Goal: Transaction & Acquisition: Subscribe to service/newsletter

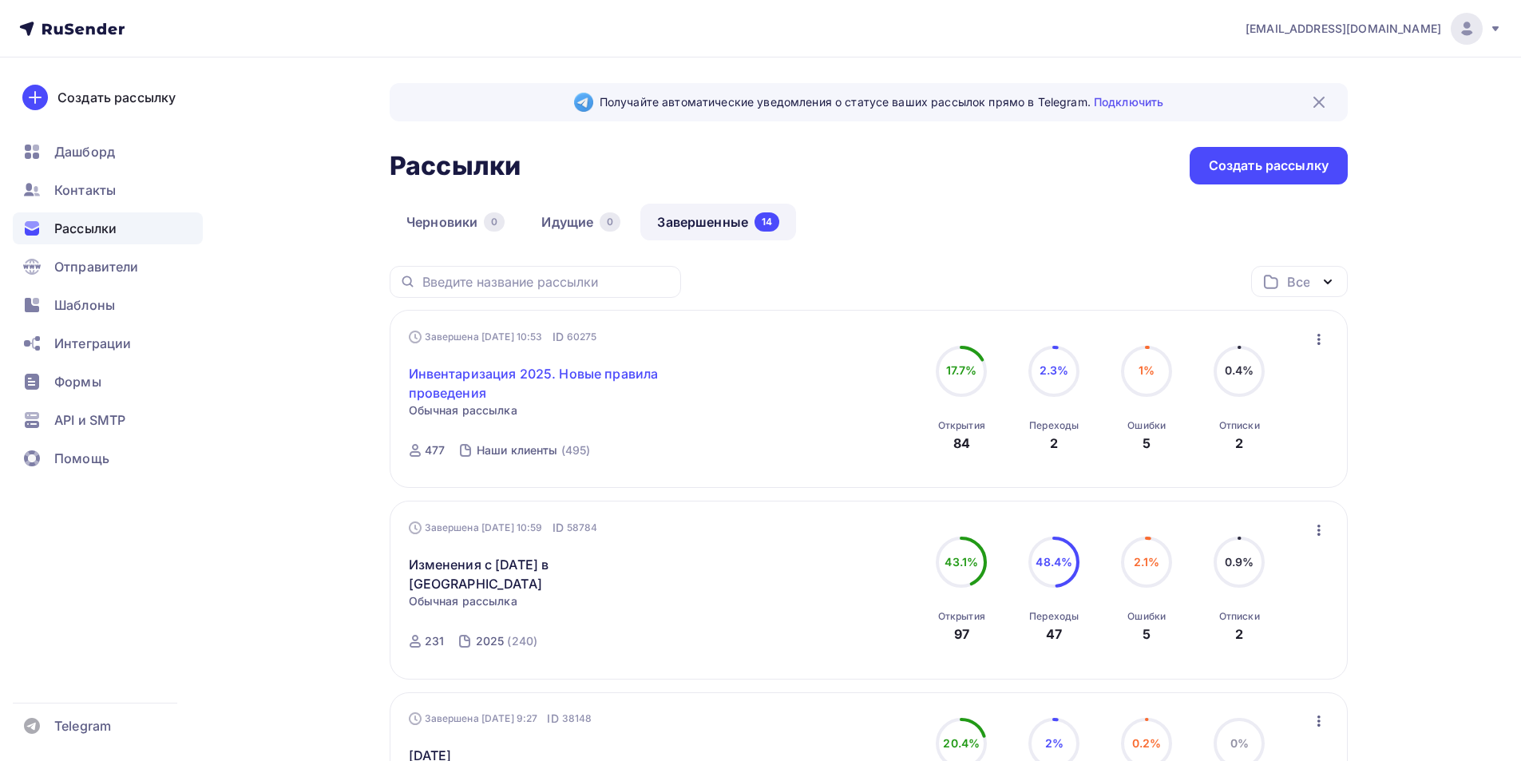
click at [530, 371] on link "Инвентаризация 2025. Новые правила проведения" at bounding box center [546, 383] width 274 height 38
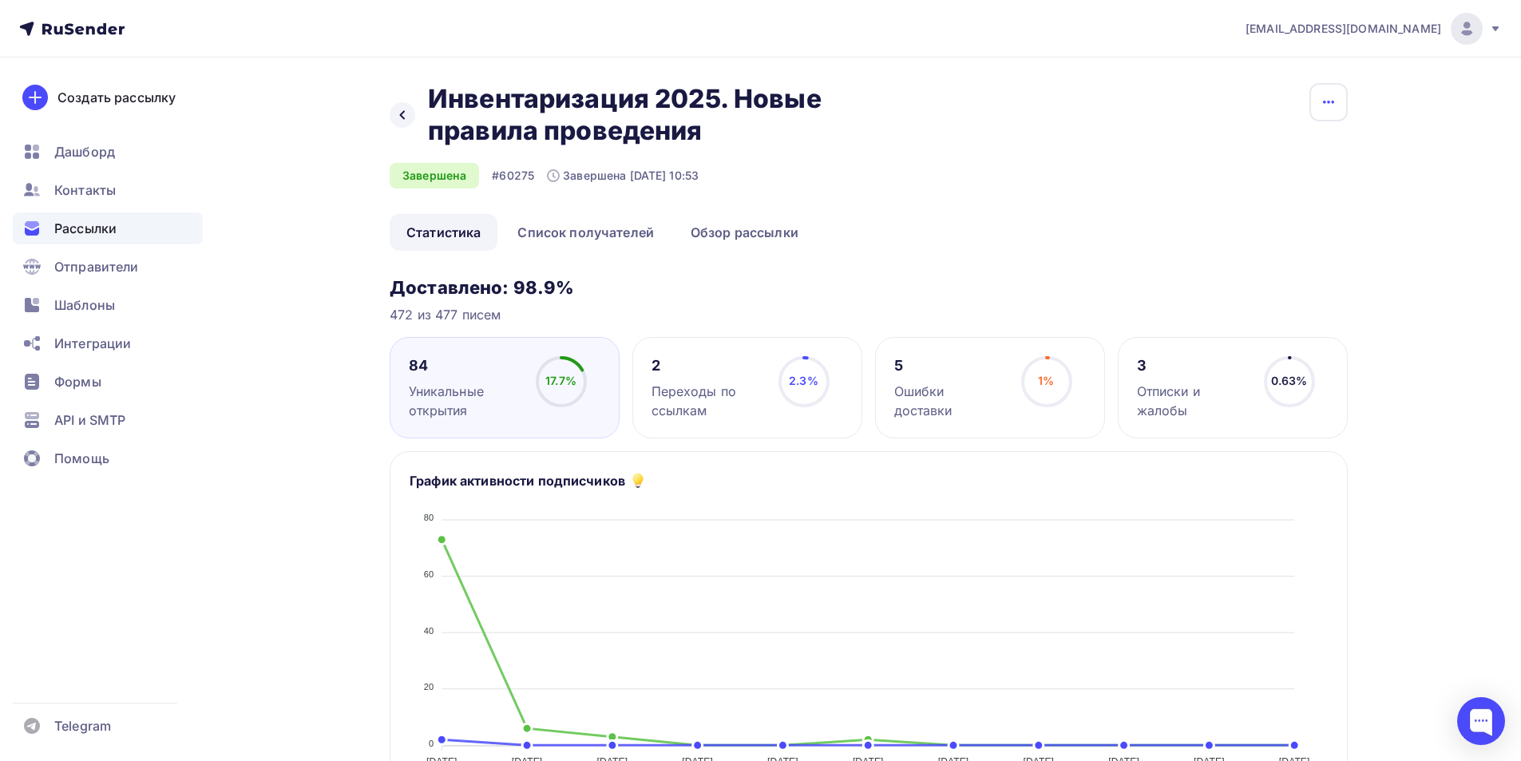
click at [1324, 103] on icon "button" at bounding box center [1328, 102] width 11 height 3
click at [1056, 175] on div "Назад Инвентаризация 2025. Новые правила проведения Инвентаризация 2025. Новые …" at bounding box center [869, 148] width 958 height 131
click at [399, 114] on icon at bounding box center [402, 115] width 13 height 13
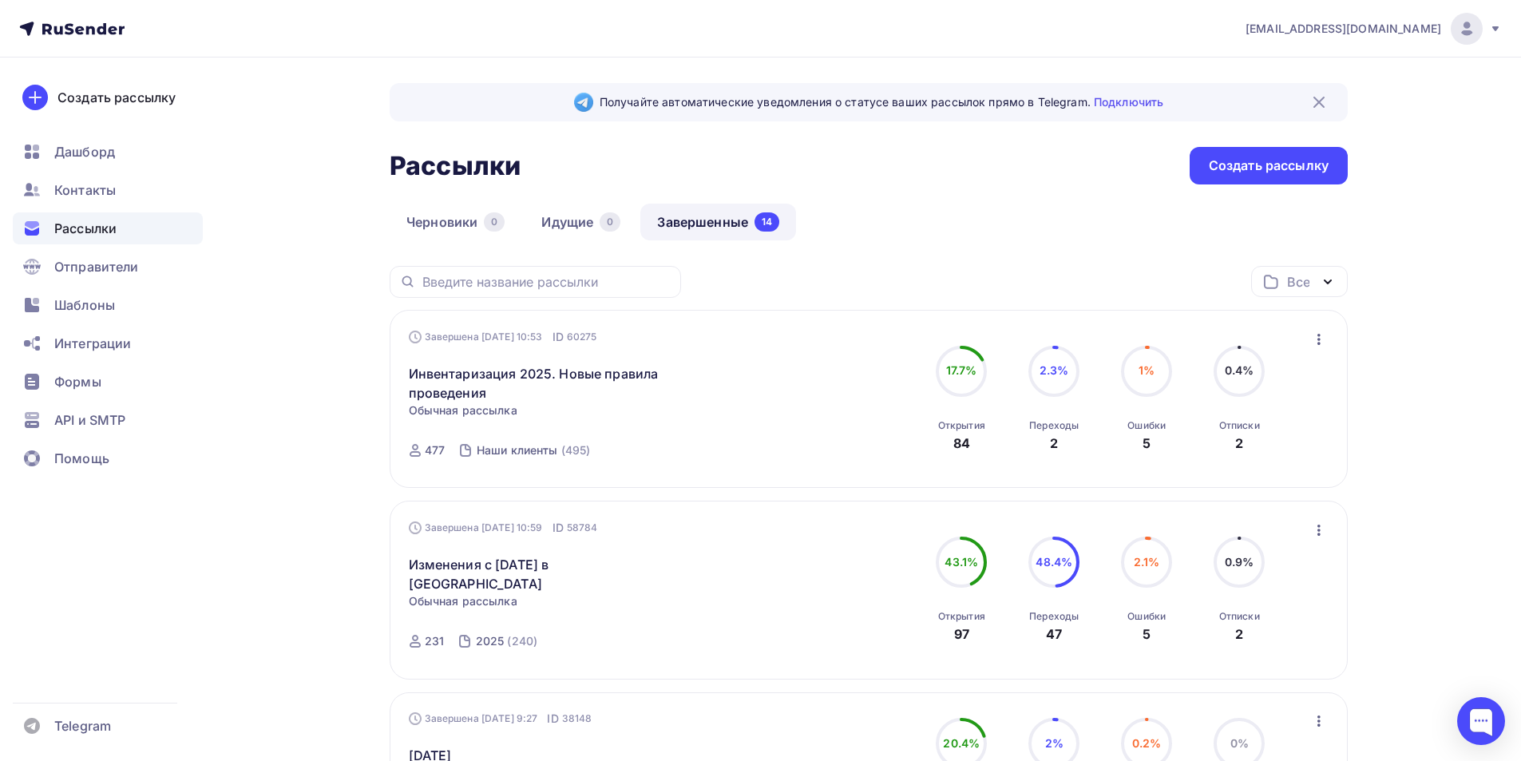
click at [1314, 337] on icon "button" at bounding box center [1318, 339] width 19 height 19
click at [1251, 441] on div "Копировать в новую" at bounding box center [1246, 444] width 164 height 19
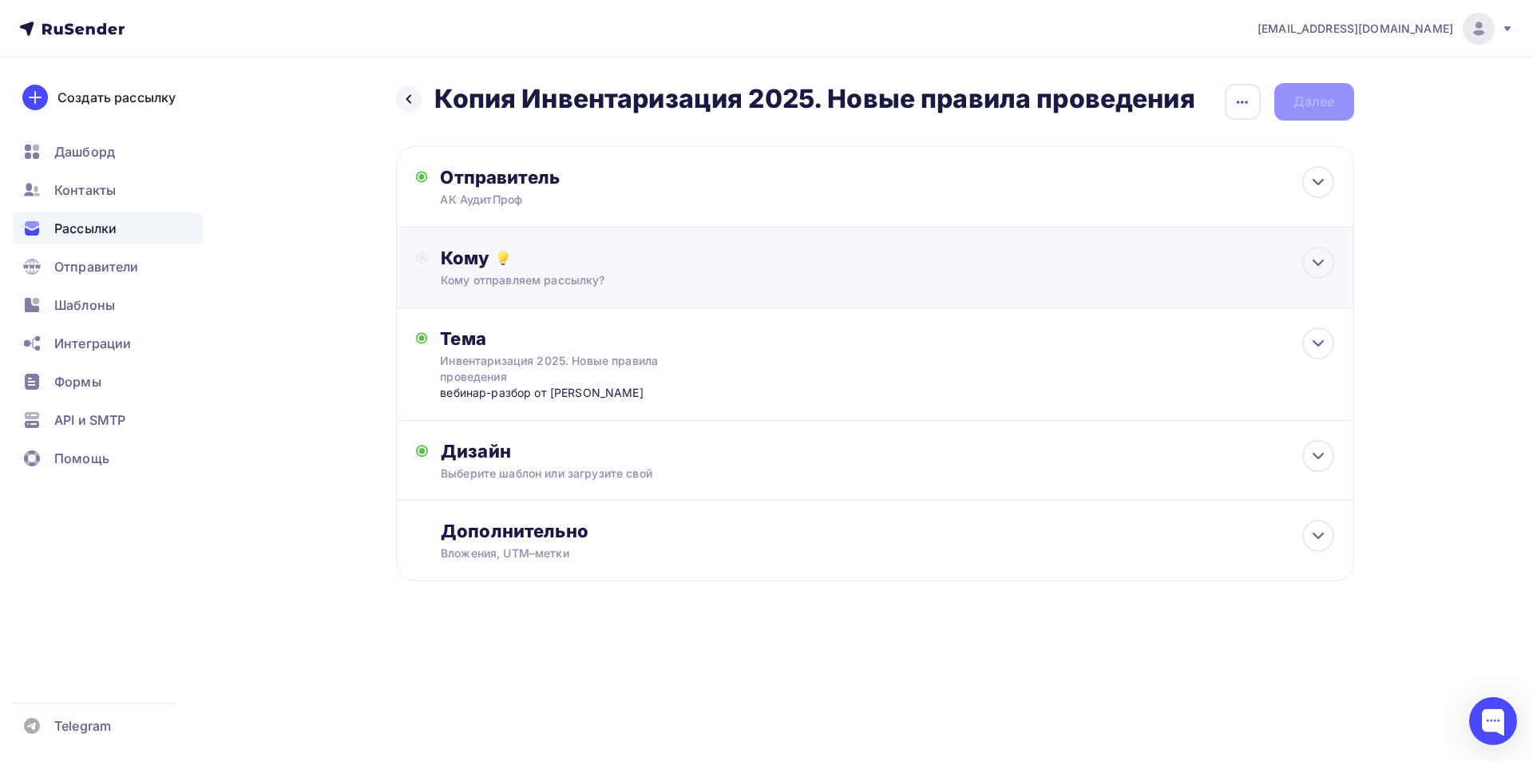
click at [523, 267] on div "Кому" at bounding box center [887, 258] width 892 height 22
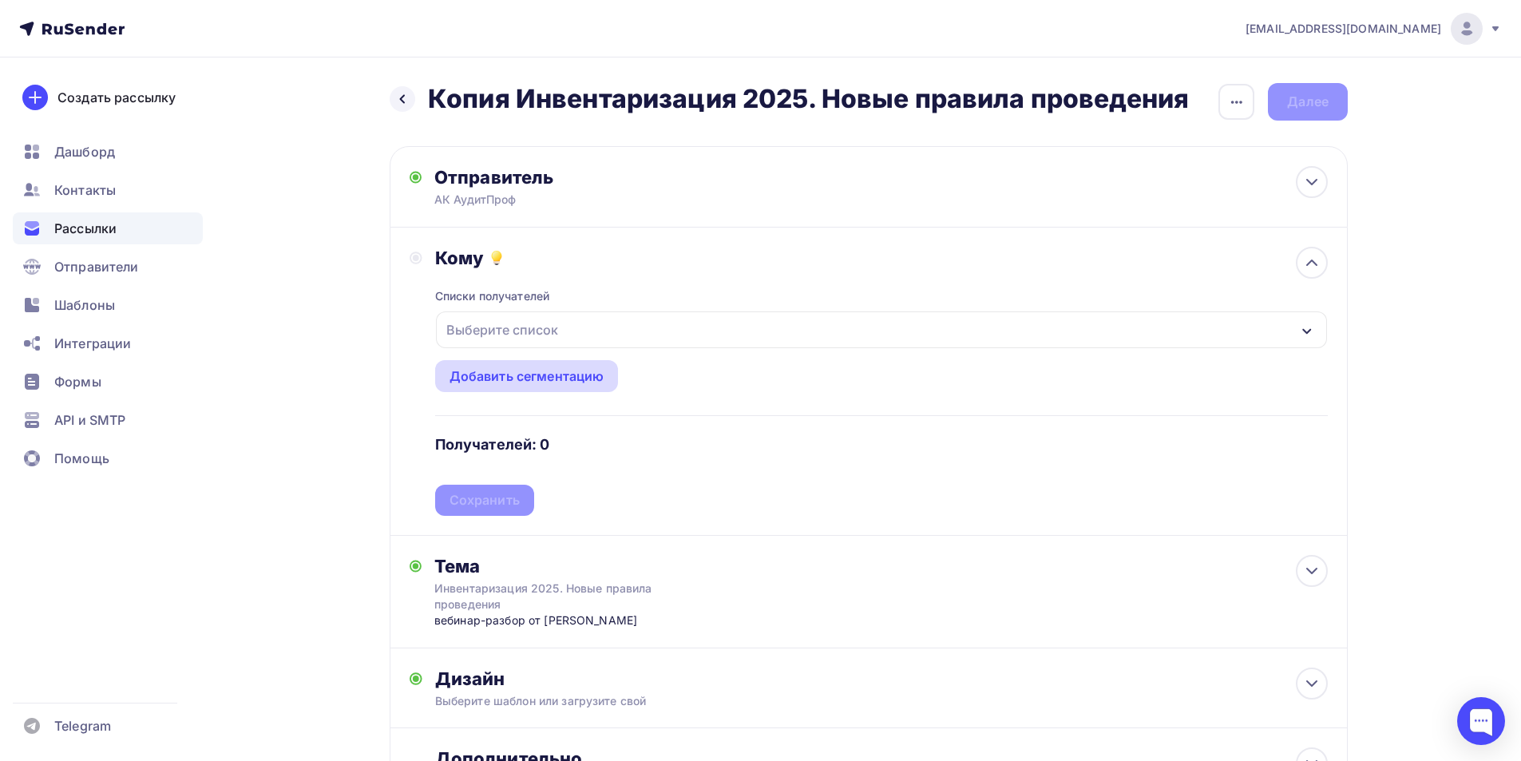
click at [524, 377] on div "Добавить сегментацию" at bounding box center [526, 375] width 155 height 19
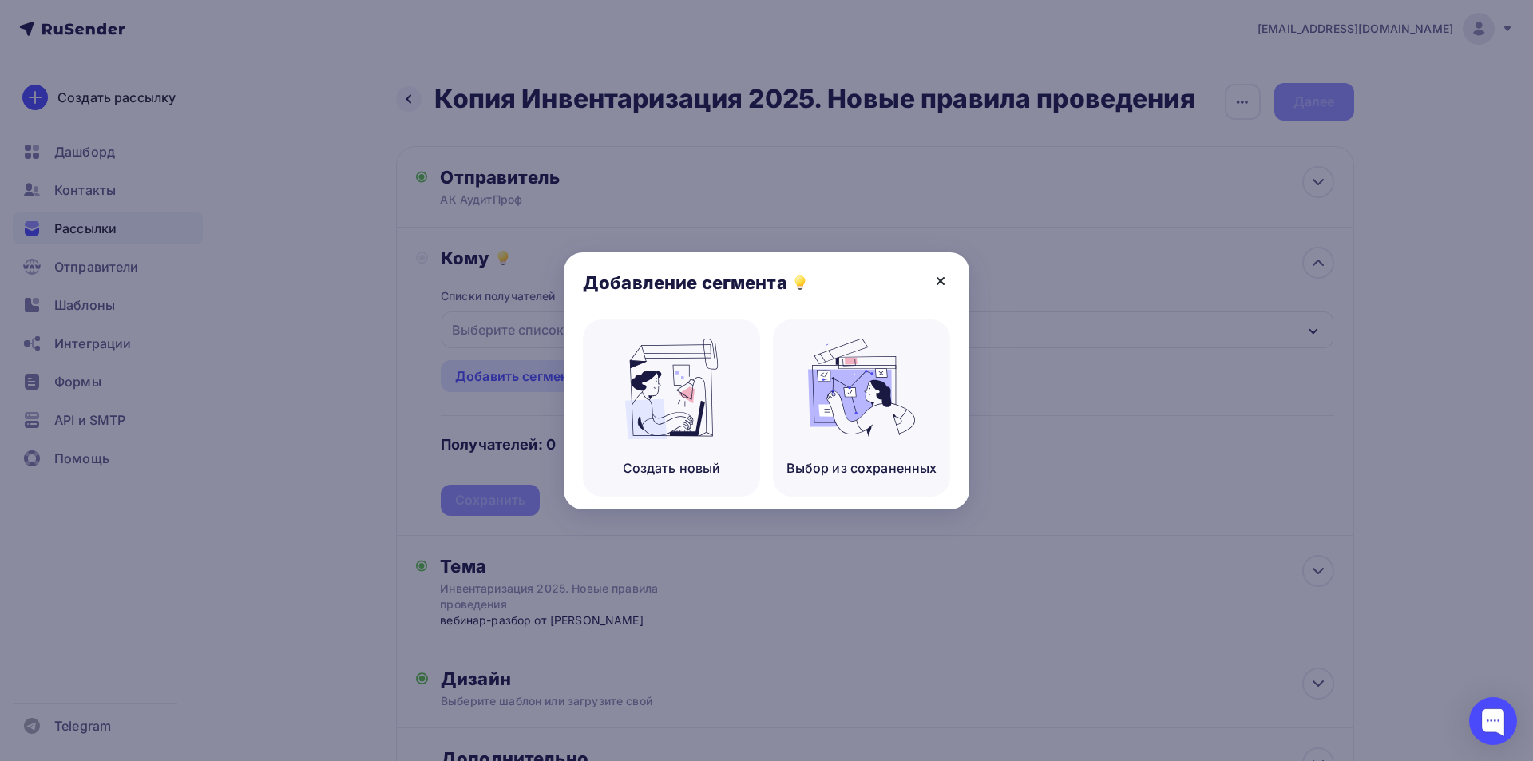
click at [943, 273] on icon at bounding box center [940, 280] width 19 height 19
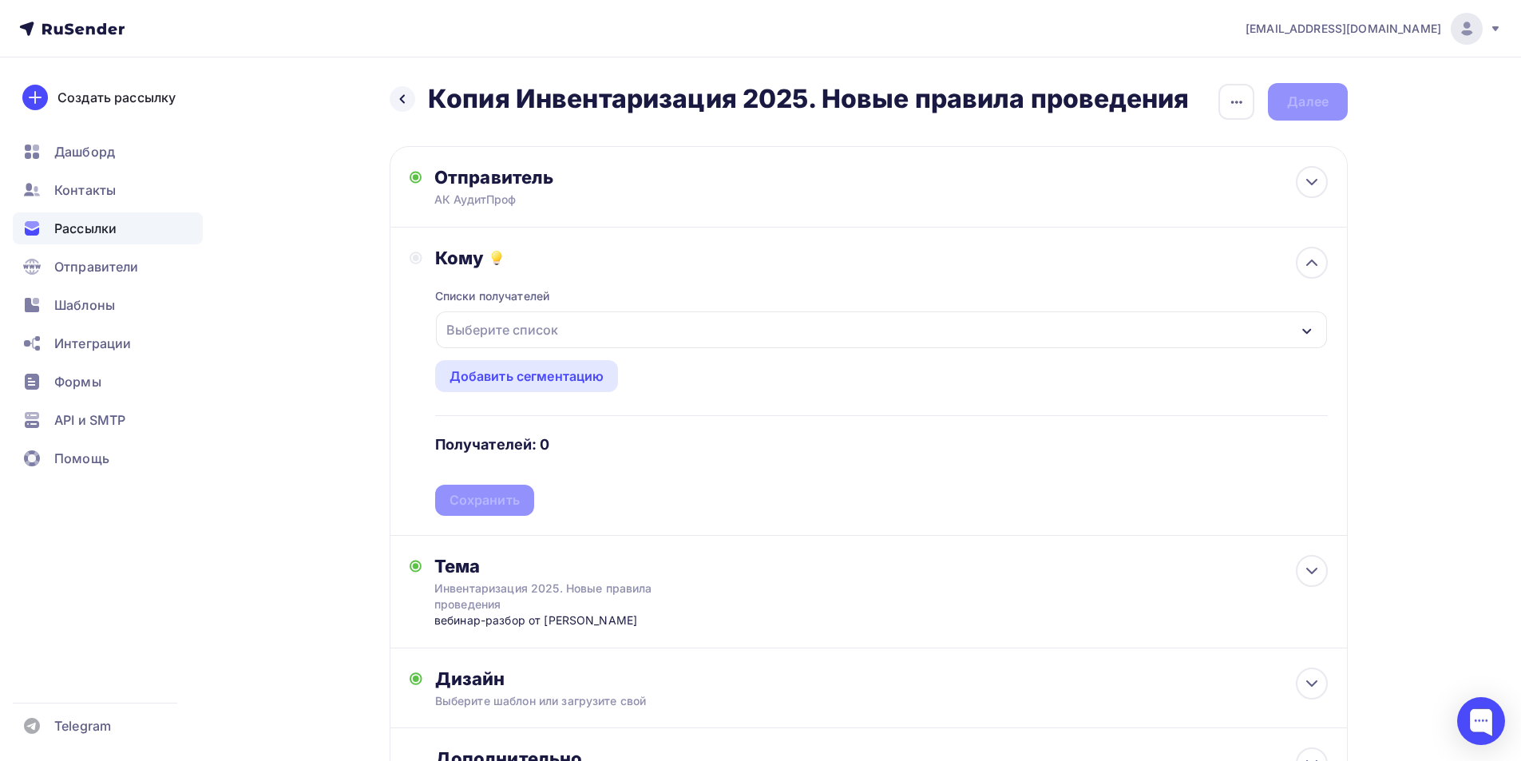
click at [502, 326] on div "Выберите список" at bounding box center [502, 329] width 125 height 29
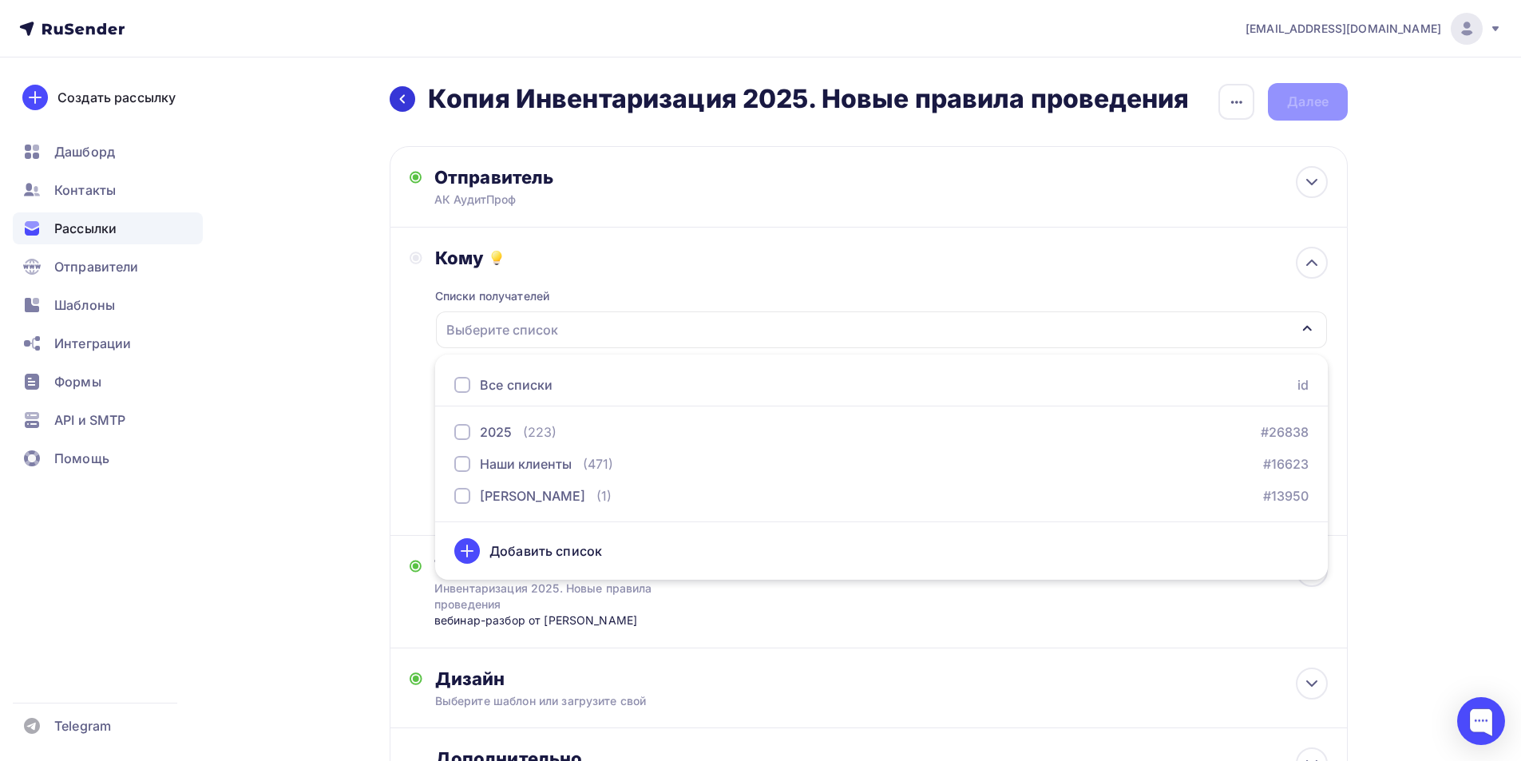
click at [403, 101] on icon at bounding box center [402, 99] width 5 height 9
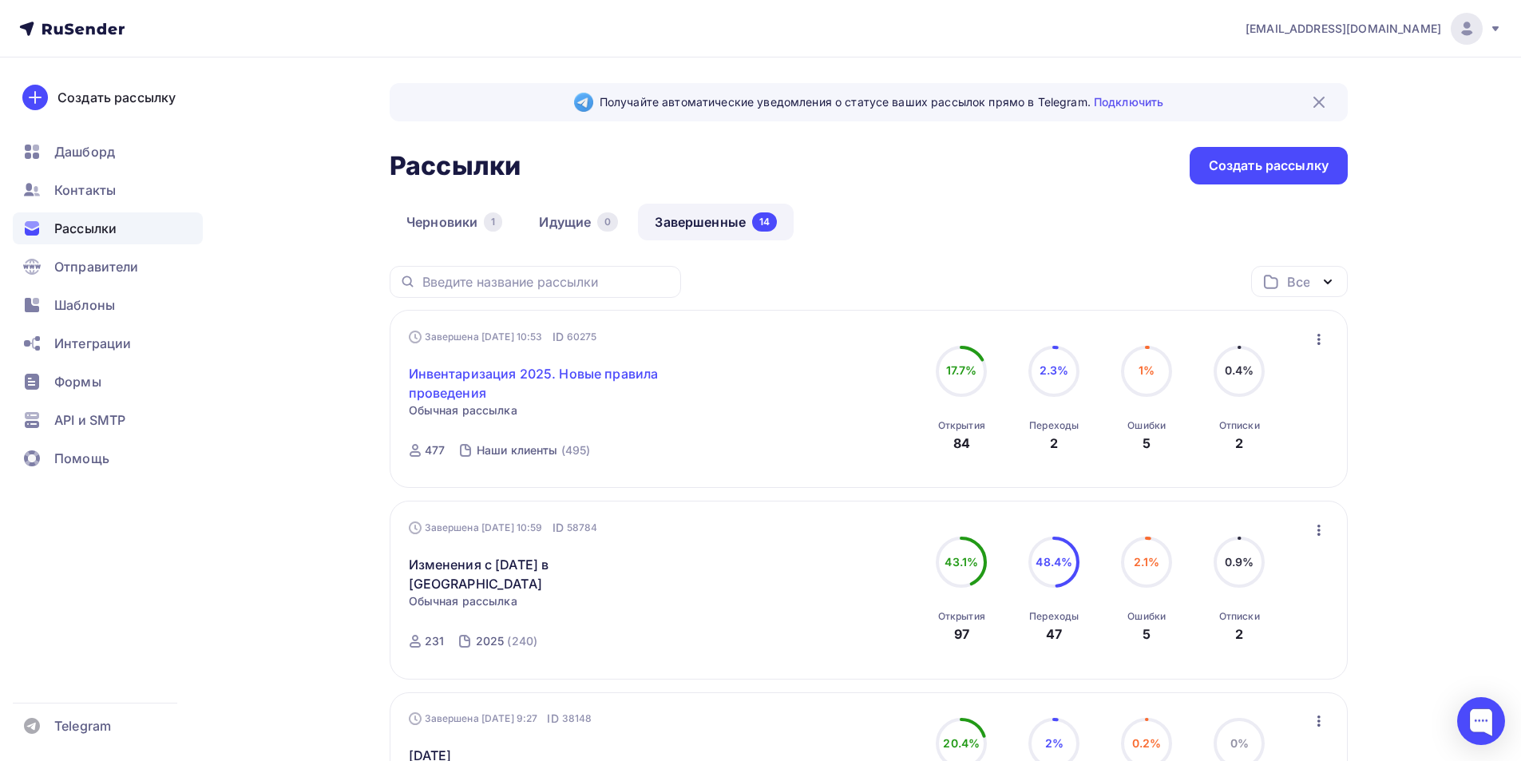
drag, startPoint x: 473, startPoint y: 358, endPoint x: 432, endPoint y: 379, distance: 46.8
drag, startPoint x: 432, startPoint y: 379, endPoint x: 433, endPoint y: 369, distance: 10.4
click at [433, 369] on link "Инвентаризация 2025. Новые правила проведения" at bounding box center [546, 383] width 274 height 38
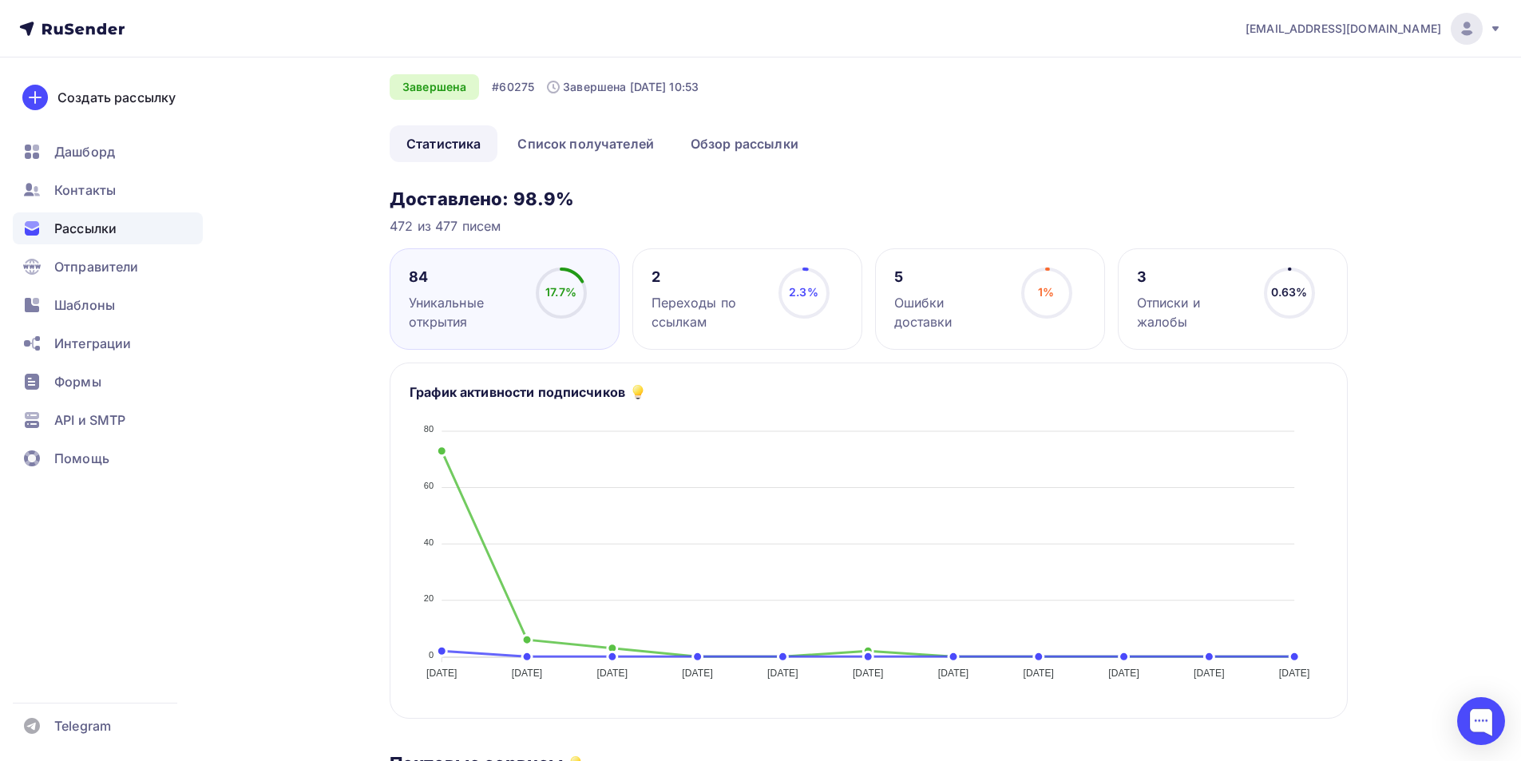
scroll to position [4, 0]
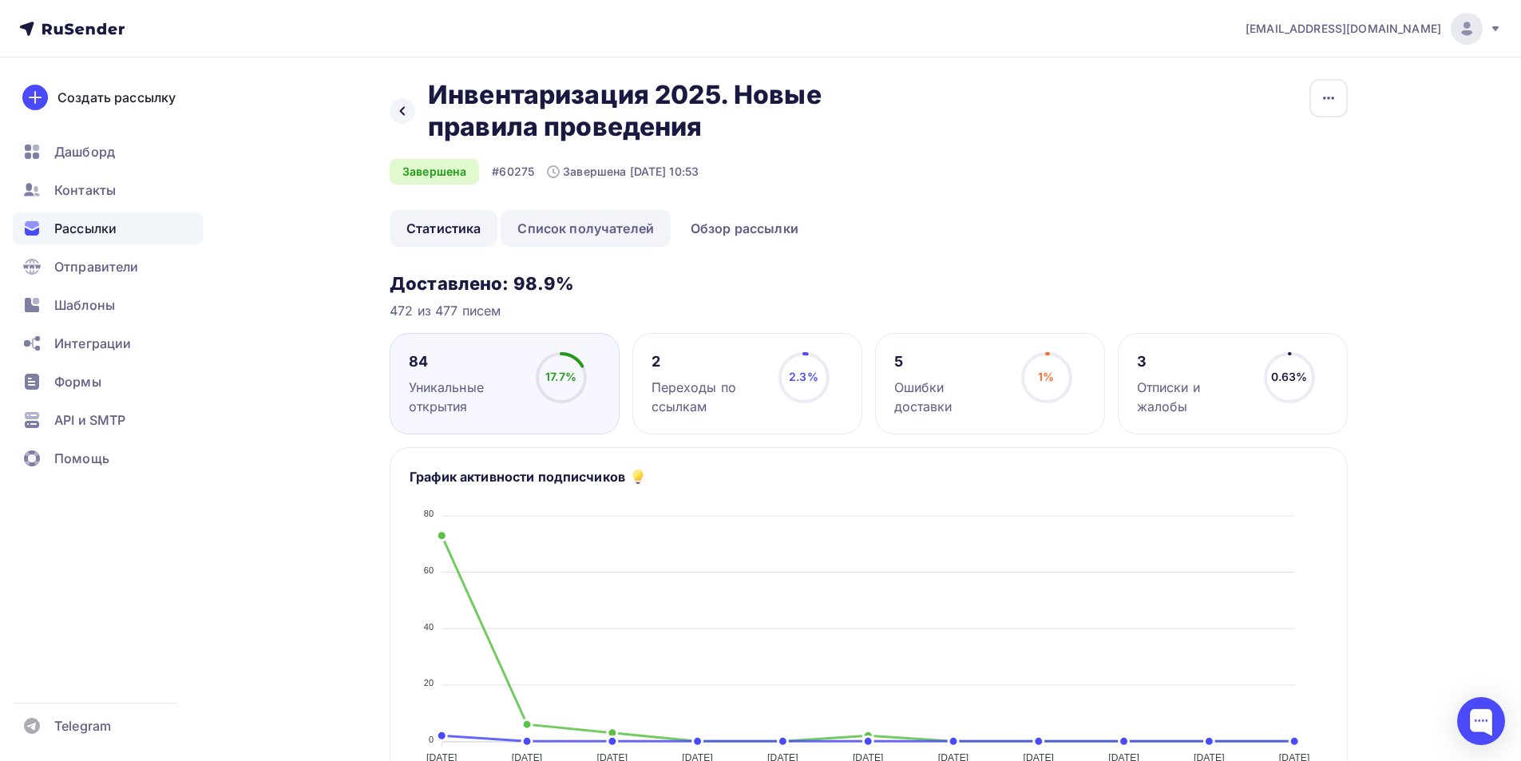
click at [560, 225] on link "Список получателей" at bounding box center [585, 228] width 170 height 37
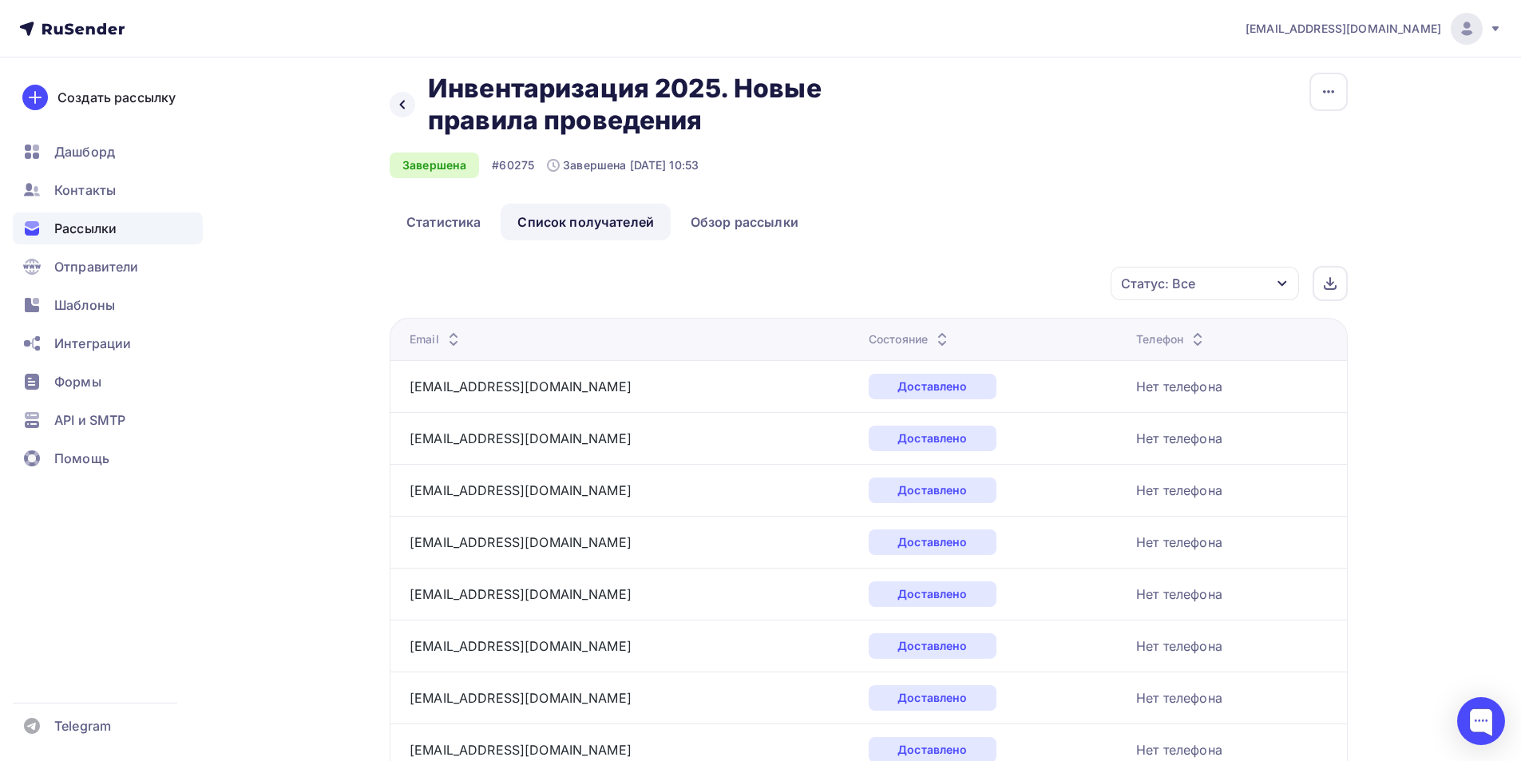
scroll to position [160, 0]
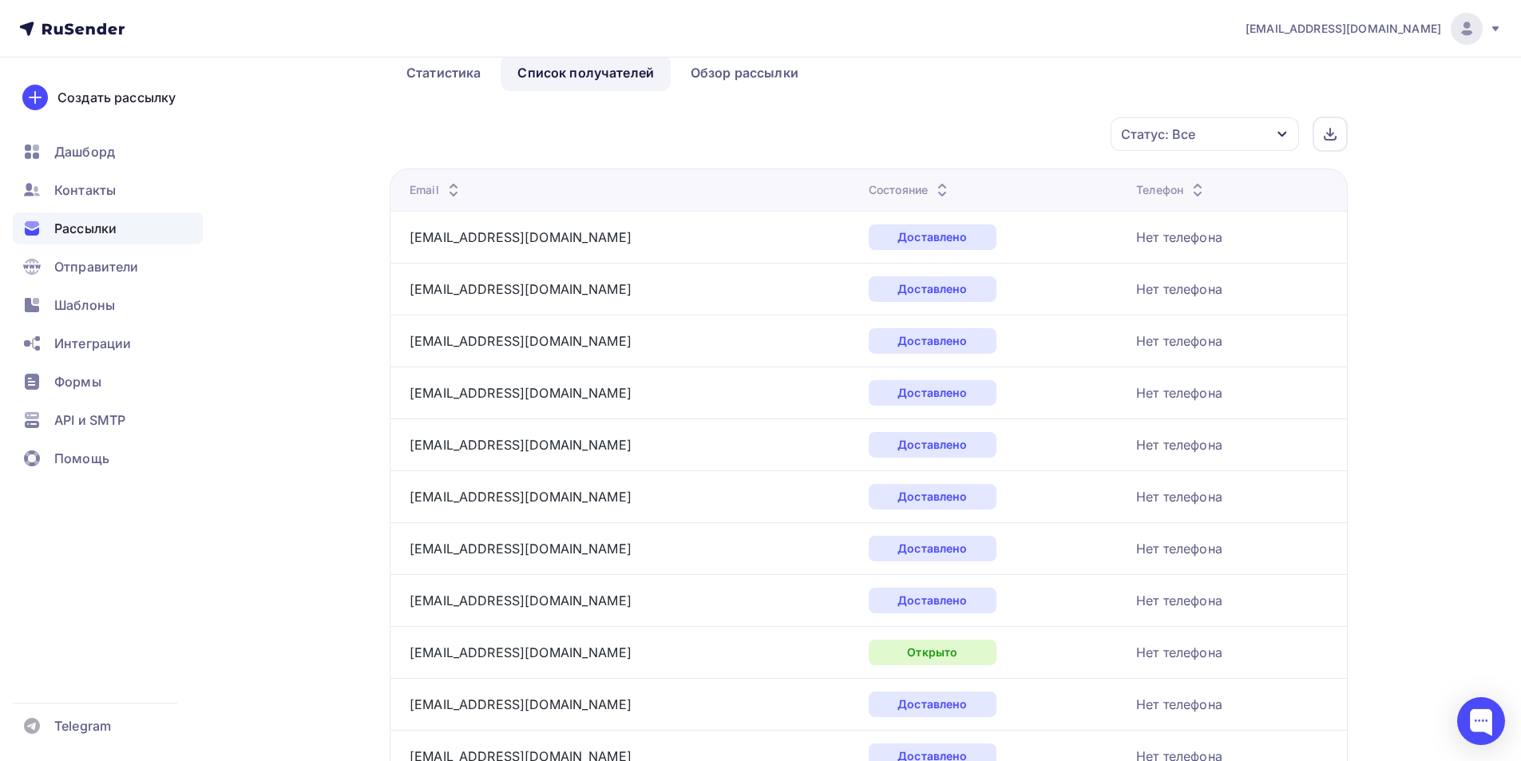
click at [1288, 133] on icon "button" at bounding box center [1282, 134] width 13 height 13
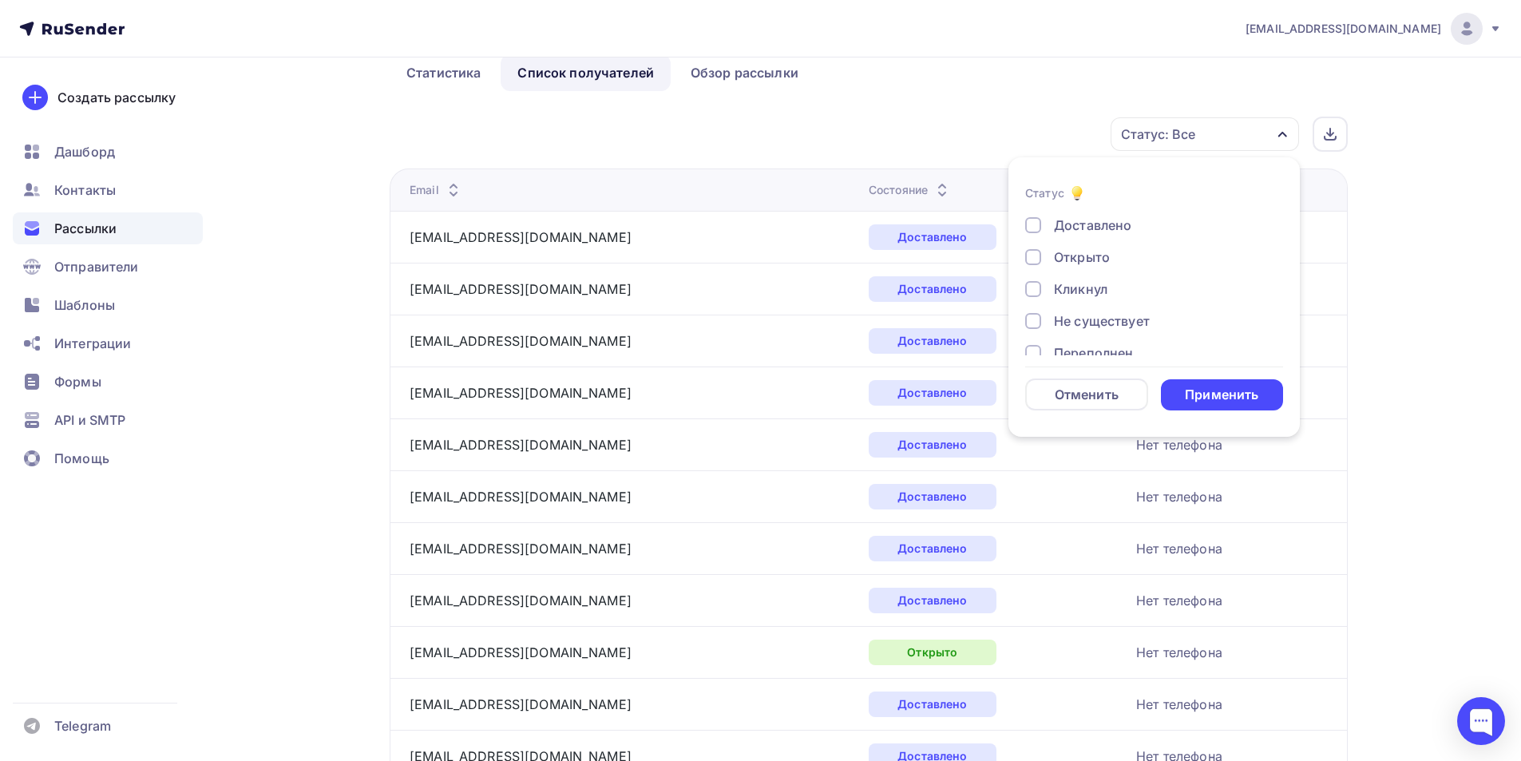
click at [1038, 220] on div at bounding box center [1033, 225] width 16 height 16
click at [1232, 399] on div "Применить" at bounding box center [1221, 395] width 73 height 18
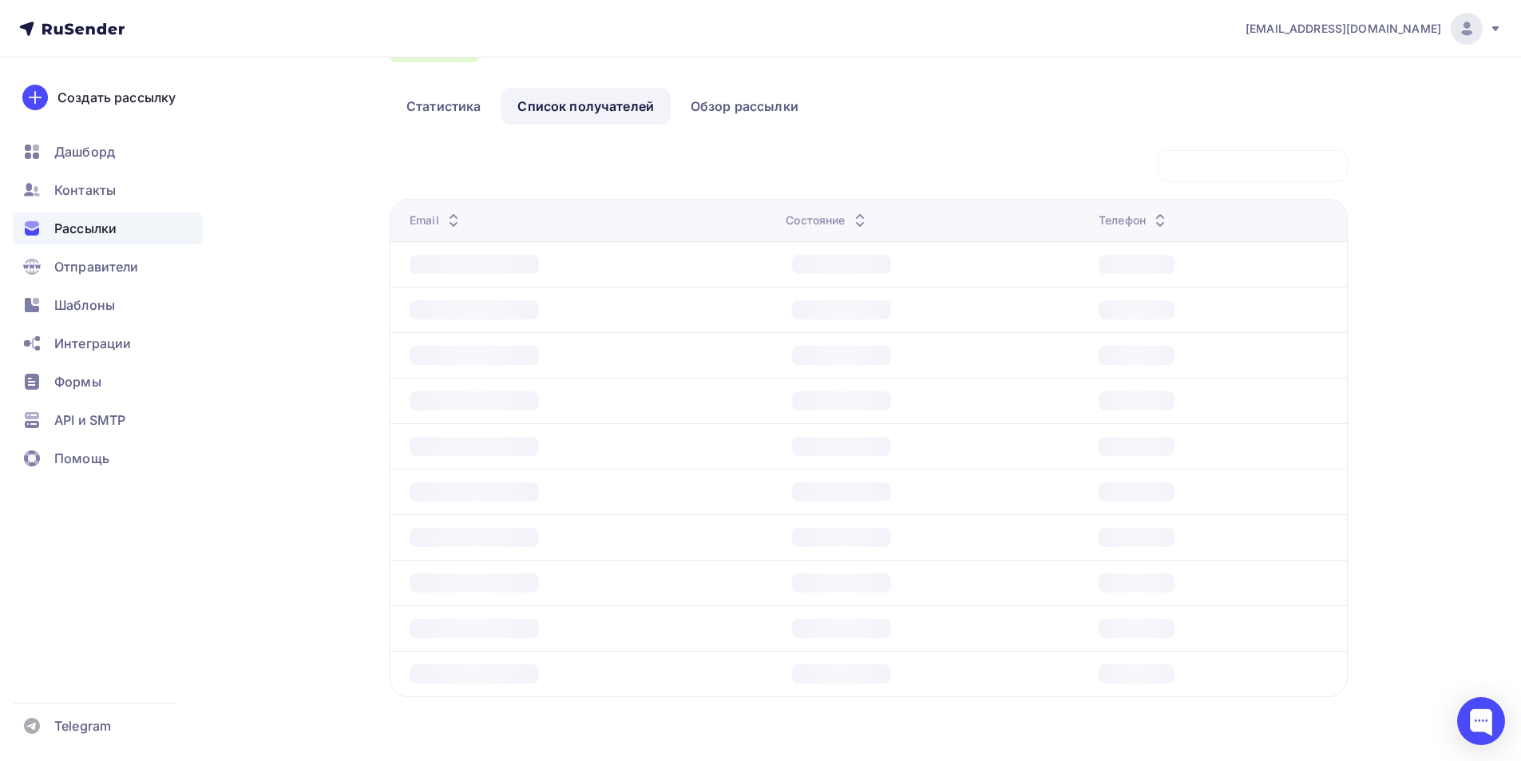
scroll to position [126, 0]
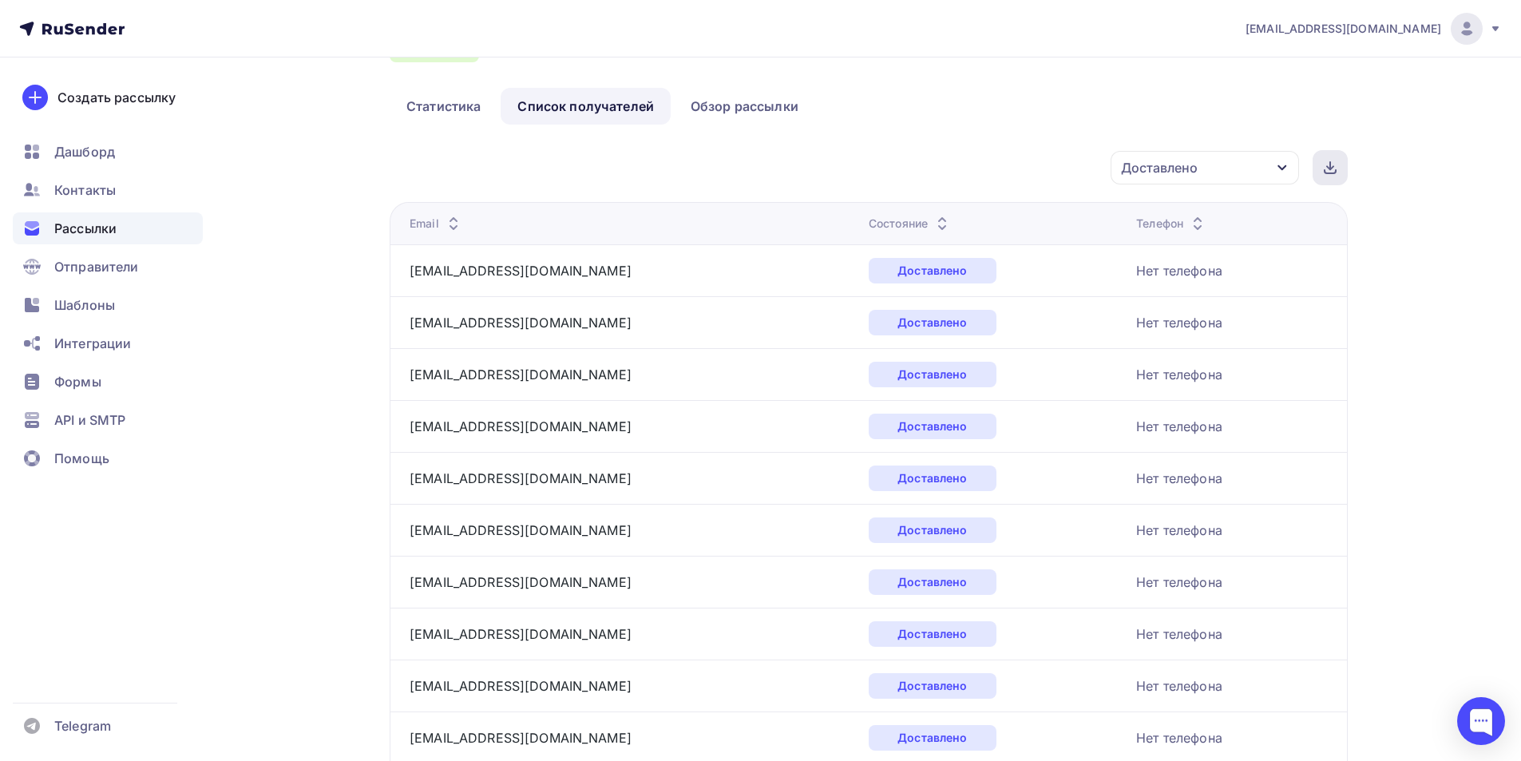
click at [1331, 167] on icon at bounding box center [1329, 167] width 13 height 13
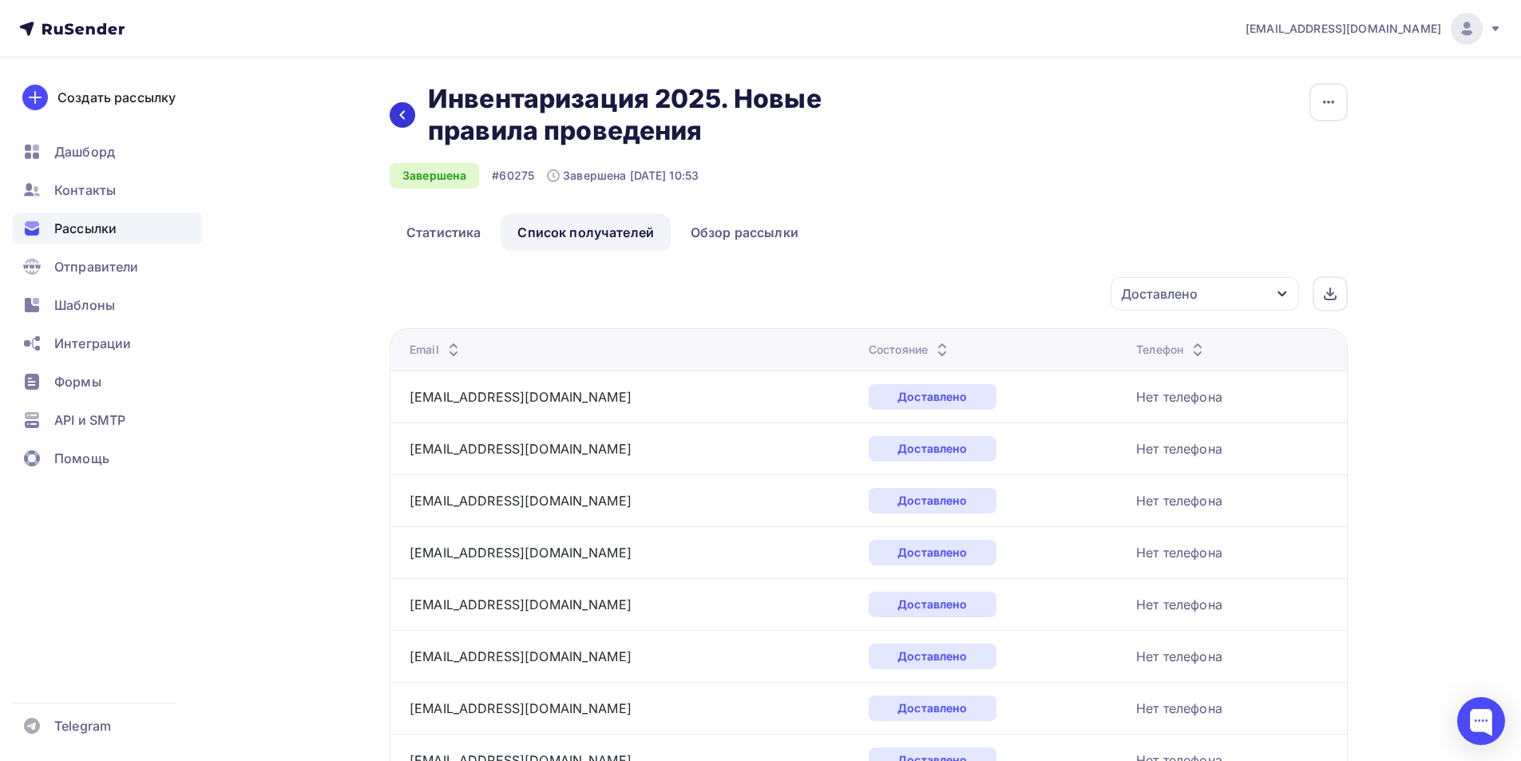
click at [402, 115] on icon at bounding box center [402, 115] width 13 height 13
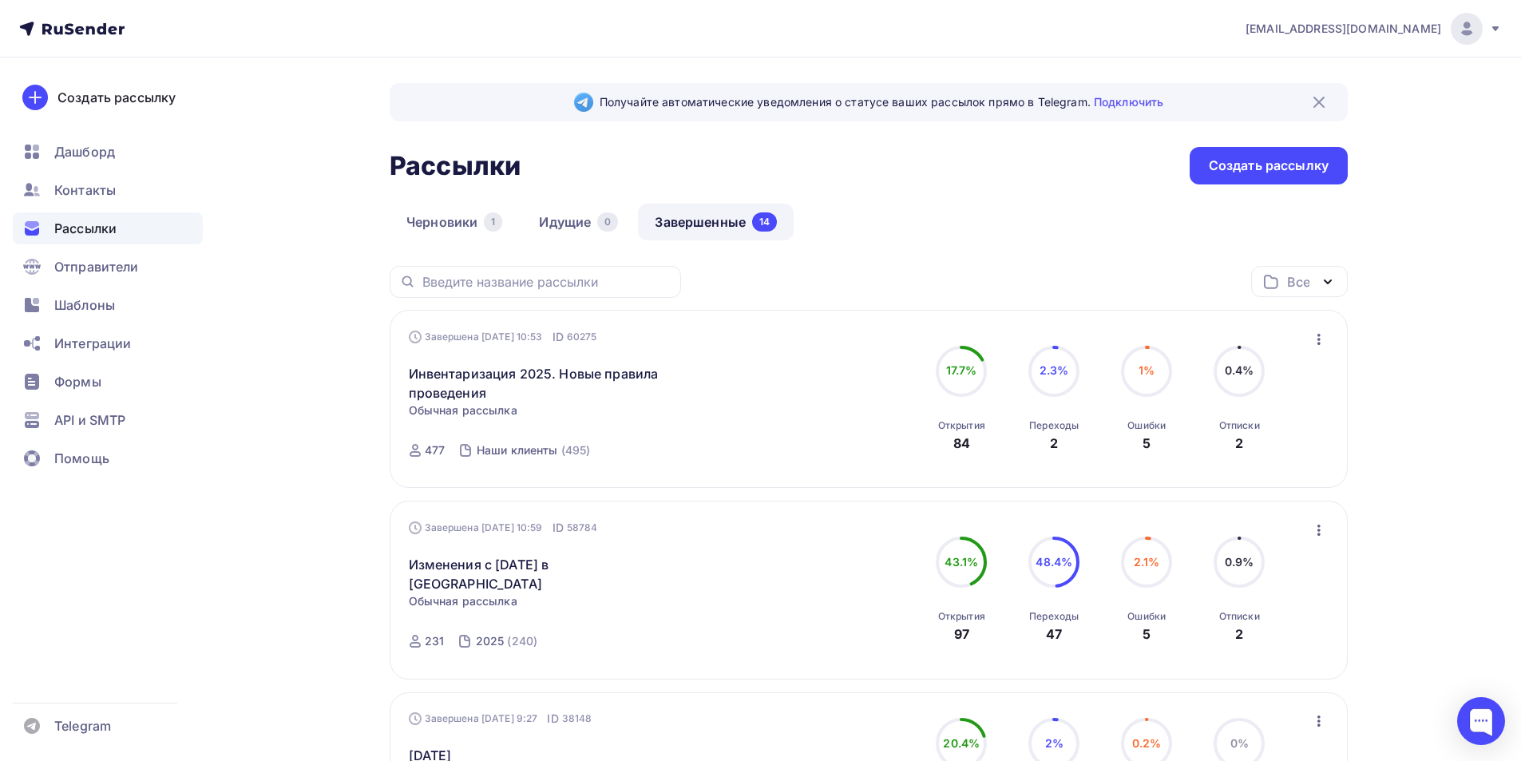
click at [1321, 338] on icon "button" at bounding box center [1318, 339] width 19 height 19
click at [1269, 444] on div "Копировать в новую" at bounding box center [1246, 444] width 164 height 19
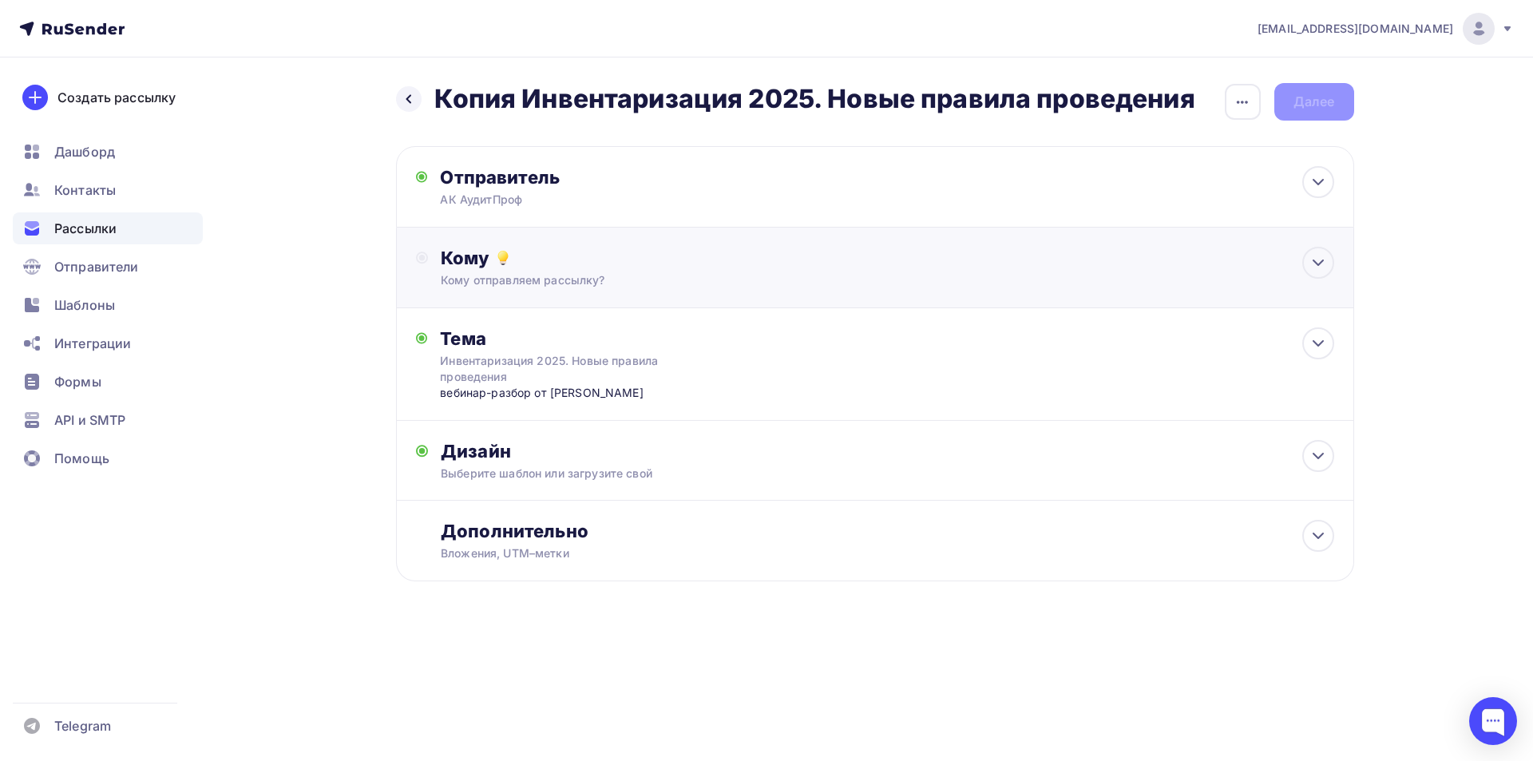
click at [595, 294] on div "Кому Кому отправляем рассылку? Списки получателей Выберите список Все списки id…" at bounding box center [875, 267] width 958 height 81
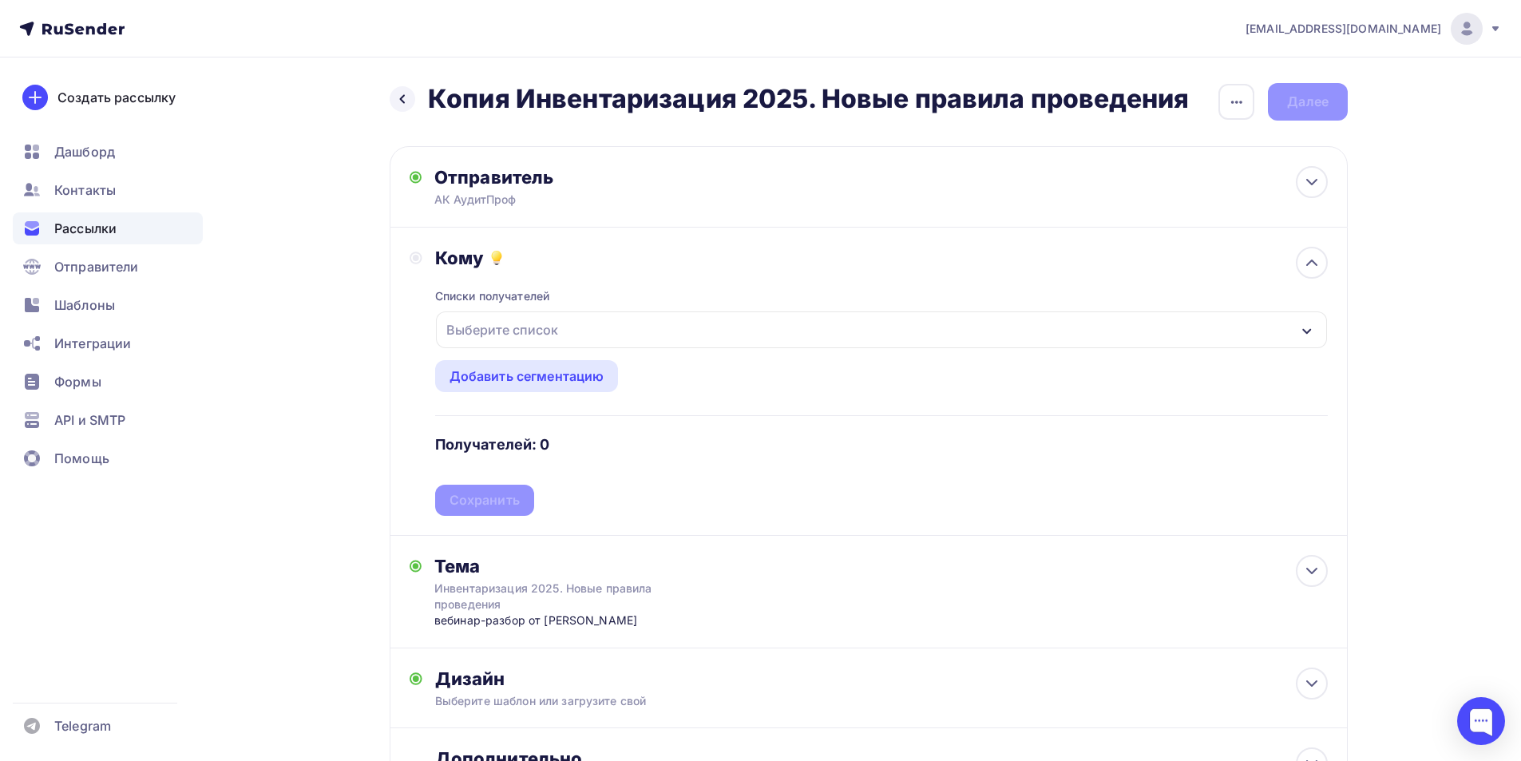
click at [503, 320] on div "Выберите список" at bounding box center [502, 329] width 125 height 29
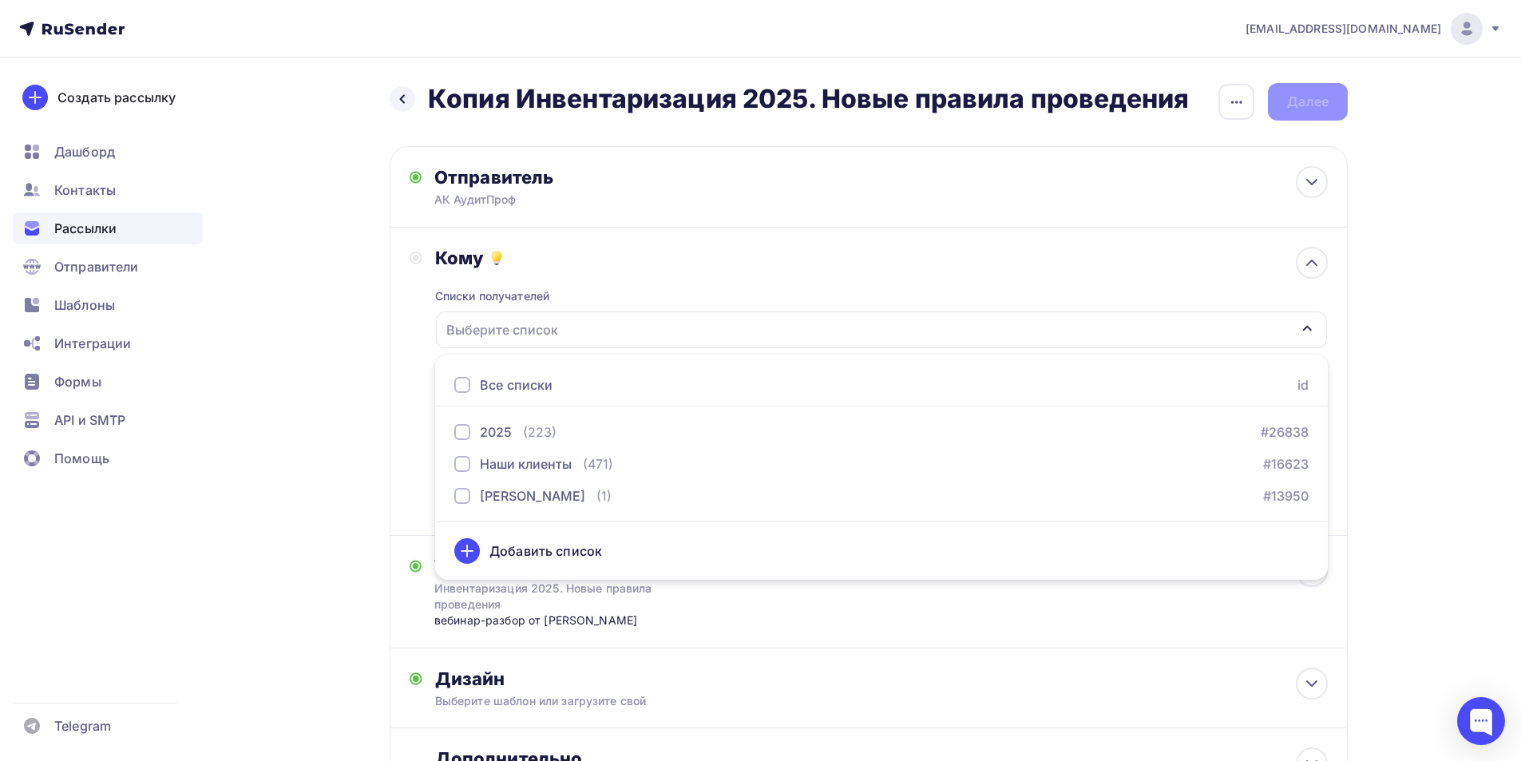
click at [525, 556] on div "Добавить список" at bounding box center [545, 550] width 113 height 19
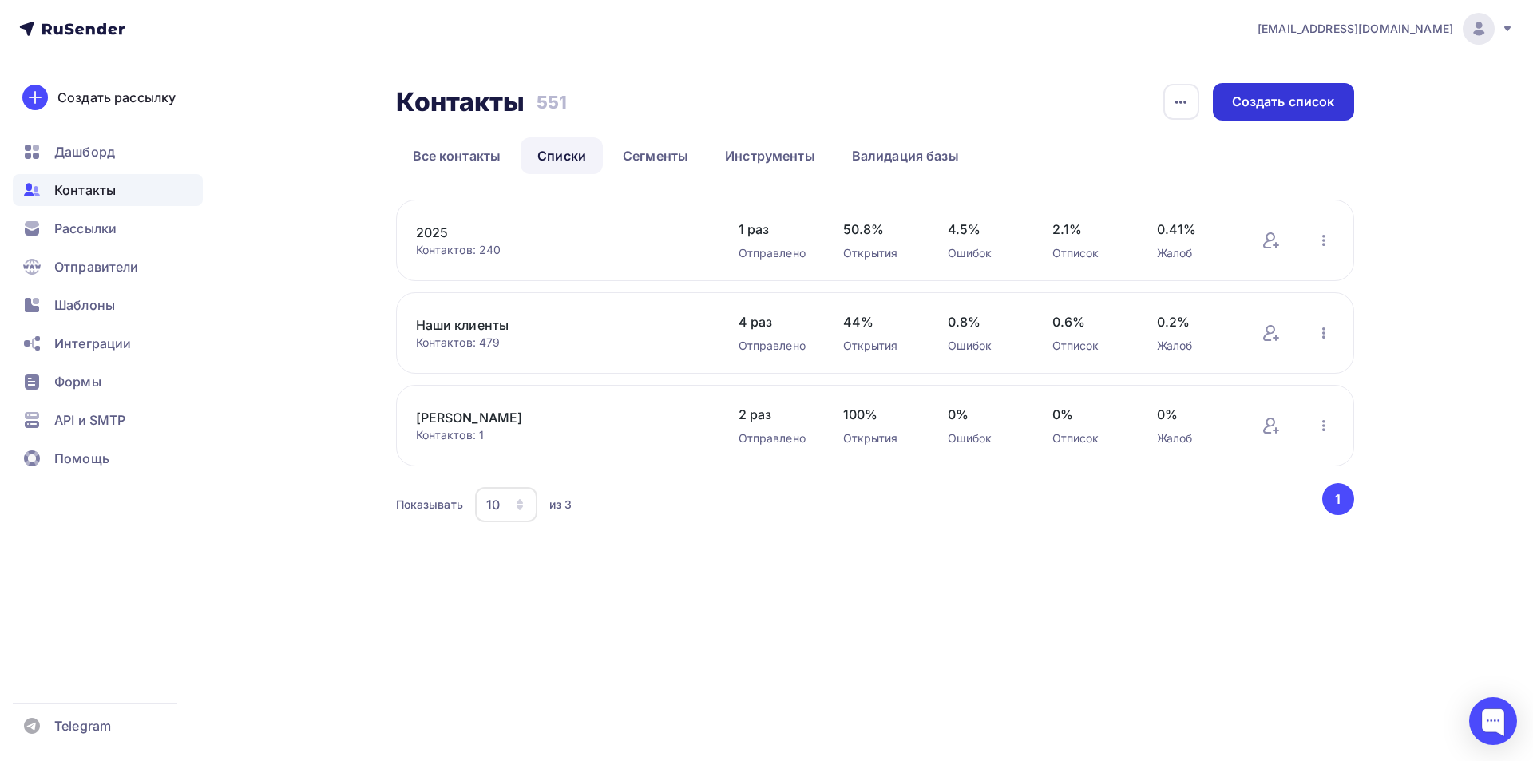
click at [1265, 97] on div "Создать список" at bounding box center [1283, 102] width 103 height 18
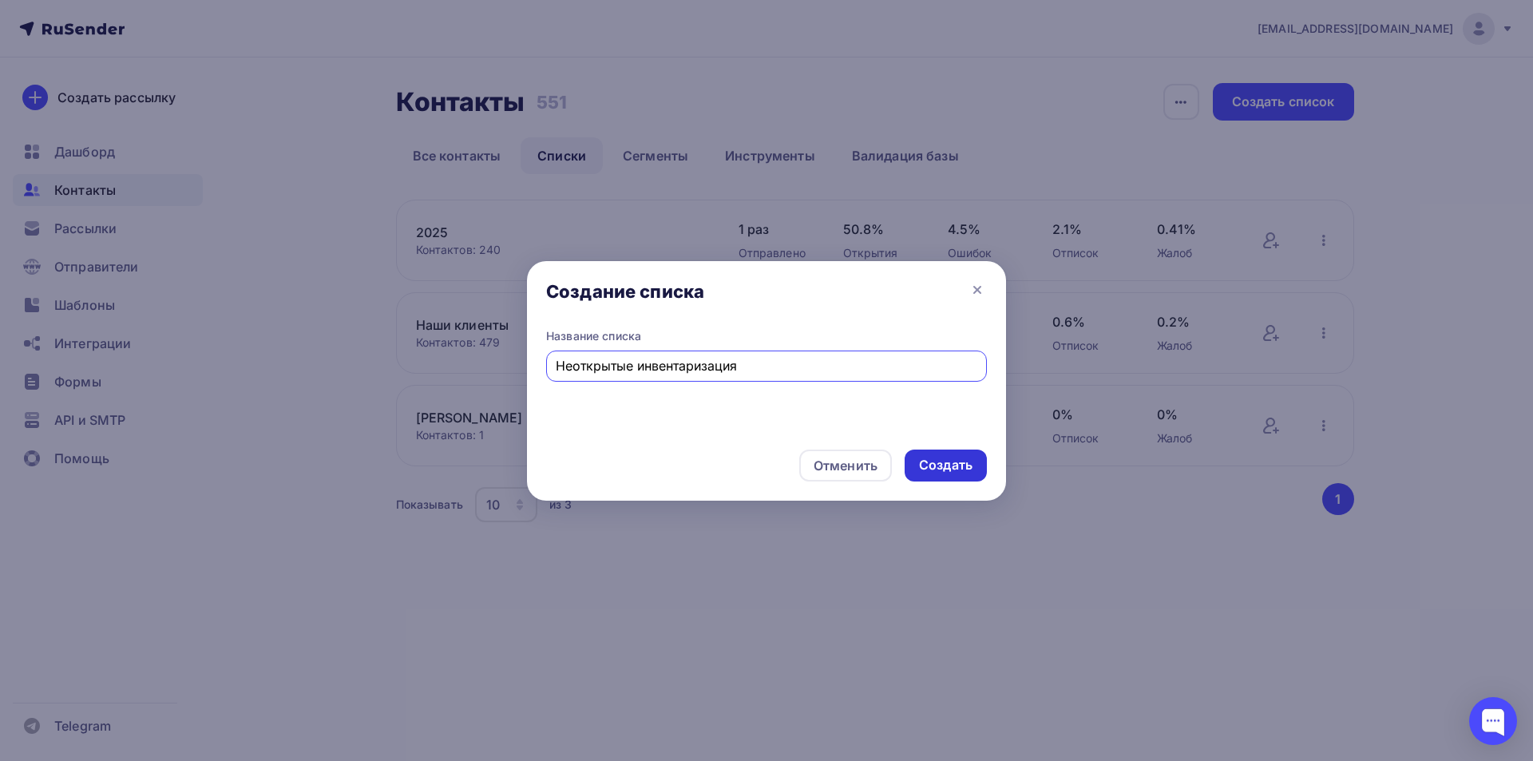
type input "Неоткрытые инвентаризация"
click at [960, 468] on div "Создать" at bounding box center [945, 465] width 53 height 18
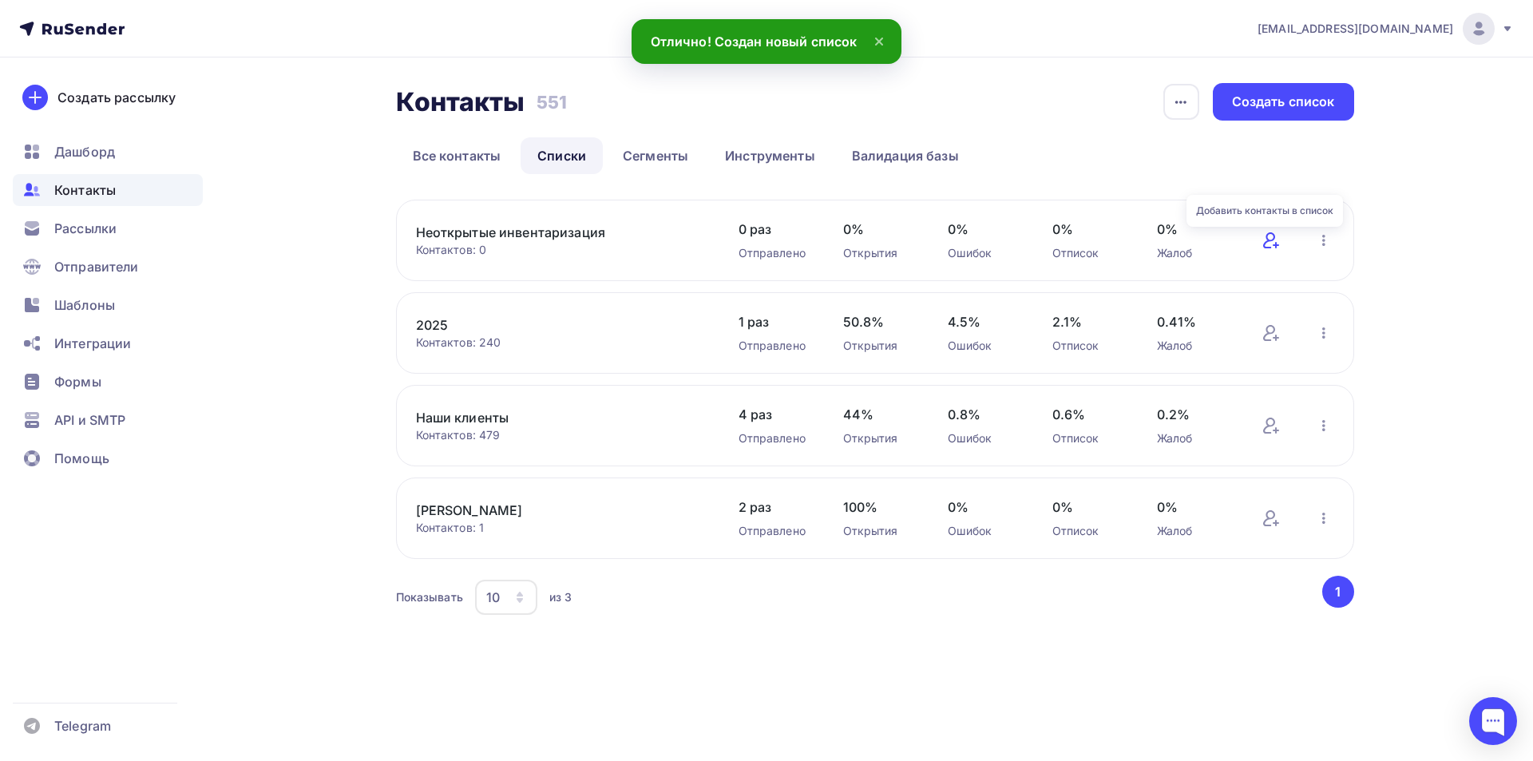
click at [1265, 240] on icon at bounding box center [1270, 240] width 19 height 19
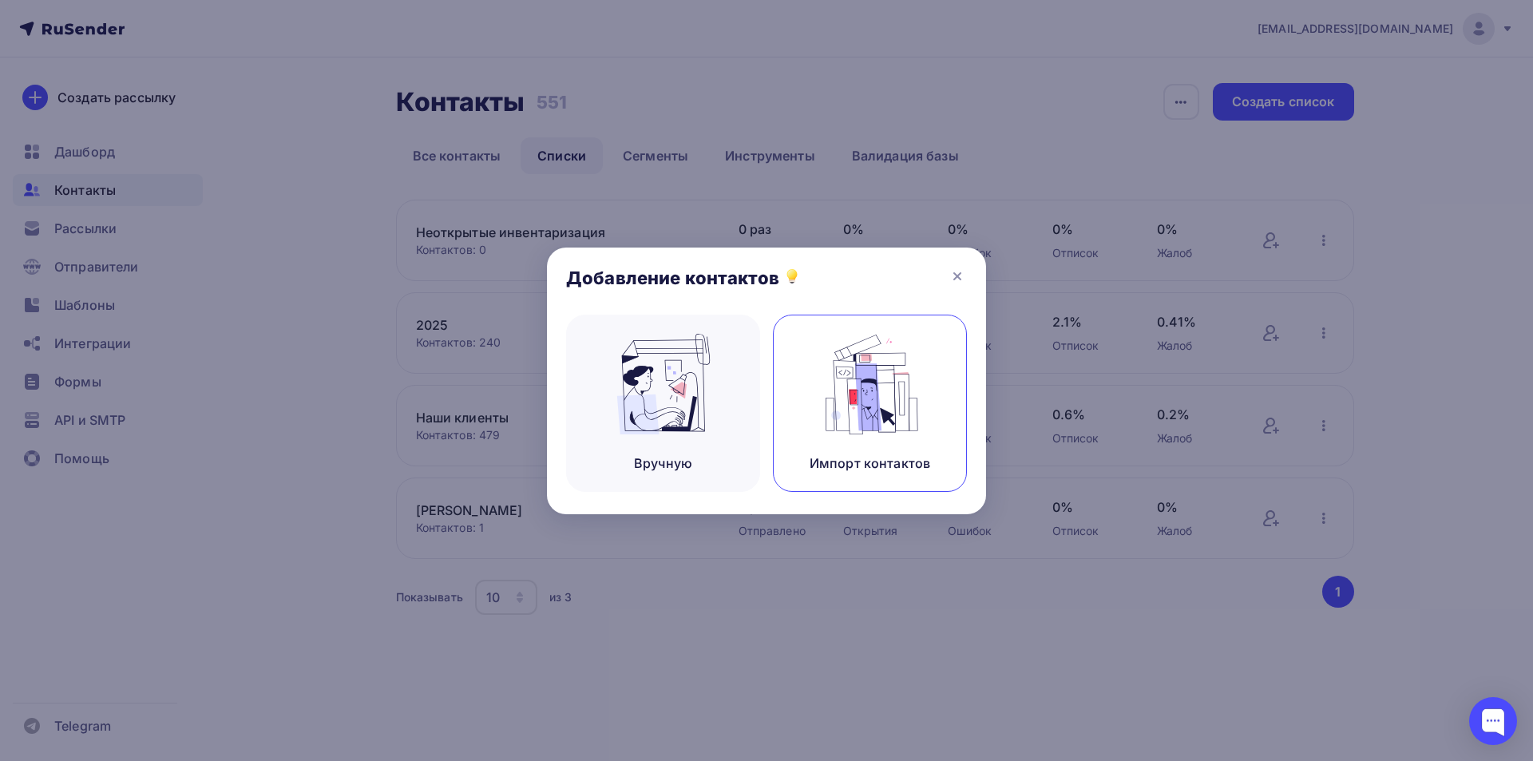
click at [858, 403] on img at bounding box center [870, 384] width 107 height 101
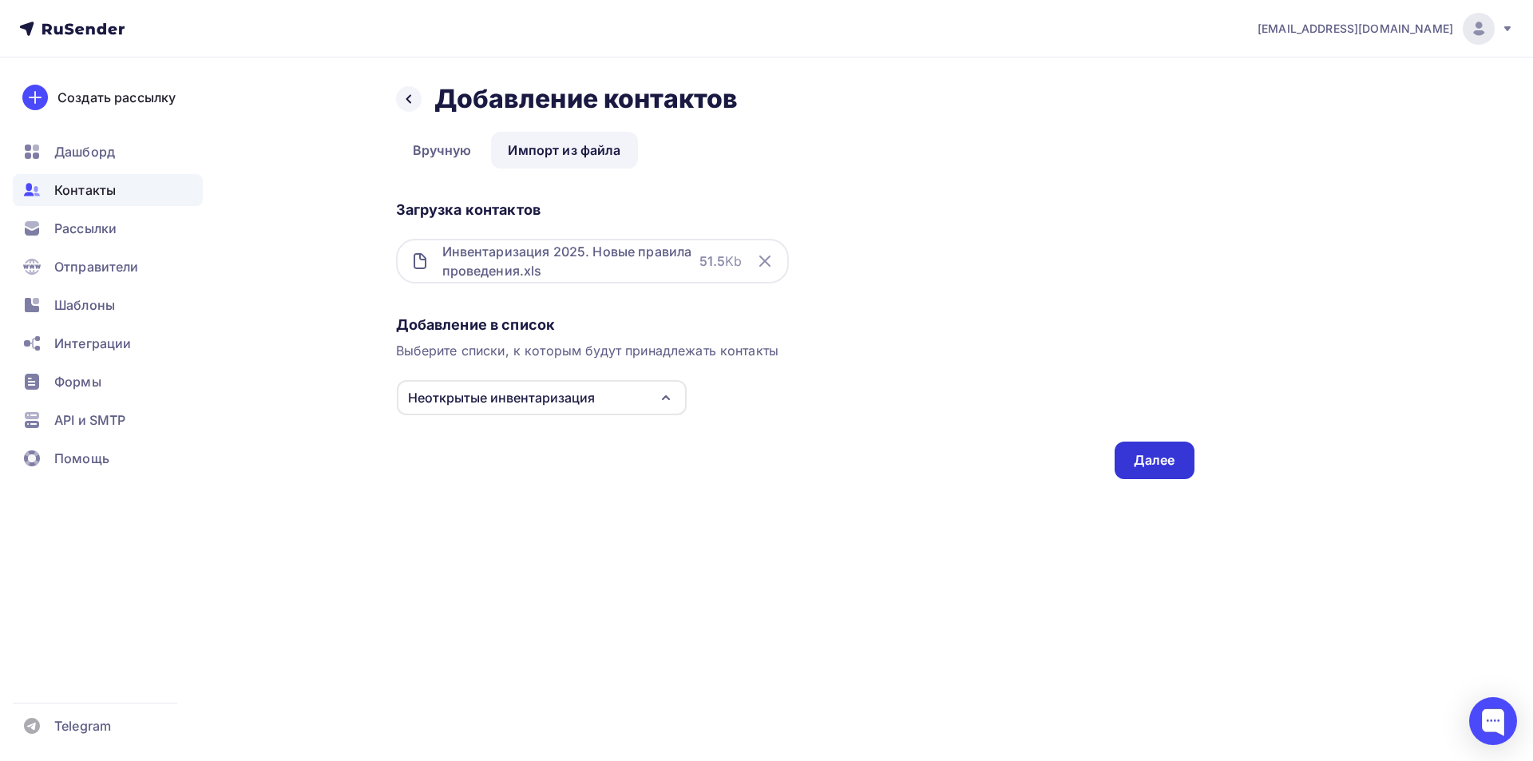
click at [1157, 471] on div "Далее" at bounding box center [1154, 460] width 80 height 38
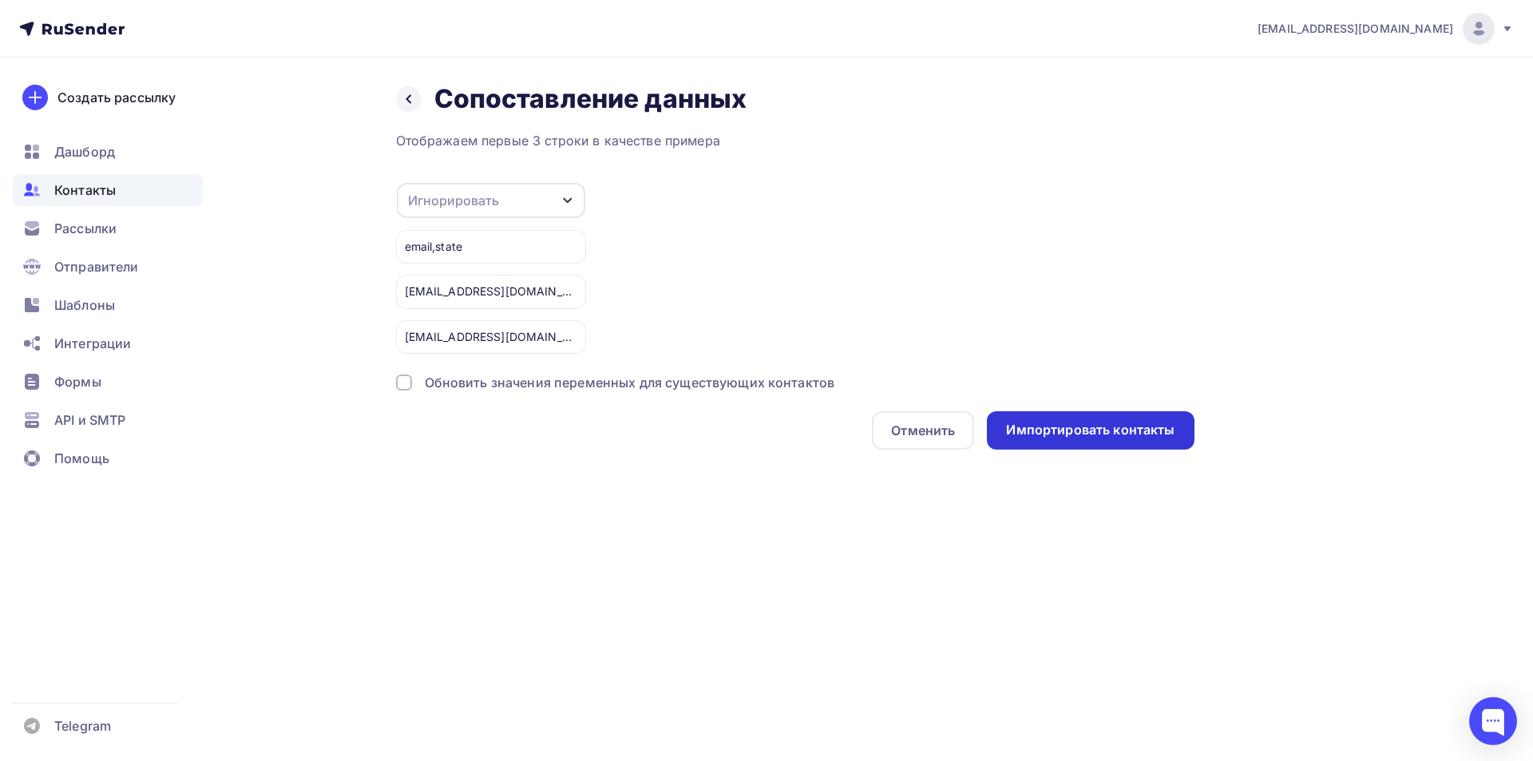
click at [1072, 429] on div "Импортировать контакты" at bounding box center [1090, 430] width 168 height 18
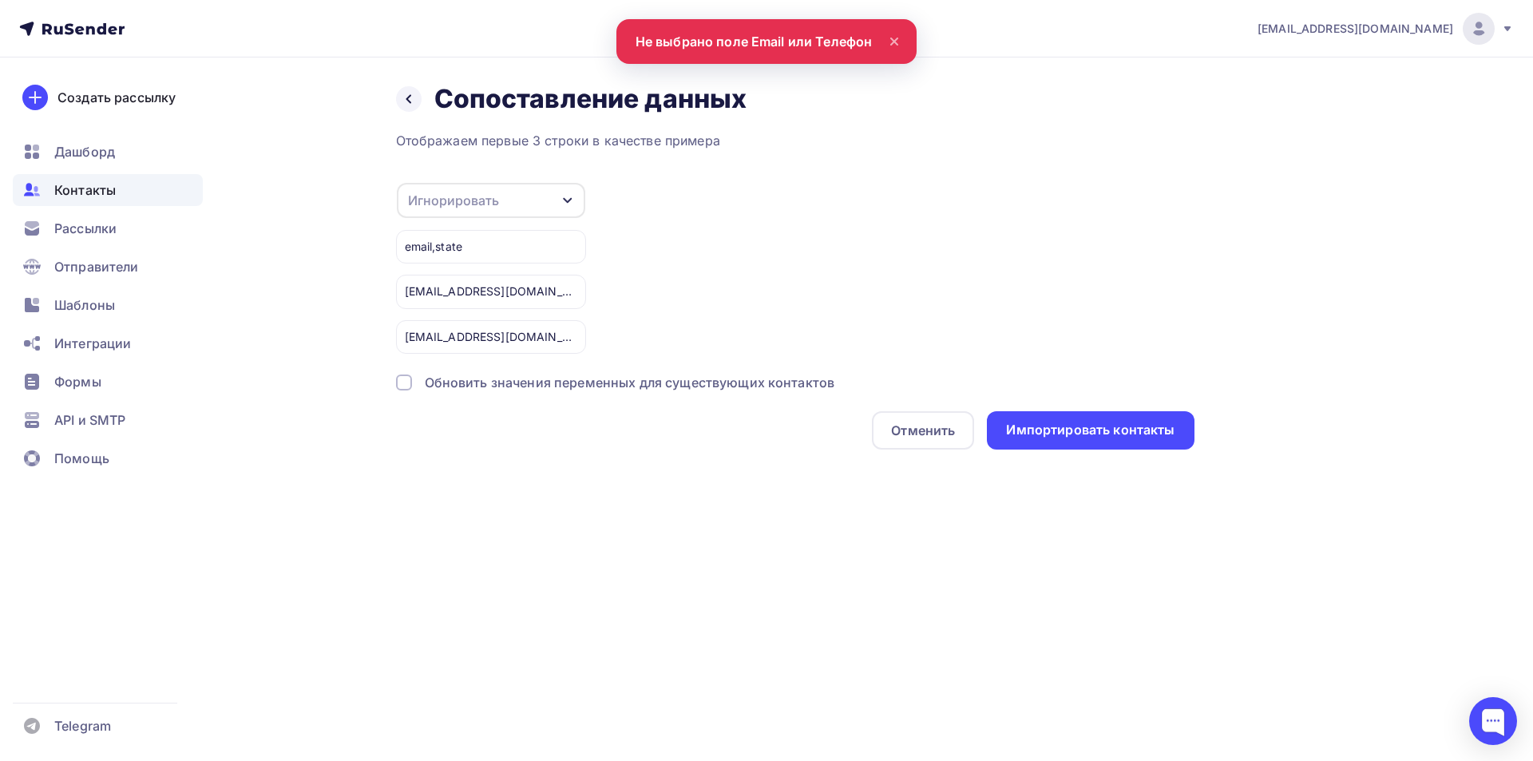
click at [481, 245] on div "email,state" at bounding box center [491, 247] width 190 height 34
click at [904, 42] on nav "apf.consalting@ya.ru Аккаунт Тарифы Выйти Создать рассылку Дашборд Контакты Рас…" at bounding box center [766, 28] width 1533 height 57
click at [894, 35] on icon at bounding box center [893, 41] width 19 height 19
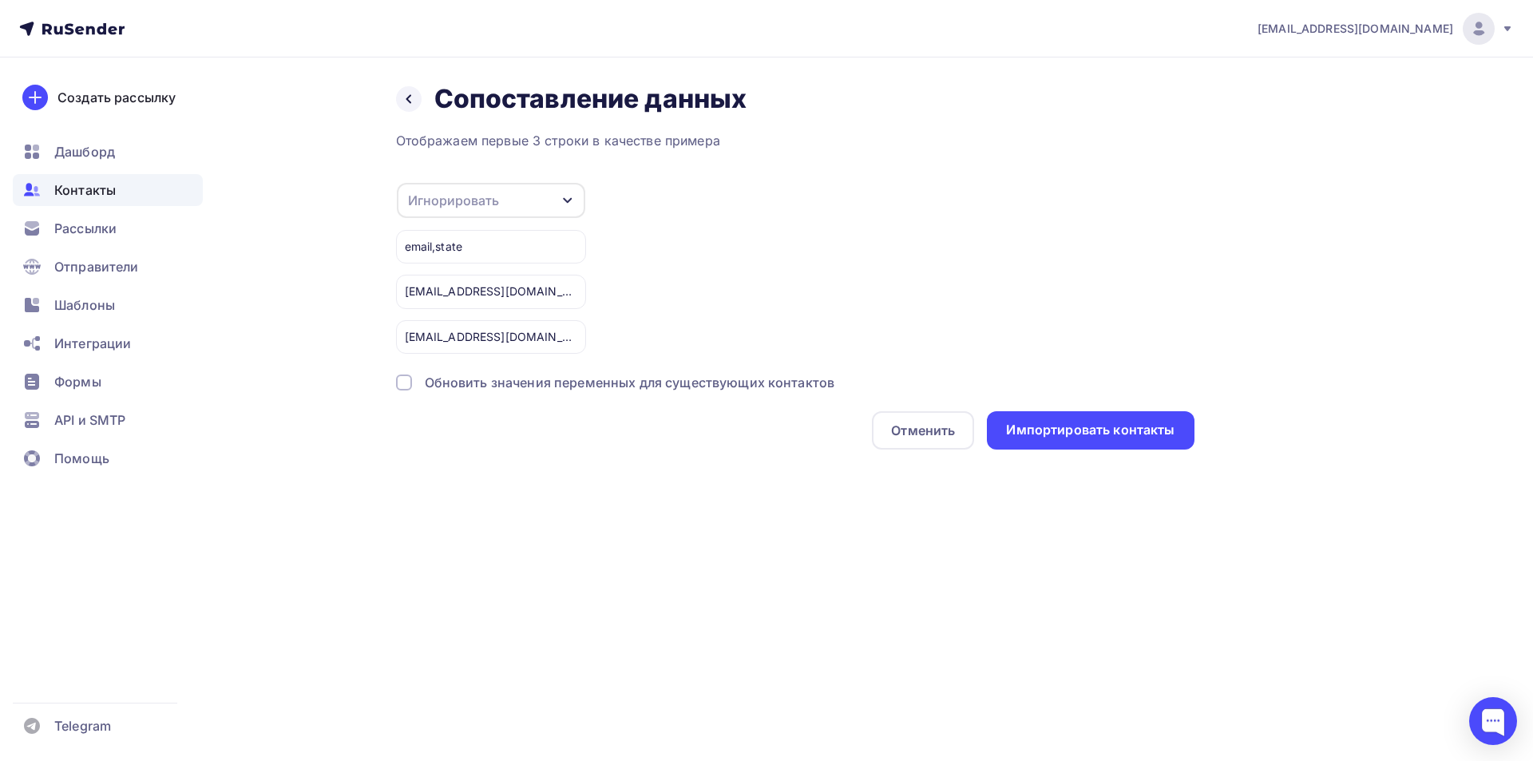
click at [567, 203] on icon "button" at bounding box center [567, 201] width 9 height 6
click at [465, 248] on div "Email" at bounding box center [465, 252] width 93 height 19
click at [1084, 425] on div "Импортировать контакты" at bounding box center [1090, 430] width 168 height 18
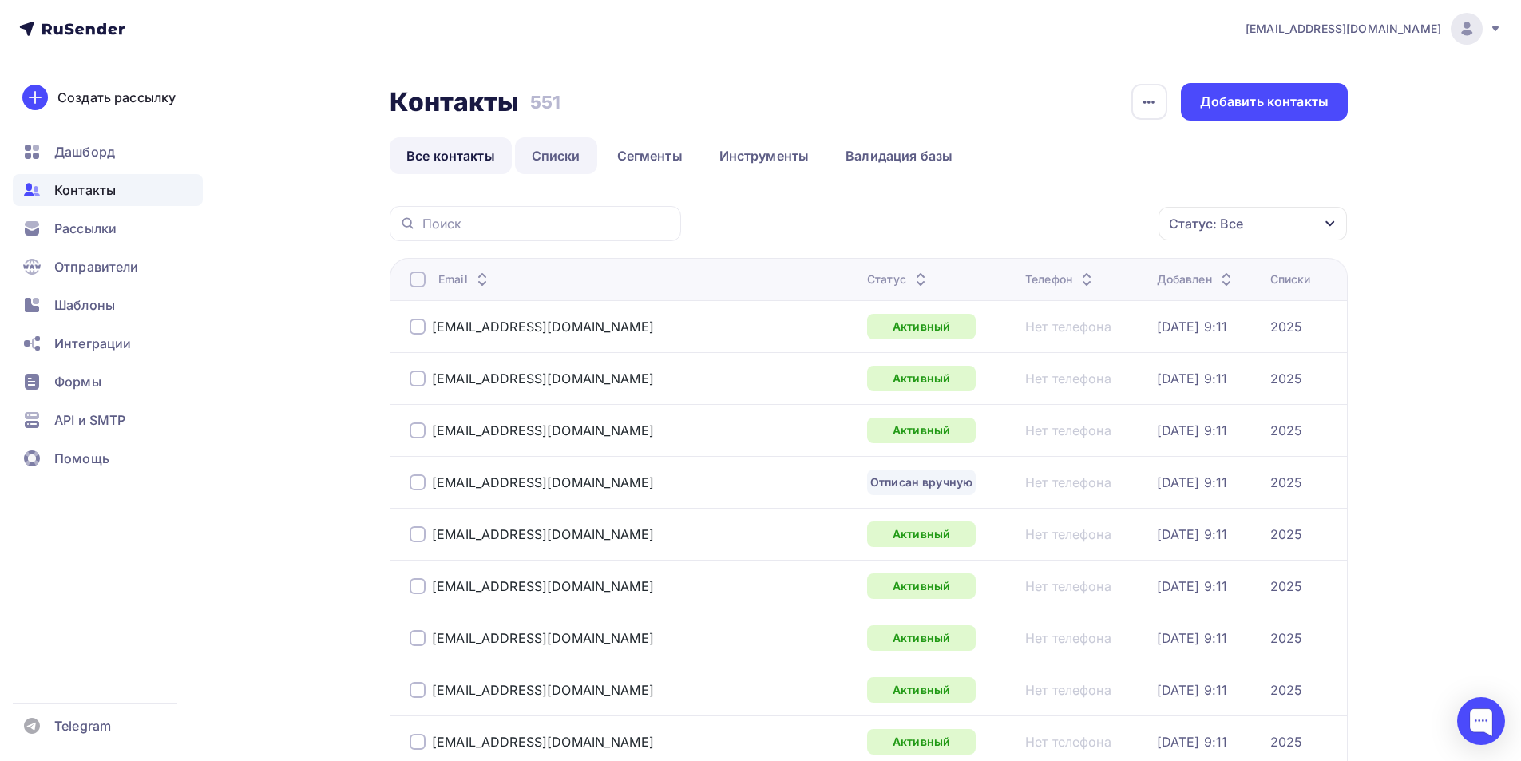
click at [541, 148] on link "Списки" at bounding box center [556, 155] width 82 height 37
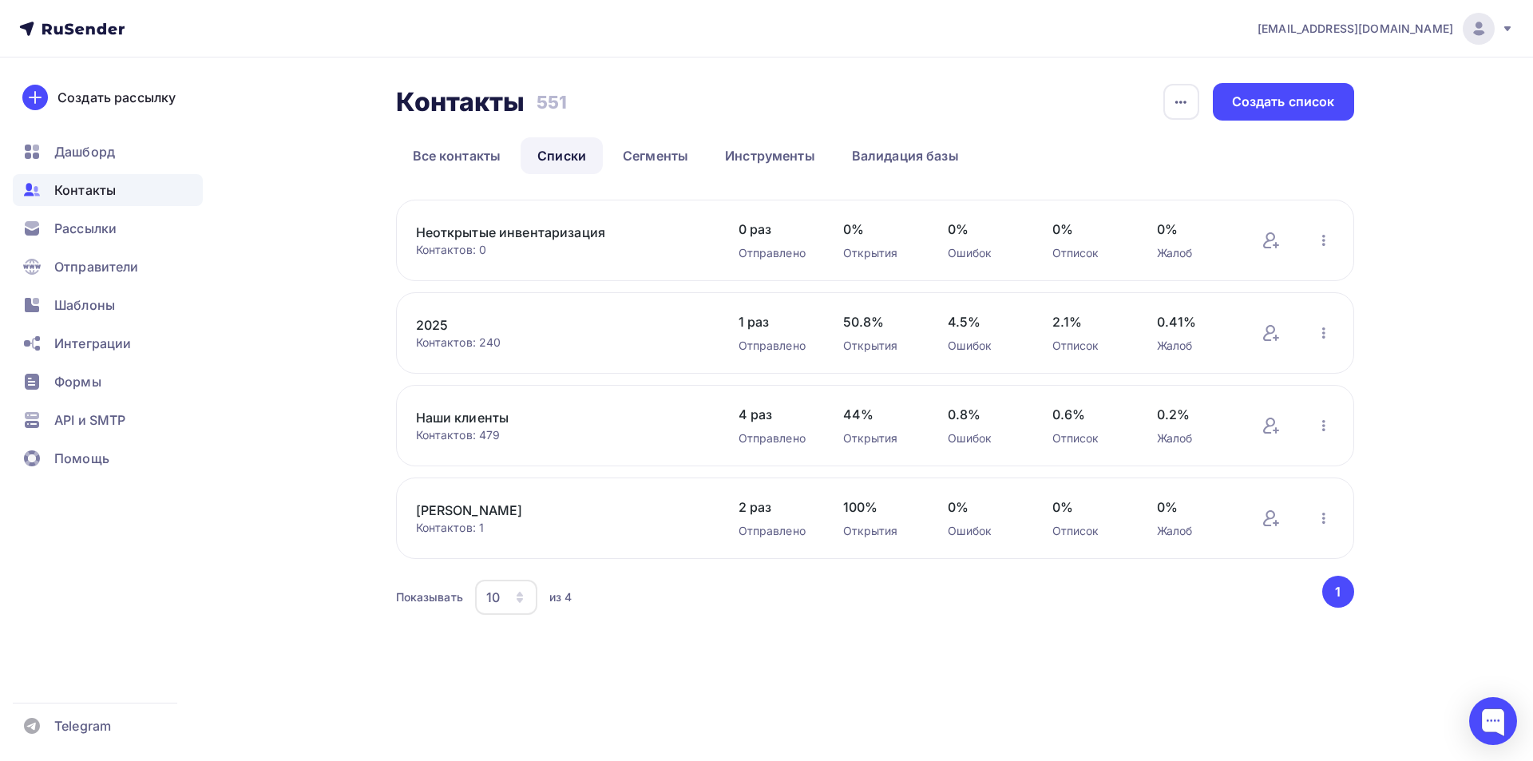
click at [497, 235] on link "Неоткрытые инвентаризация" at bounding box center [551, 232] width 271 height 19
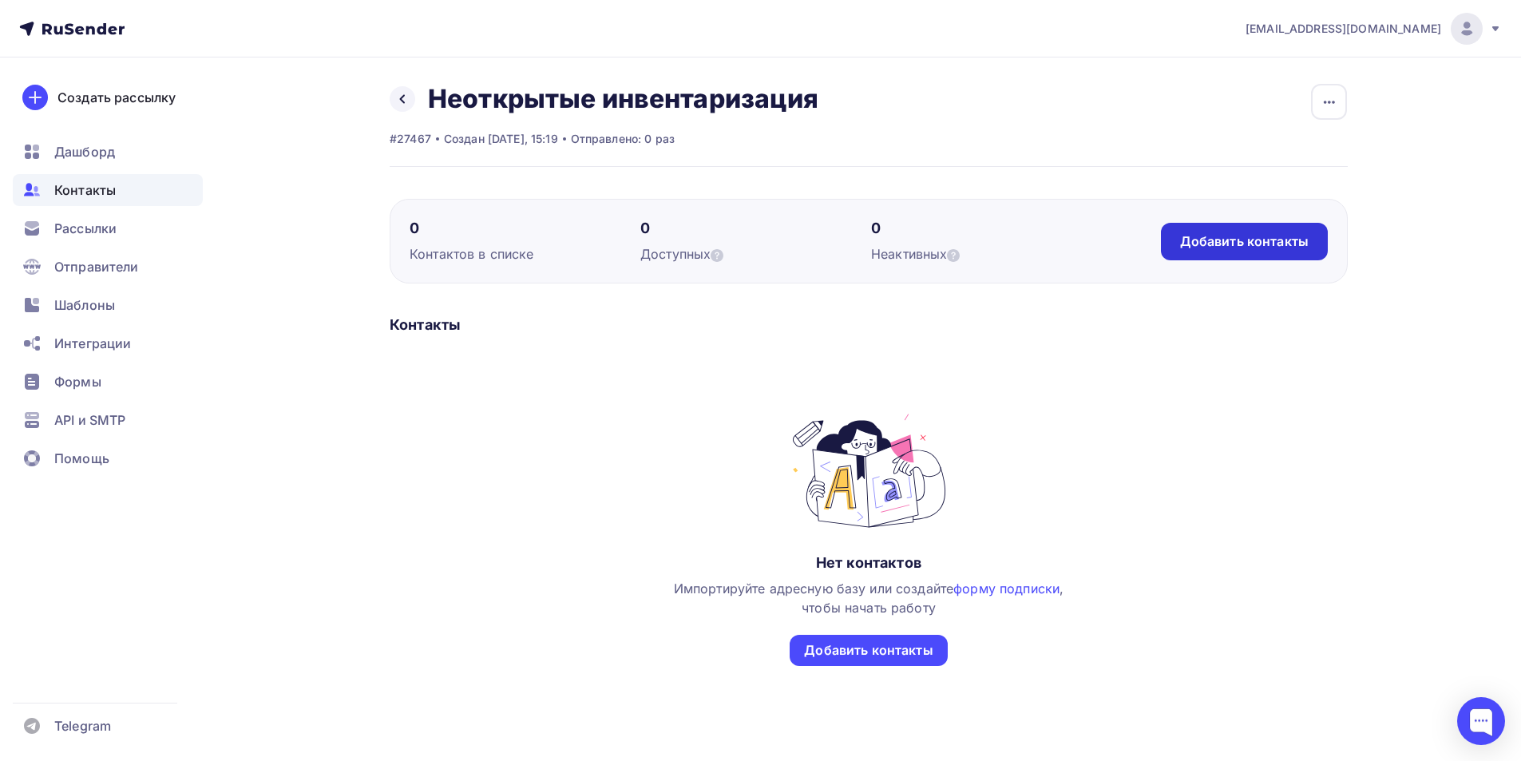
click at [1224, 235] on div "Добавить контакты" at bounding box center [1244, 241] width 129 height 18
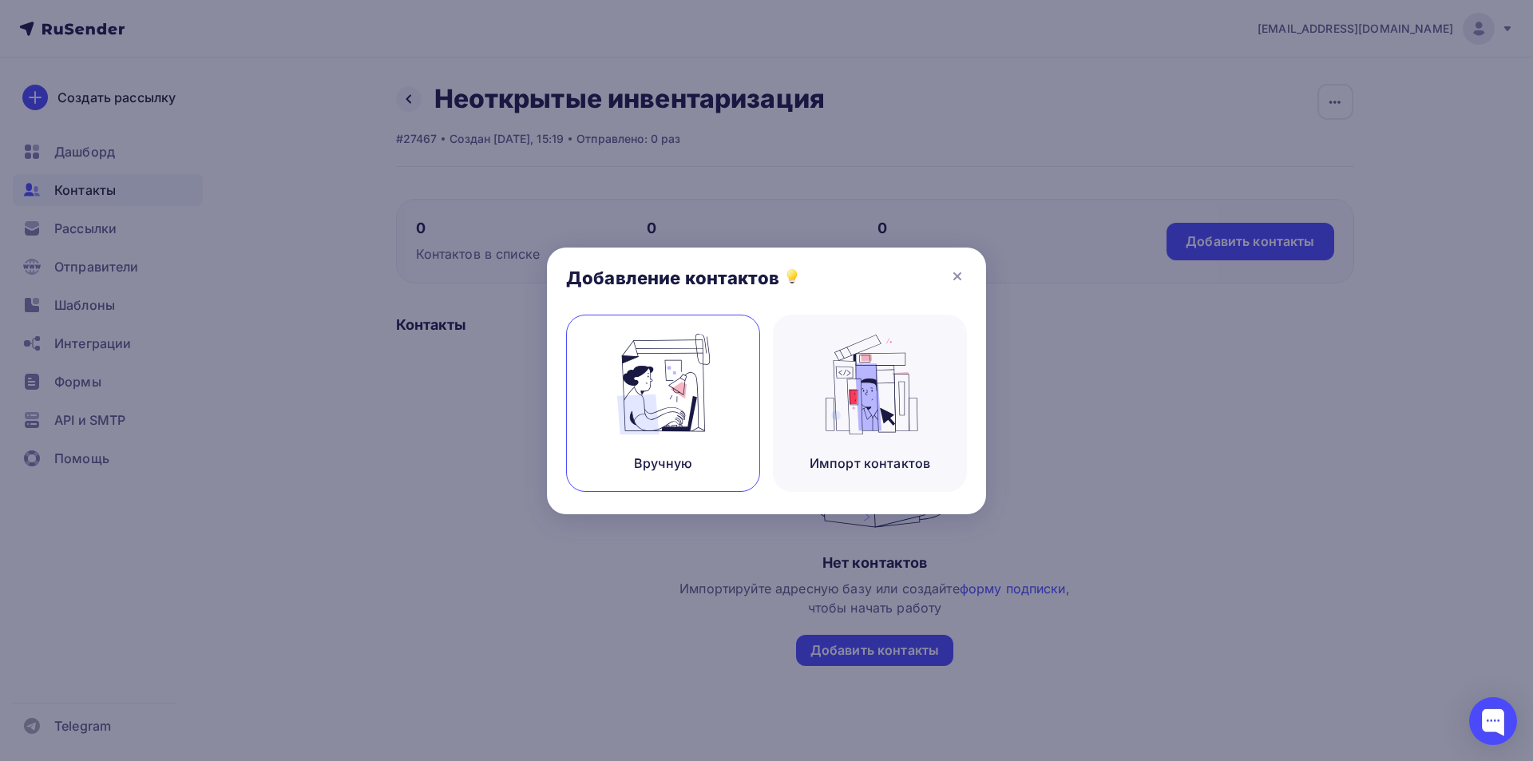
click at [674, 457] on div "Вручную" at bounding box center [663, 462] width 58 height 19
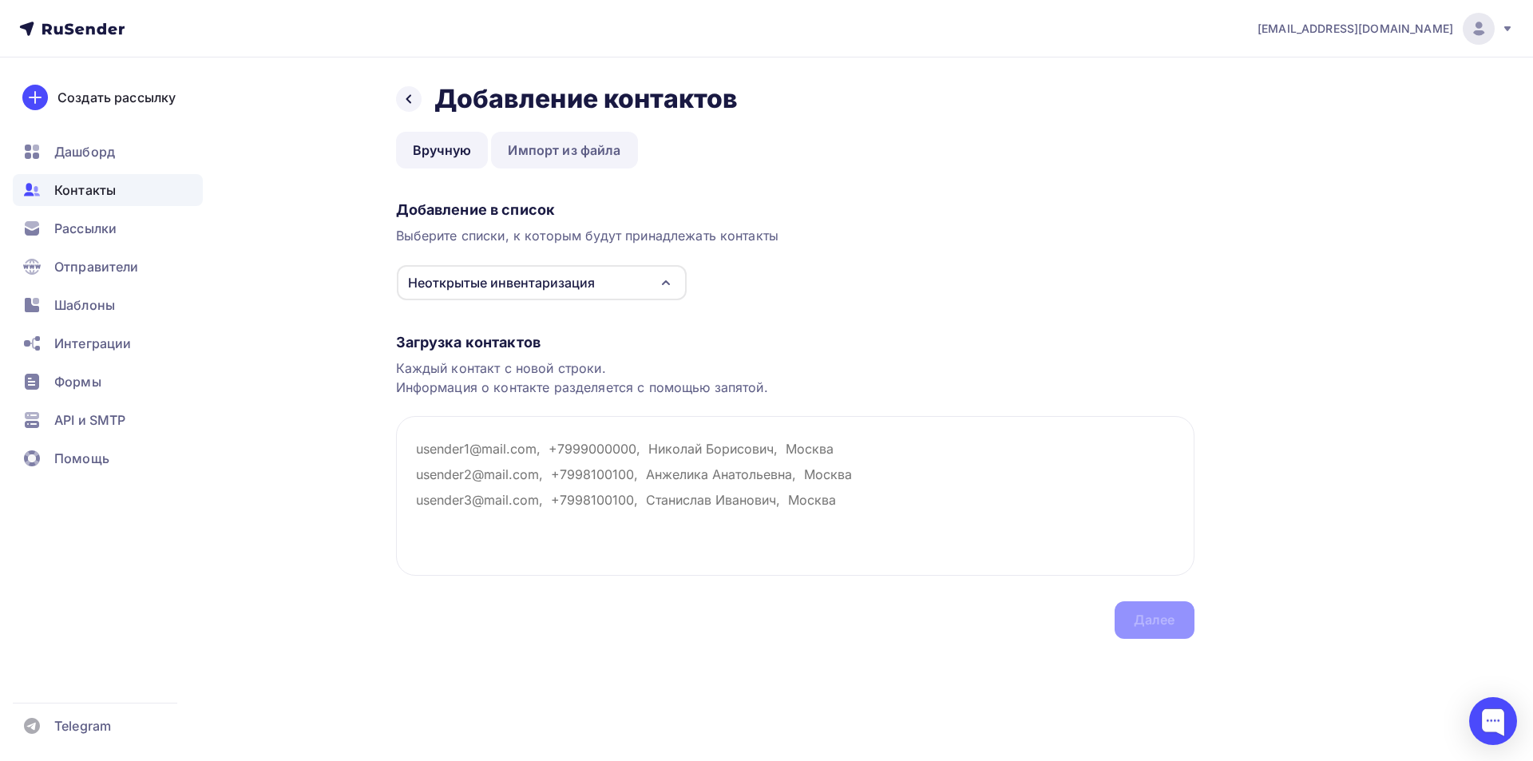
click at [560, 148] on link "Импорт из файла" at bounding box center [564, 150] width 146 height 37
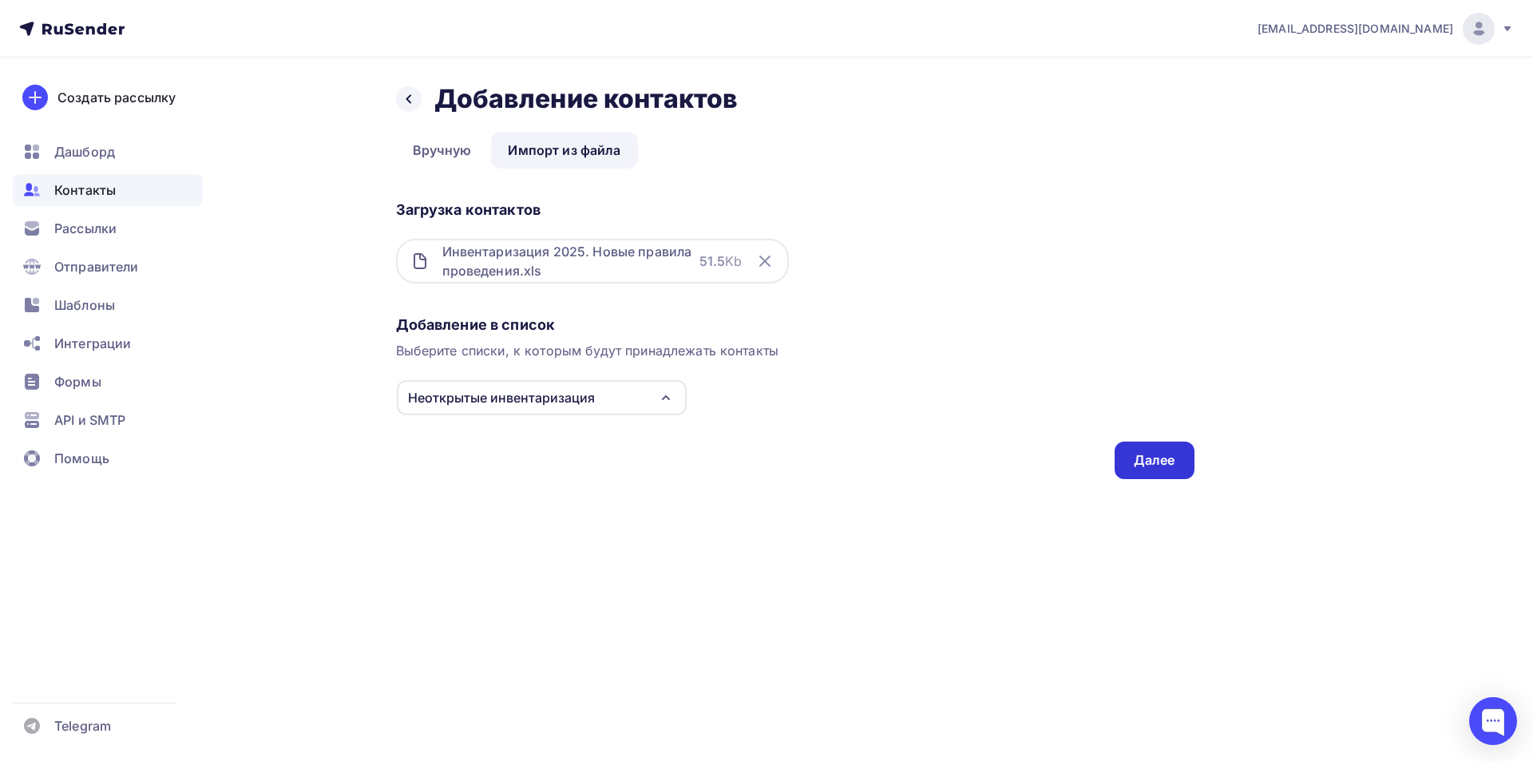
click at [1154, 457] on div "Далее" at bounding box center [1154, 460] width 42 height 18
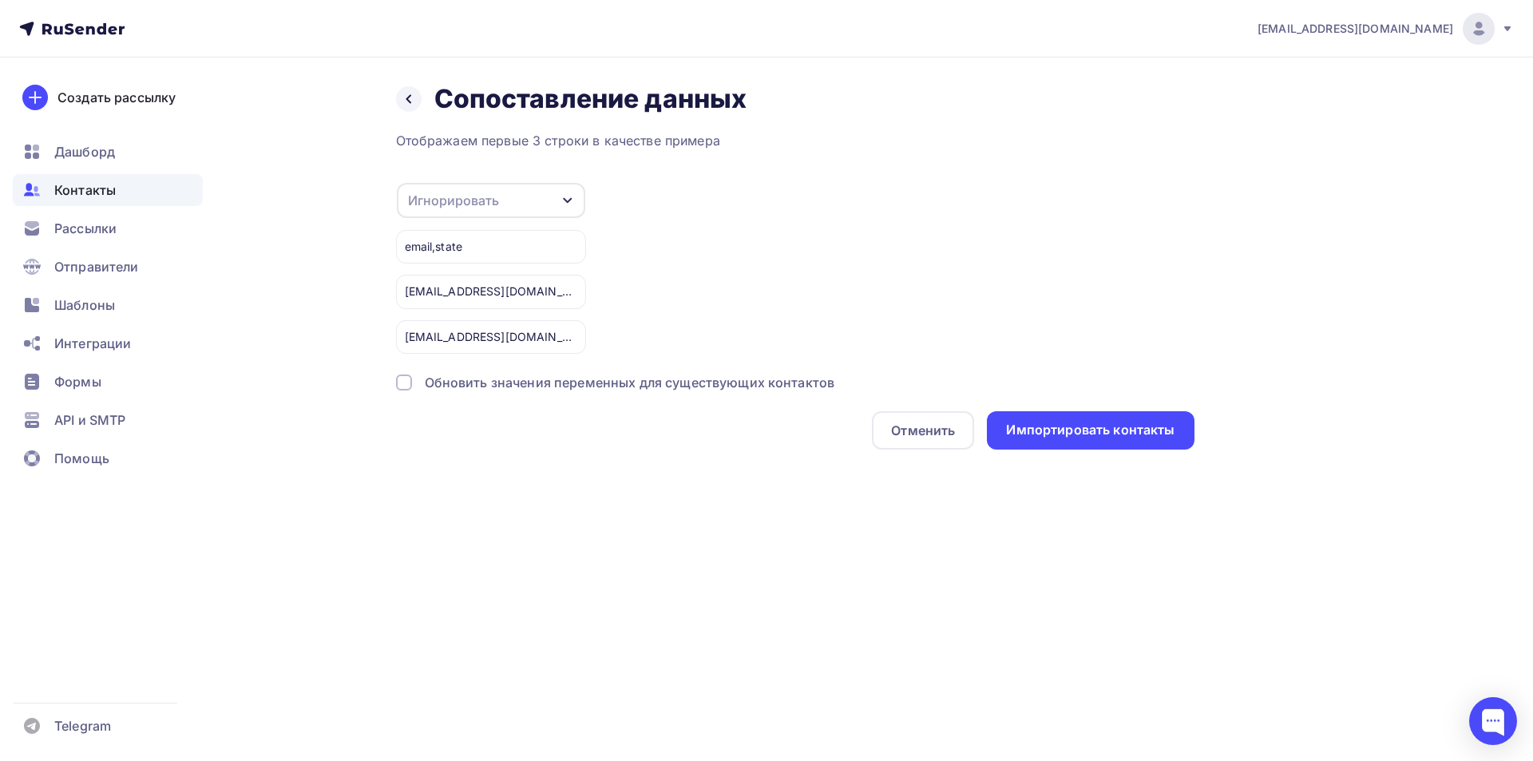
click at [564, 203] on icon "button" at bounding box center [567, 200] width 13 height 13
click at [474, 255] on div "Email" at bounding box center [465, 252] width 93 height 19
click at [1066, 421] on div "Импортировать контакты" at bounding box center [1090, 430] width 168 height 18
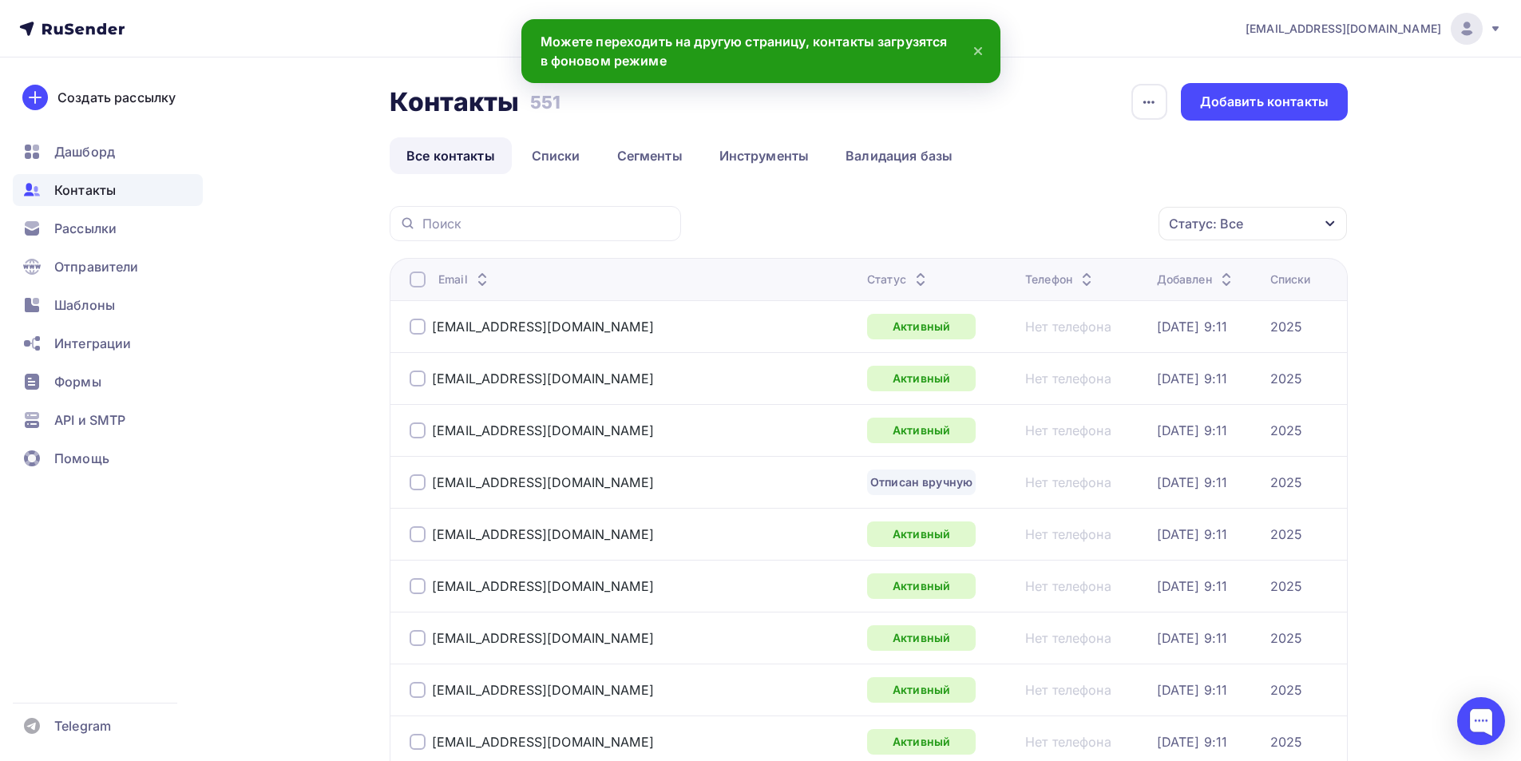
drag, startPoint x: 843, startPoint y: 116, endPoint x: 726, endPoint y: 138, distance: 119.5
click at [842, 116] on div "Контакты Контакты 551 551 История импорта Добавить контакты" at bounding box center [869, 102] width 958 height 38
click at [545, 150] on link "Списки" at bounding box center [556, 155] width 82 height 37
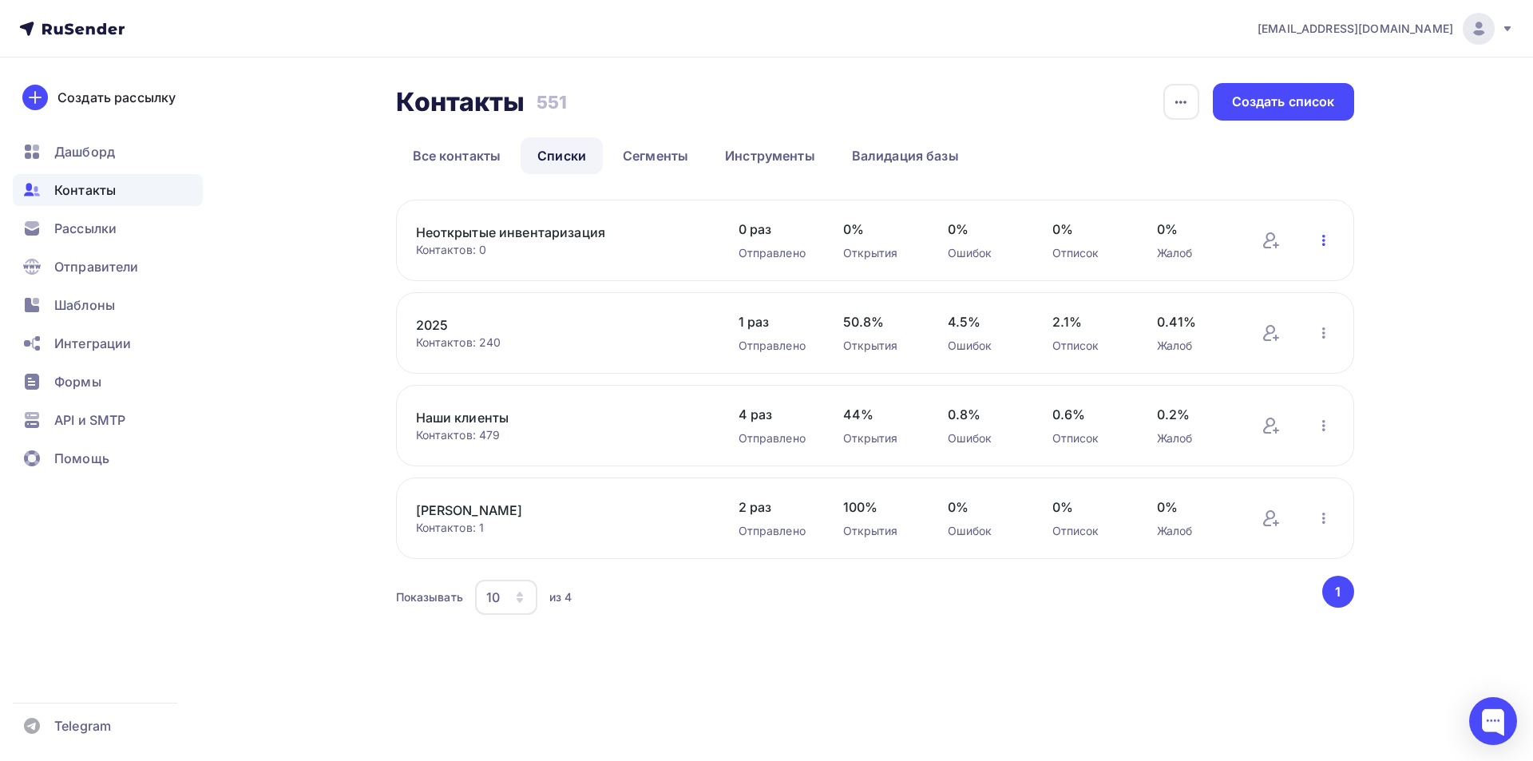
click at [1322, 243] on icon "button" at bounding box center [1323, 240] width 19 height 19
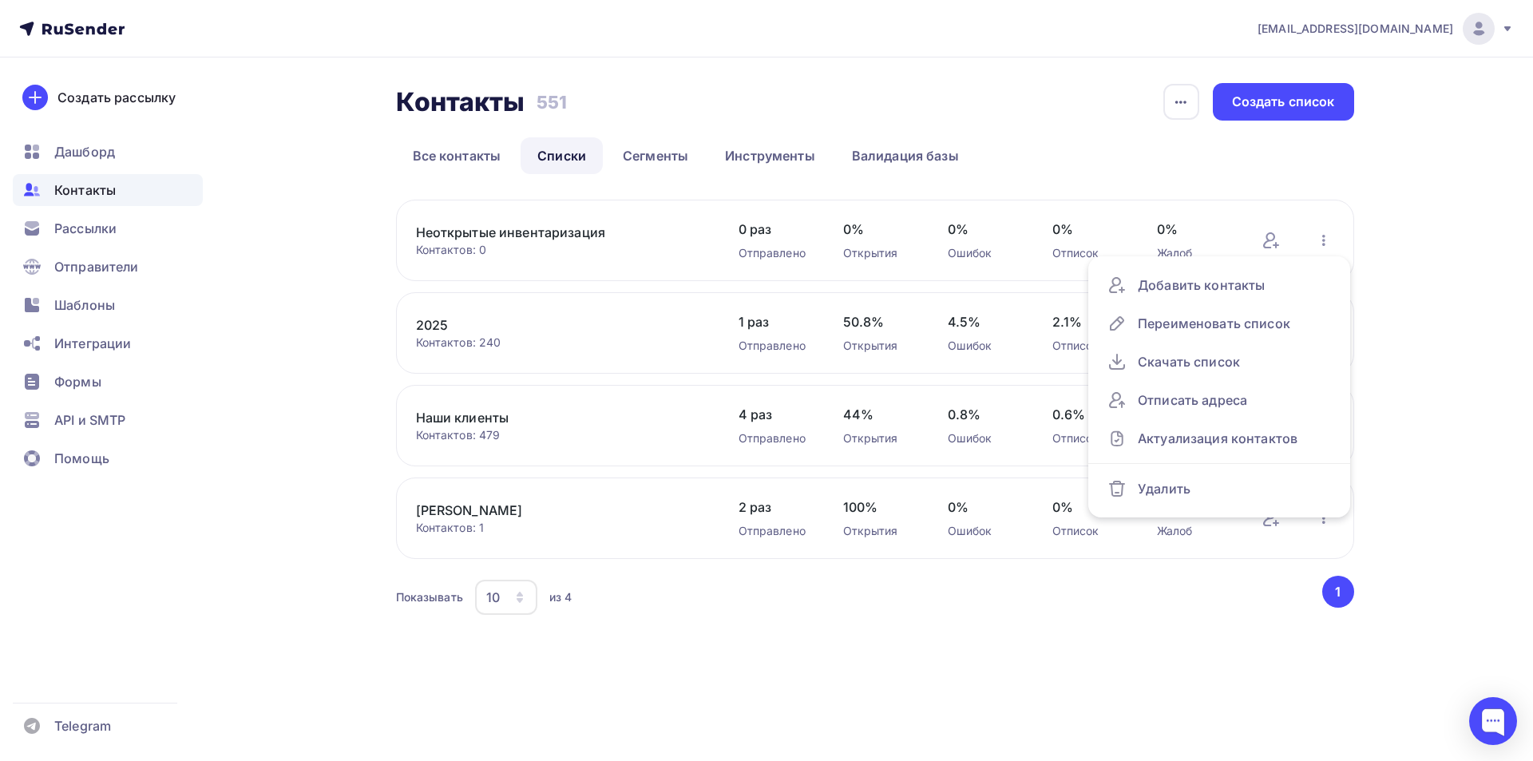
click at [575, 235] on link "Неоткрытые инвентаризация" at bounding box center [551, 232] width 271 height 19
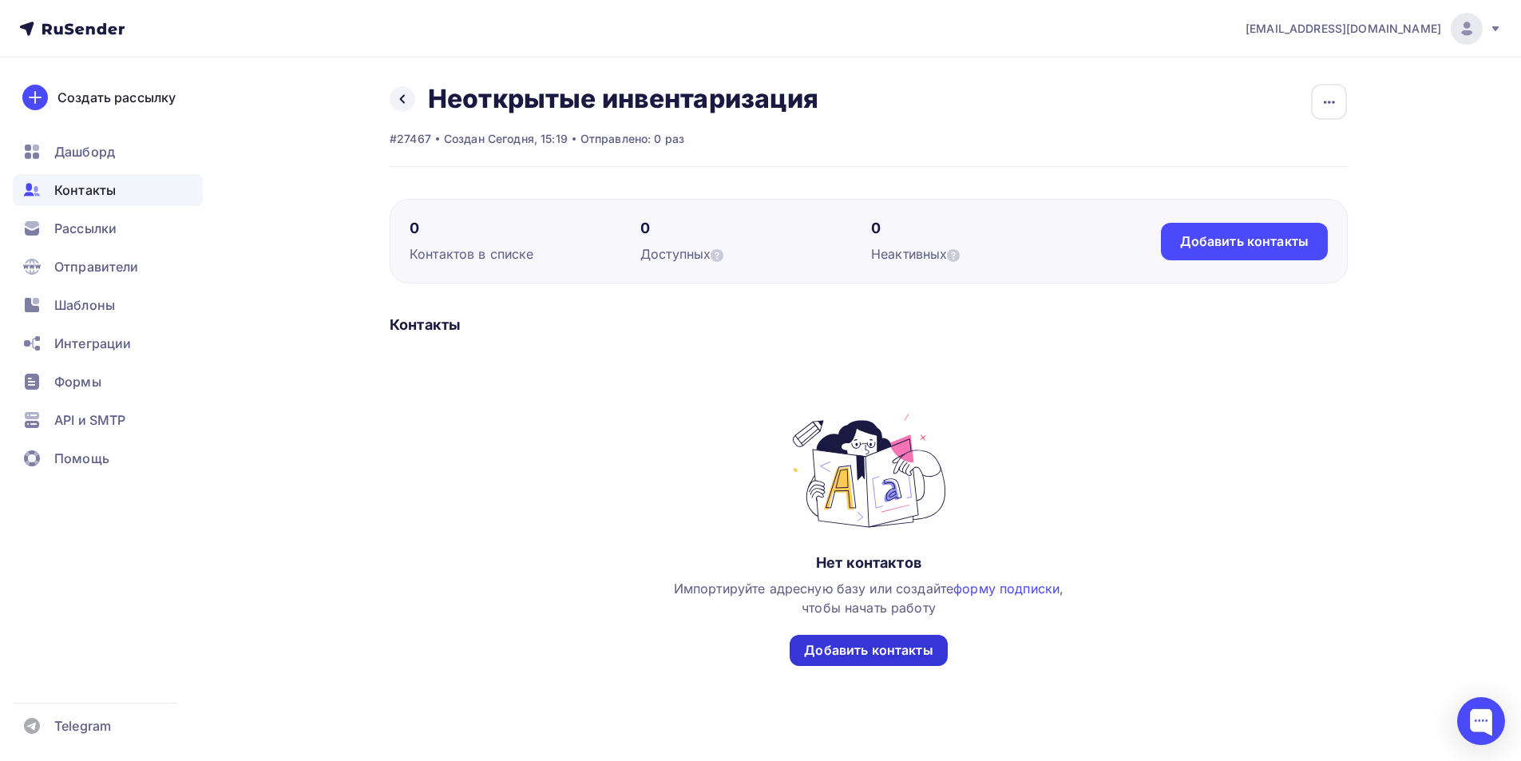
click at [898, 643] on div "Добавить контакты" at bounding box center [868, 650] width 129 height 18
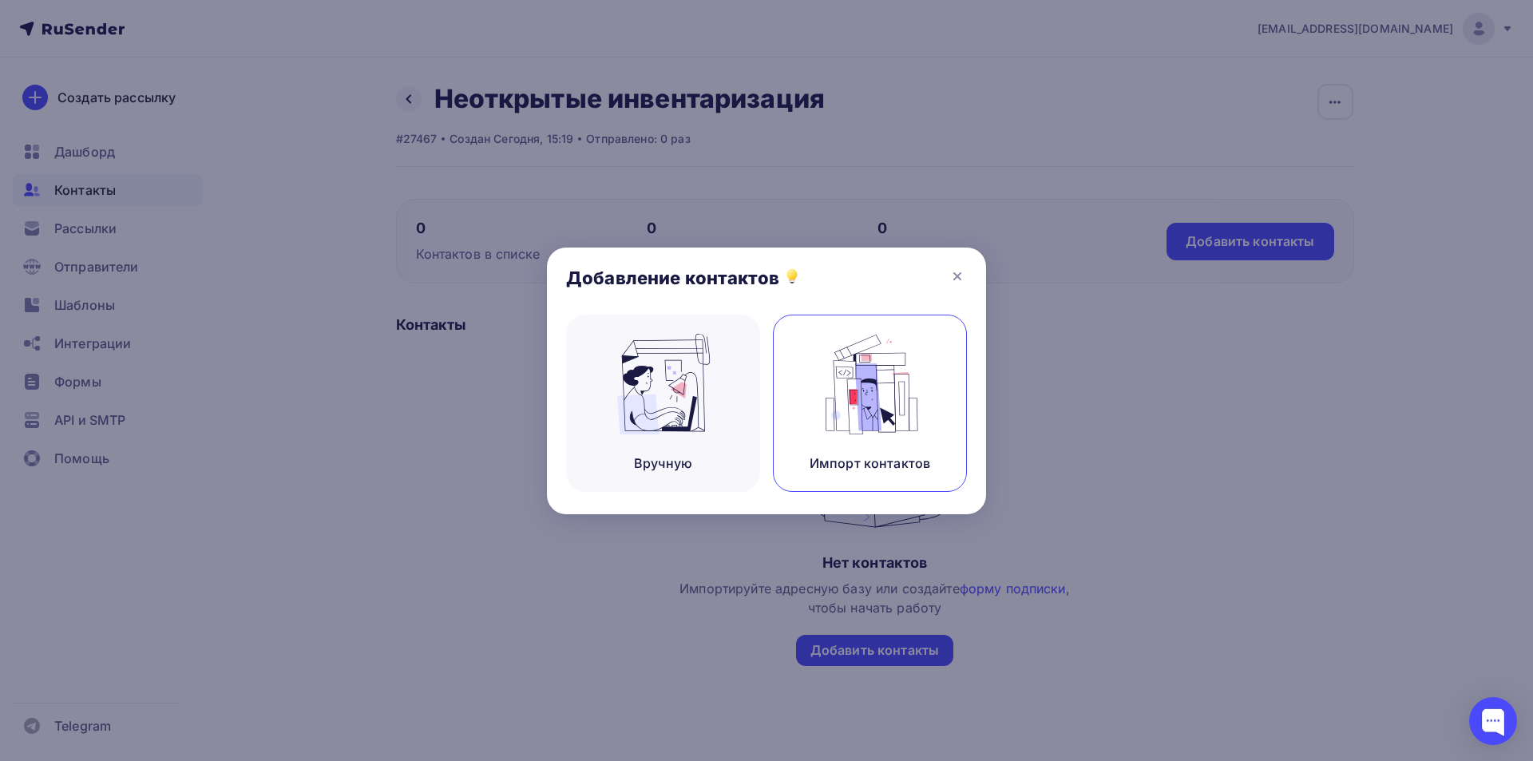
click at [868, 460] on div "Импорт контактов" at bounding box center [869, 462] width 121 height 19
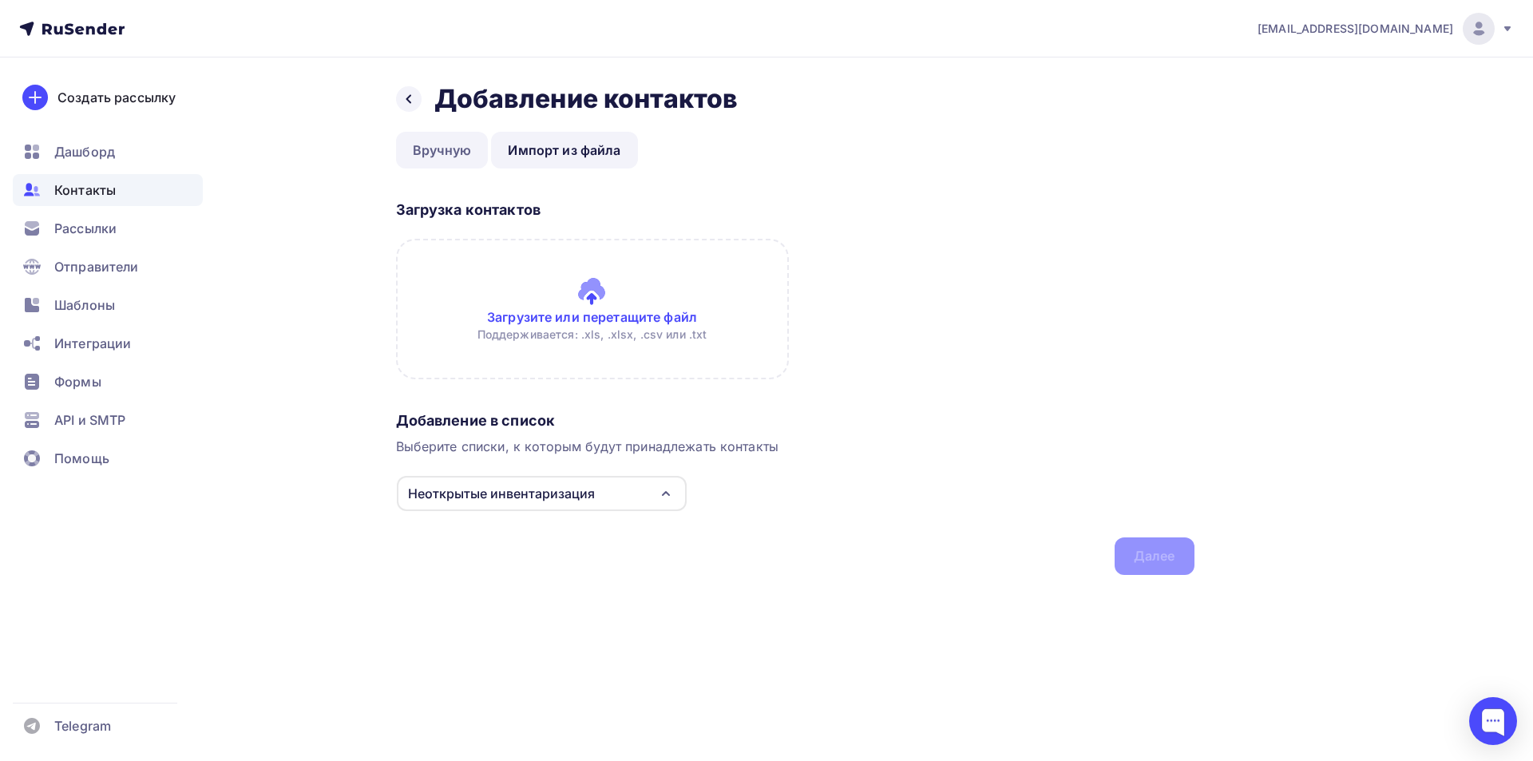
click at [441, 152] on link "Вручную" at bounding box center [442, 150] width 93 height 37
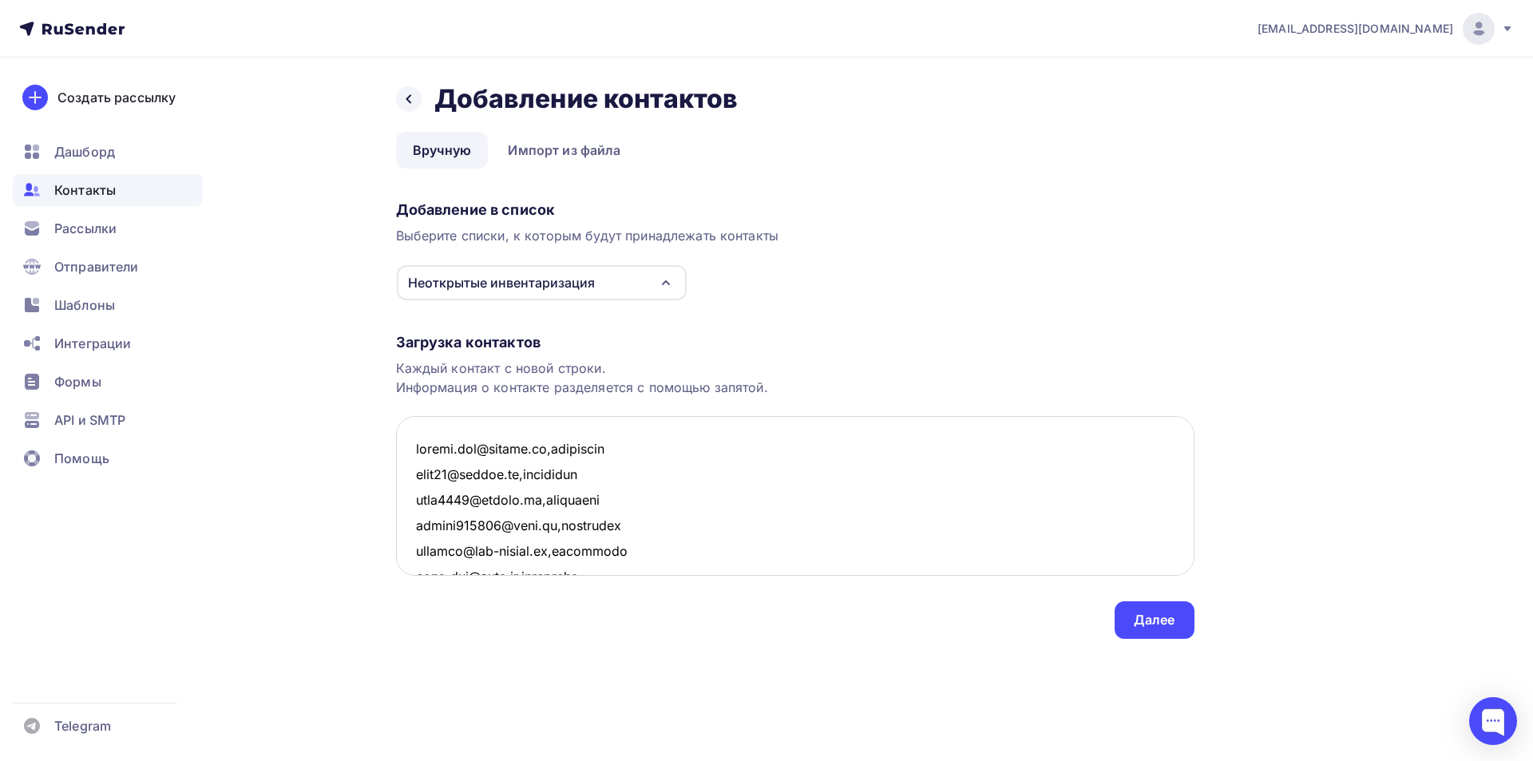
scroll to position [9716, 0]
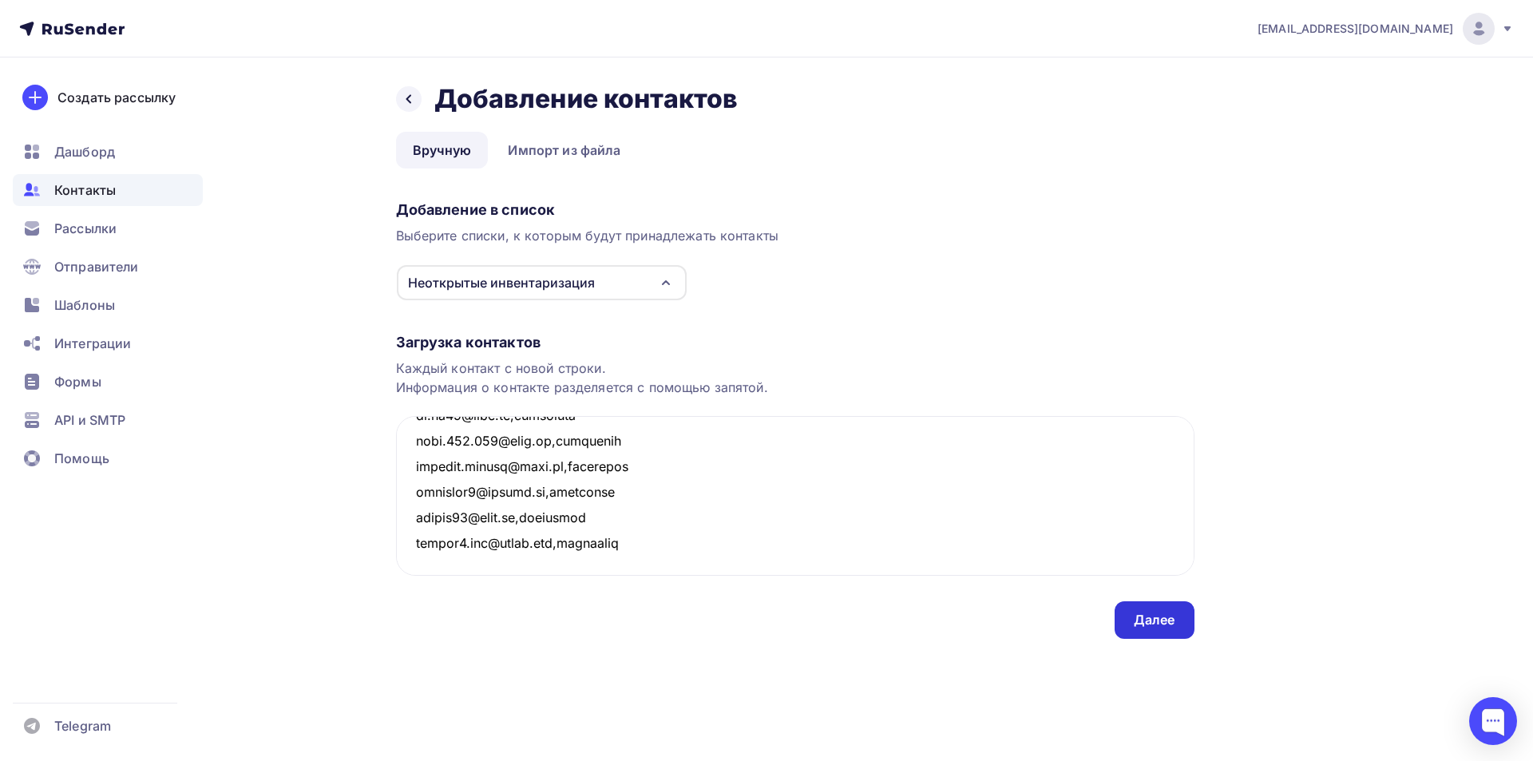
type textarea "museum.tmn@yandex.ru,delivered pgtk74@yandex.ru,delivered clov2000@yandex.ru,de…"
click at [1157, 617] on div "Далее" at bounding box center [1154, 620] width 42 height 18
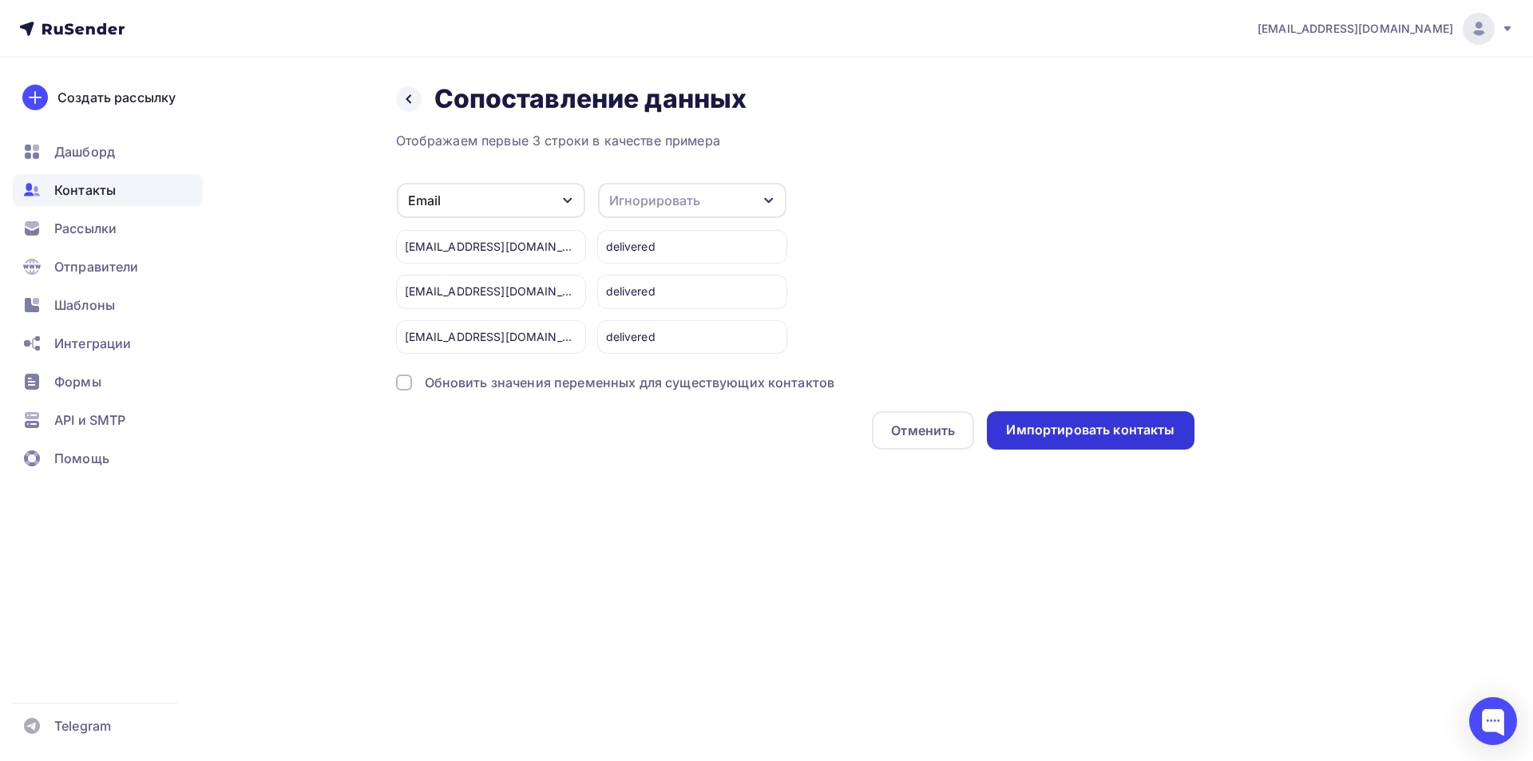
click at [1087, 429] on div "Импортировать контакты" at bounding box center [1090, 430] width 168 height 18
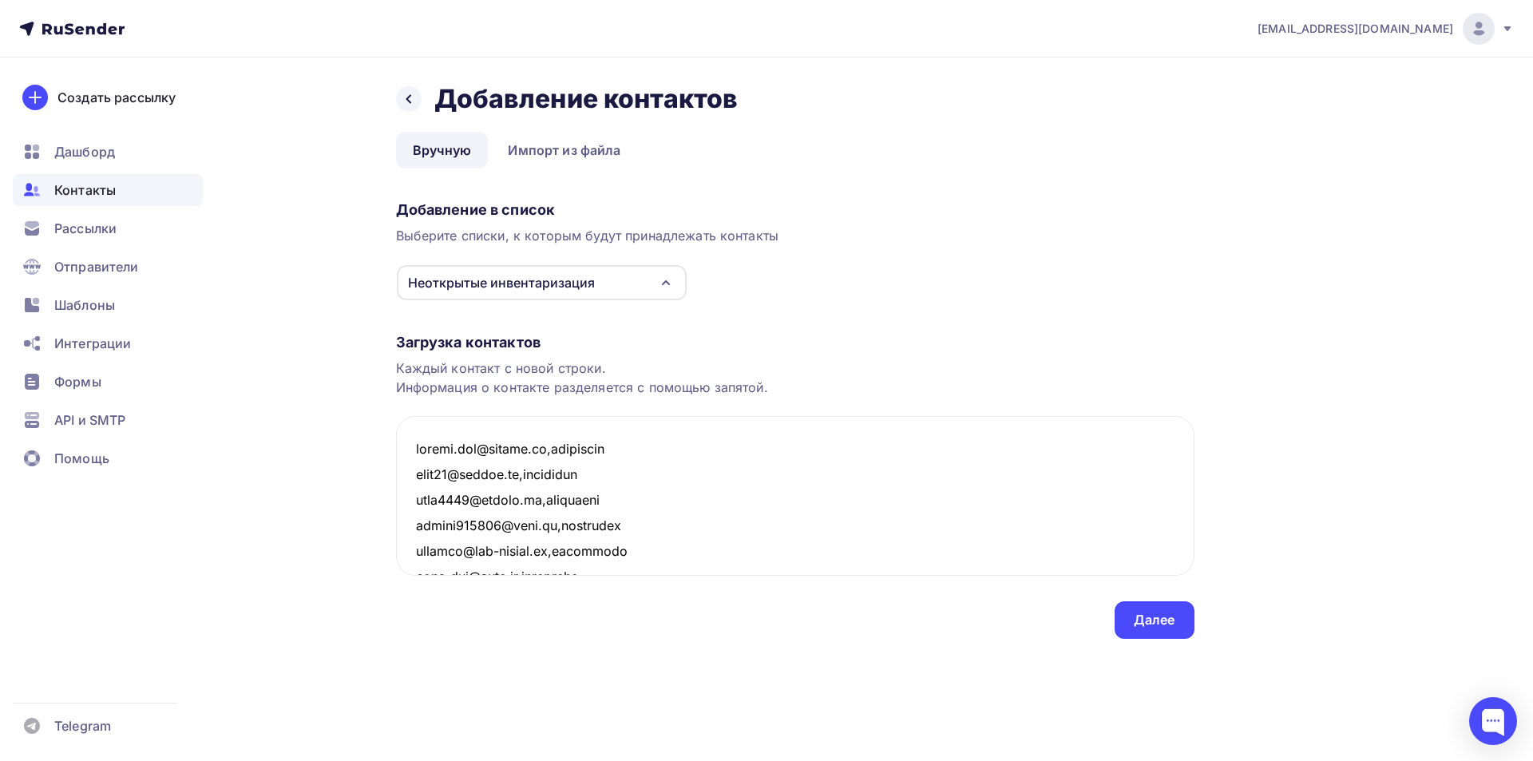
scroll to position [9740, 0]
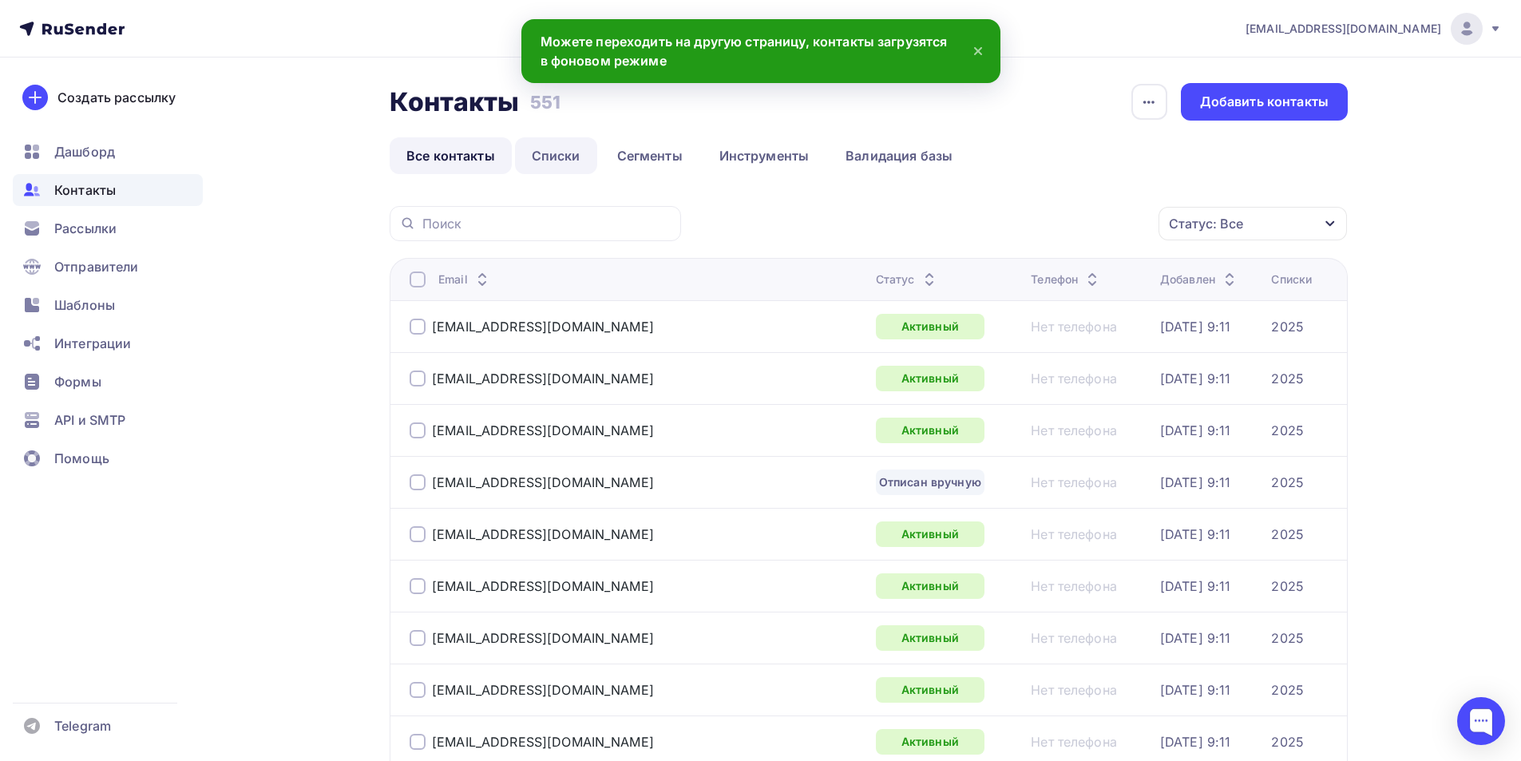
click at [560, 156] on link "Списки" at bounding box center [556, 155] width 82 height 37
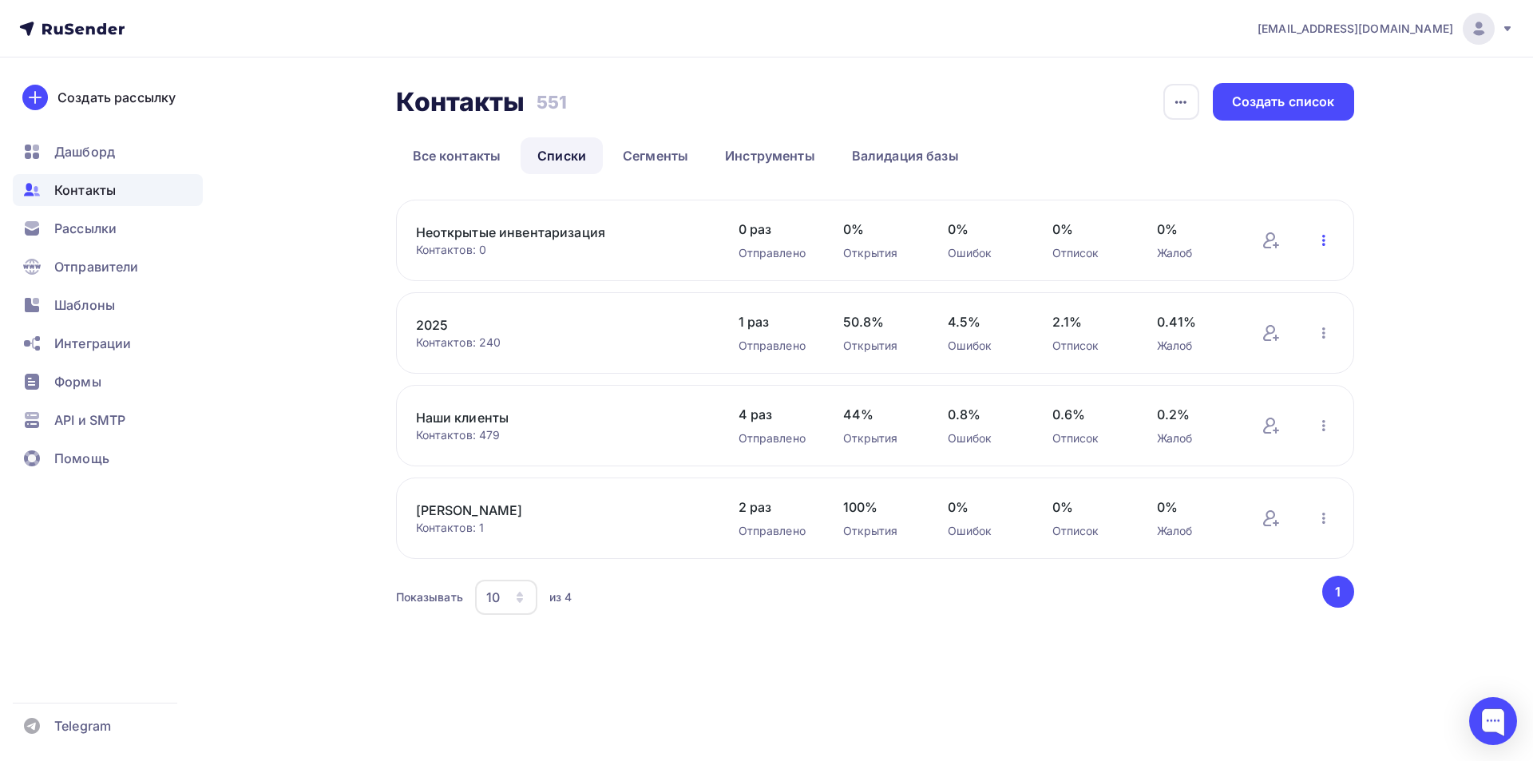
click at [1323, 237] on icon "button" at bounding box center [1323, 240] width 3 height 11
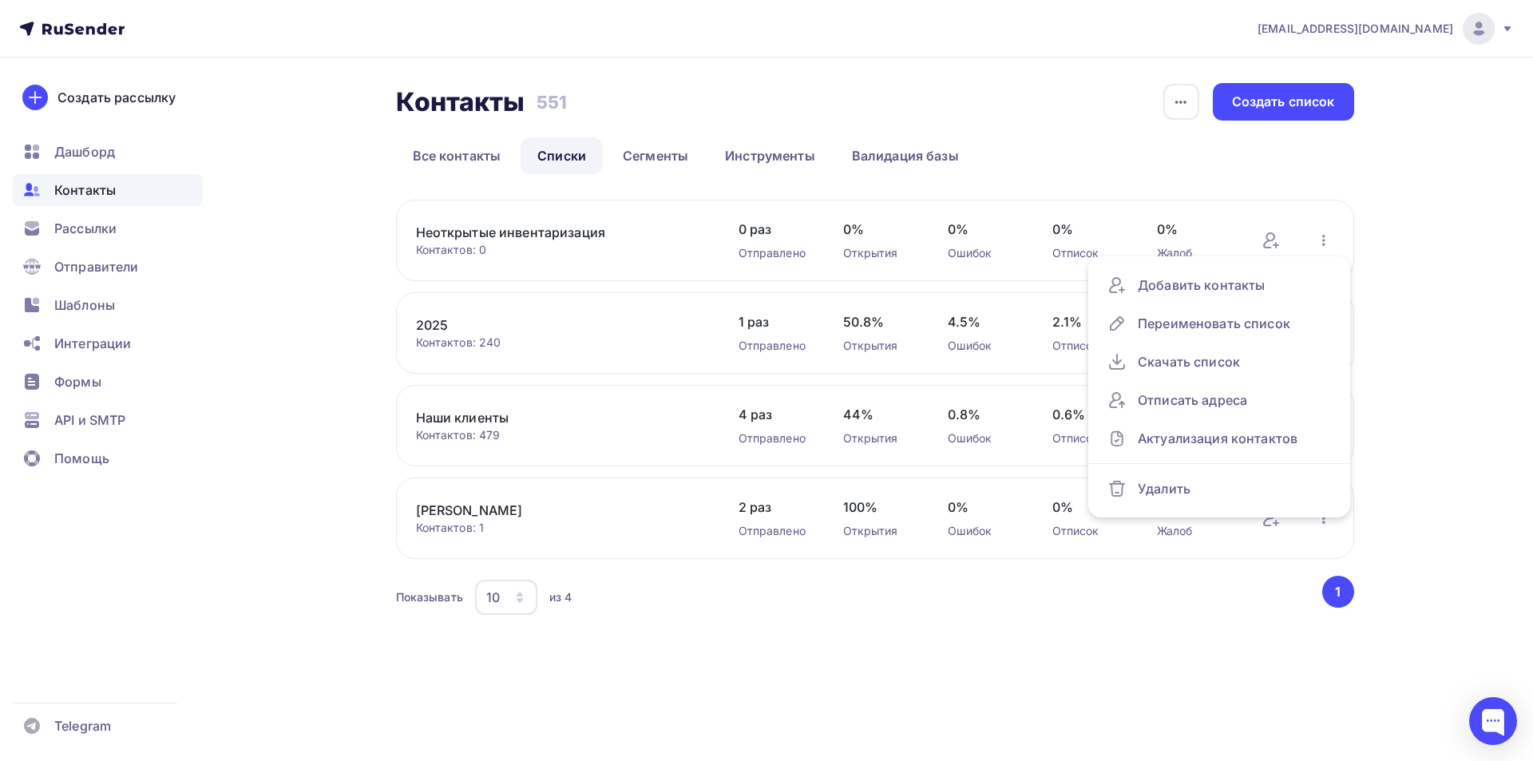
click at [423, 237] on link "Неоткрытые инвентаризация" at bounding box center [551, 232] width 271 height 19
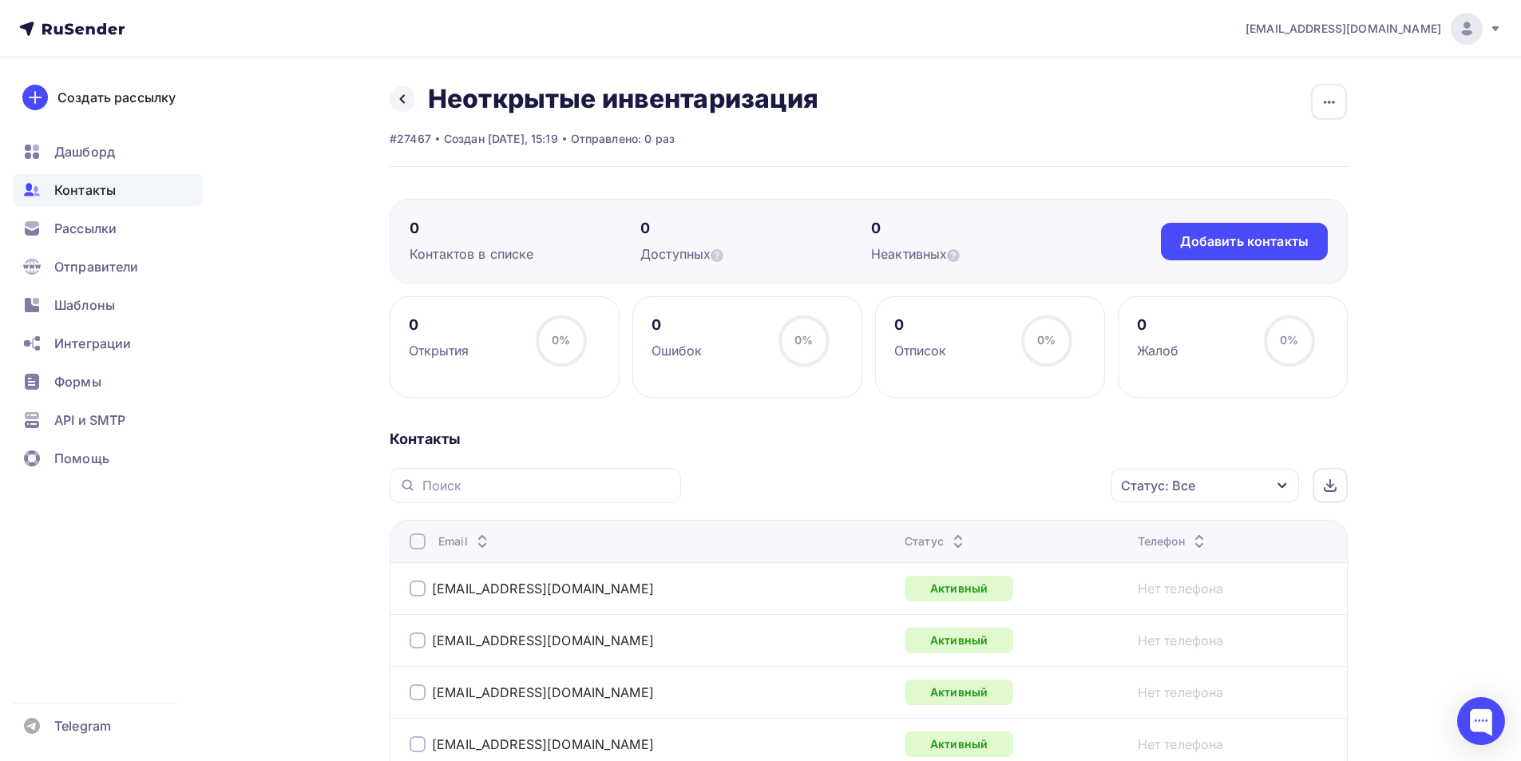
click at [773, 469] on div "Статус: Все Статус Новый Активный Не существует Переполнен Недоступен Отписан О…" at bounding box center [1019, 485] width 655 height 35
click at [398, 101] on icon at bounding box center [402, 99] width 13 height 13
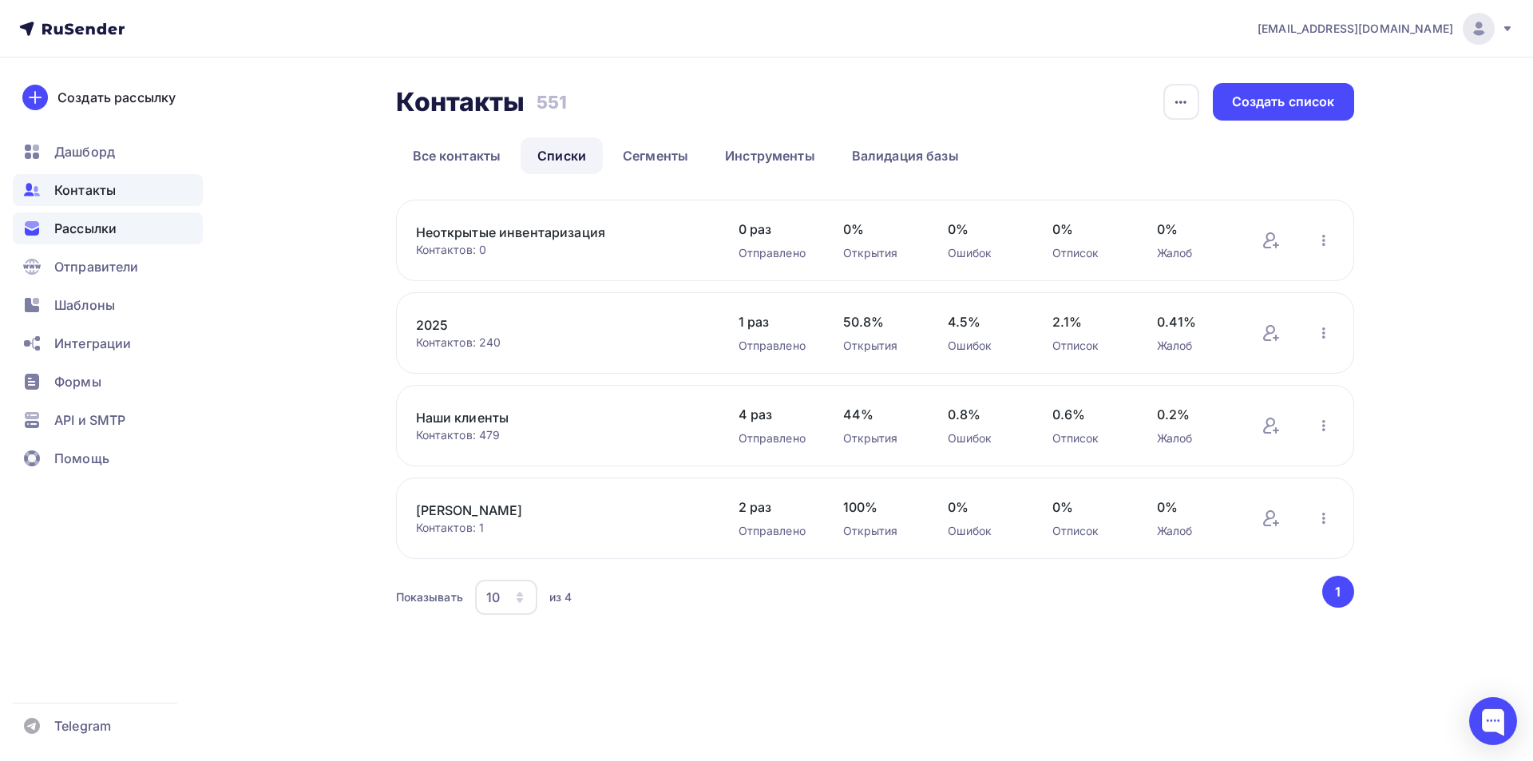
click at [90, 223] on span "Рассылки" at bounding box center [85, 228] width 62 height 19
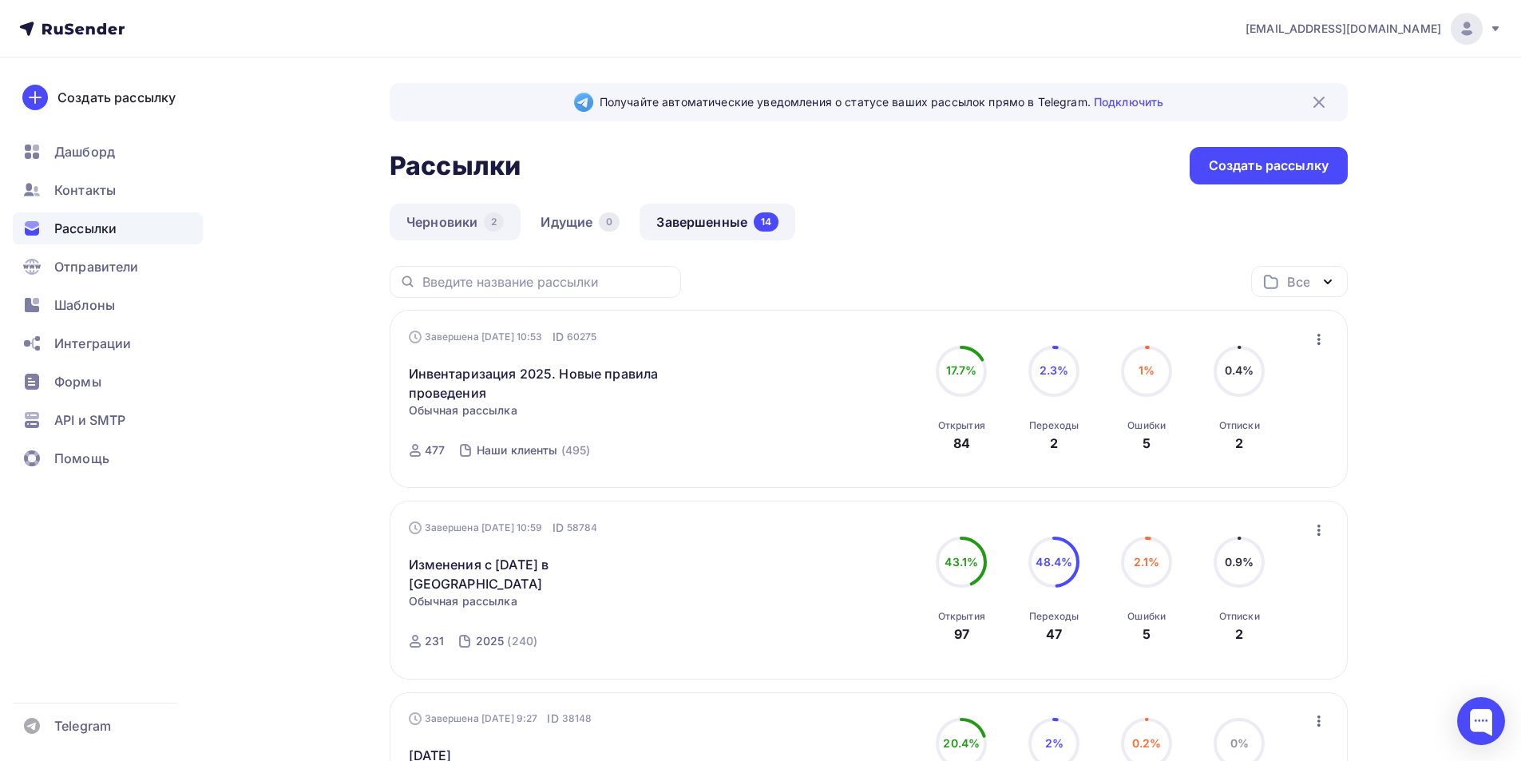
click at [492, 214] on div "2" at bounding box center [494, 221] width 20 height 19
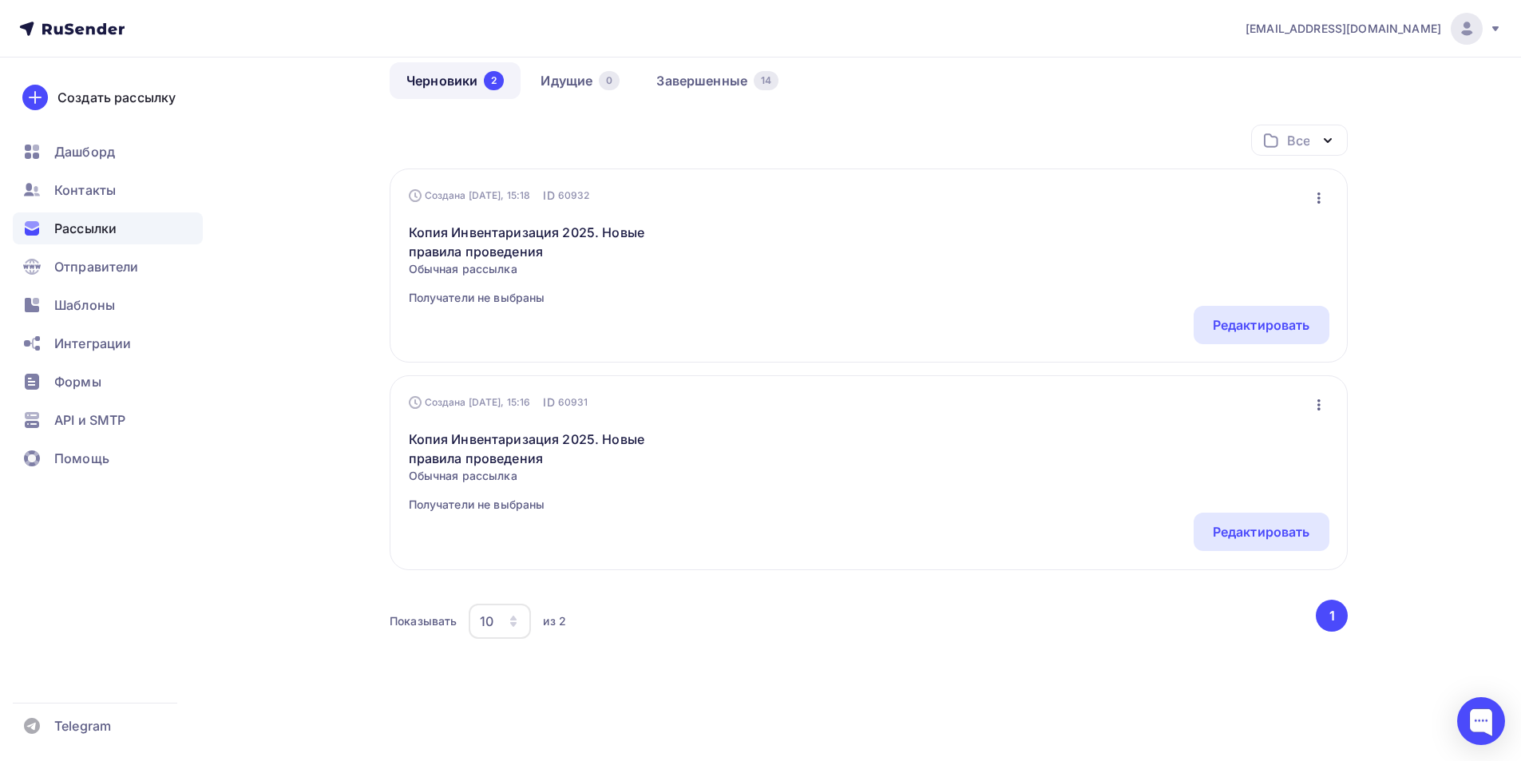
scroll to position [143, 0]
click at [1315, 404] on icon "button" at bounding box center [1318, 403] width 19 height 19
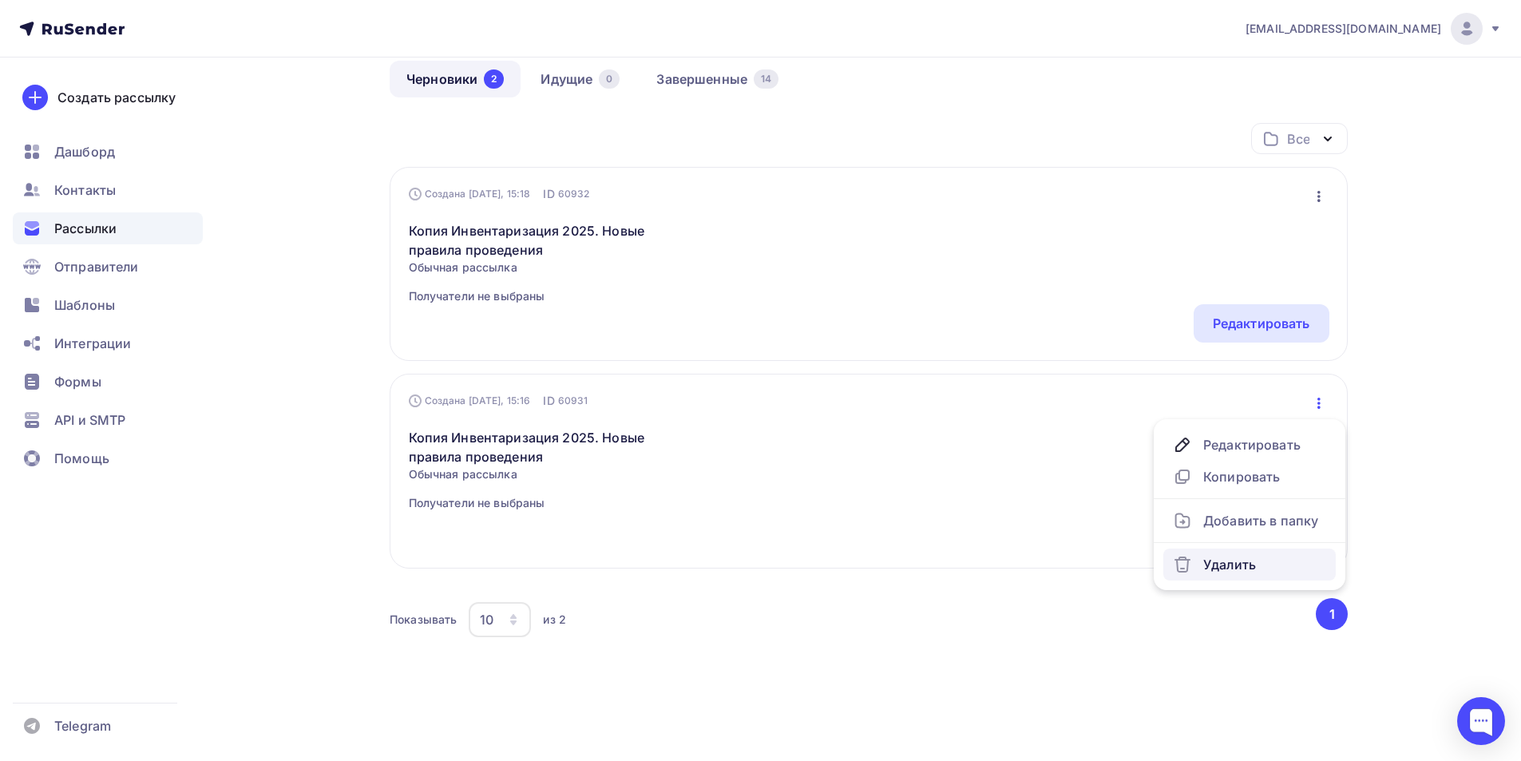
click at [1236, 563] on div "Удалить" at bounding box center [1249, 564] width 153 height 19
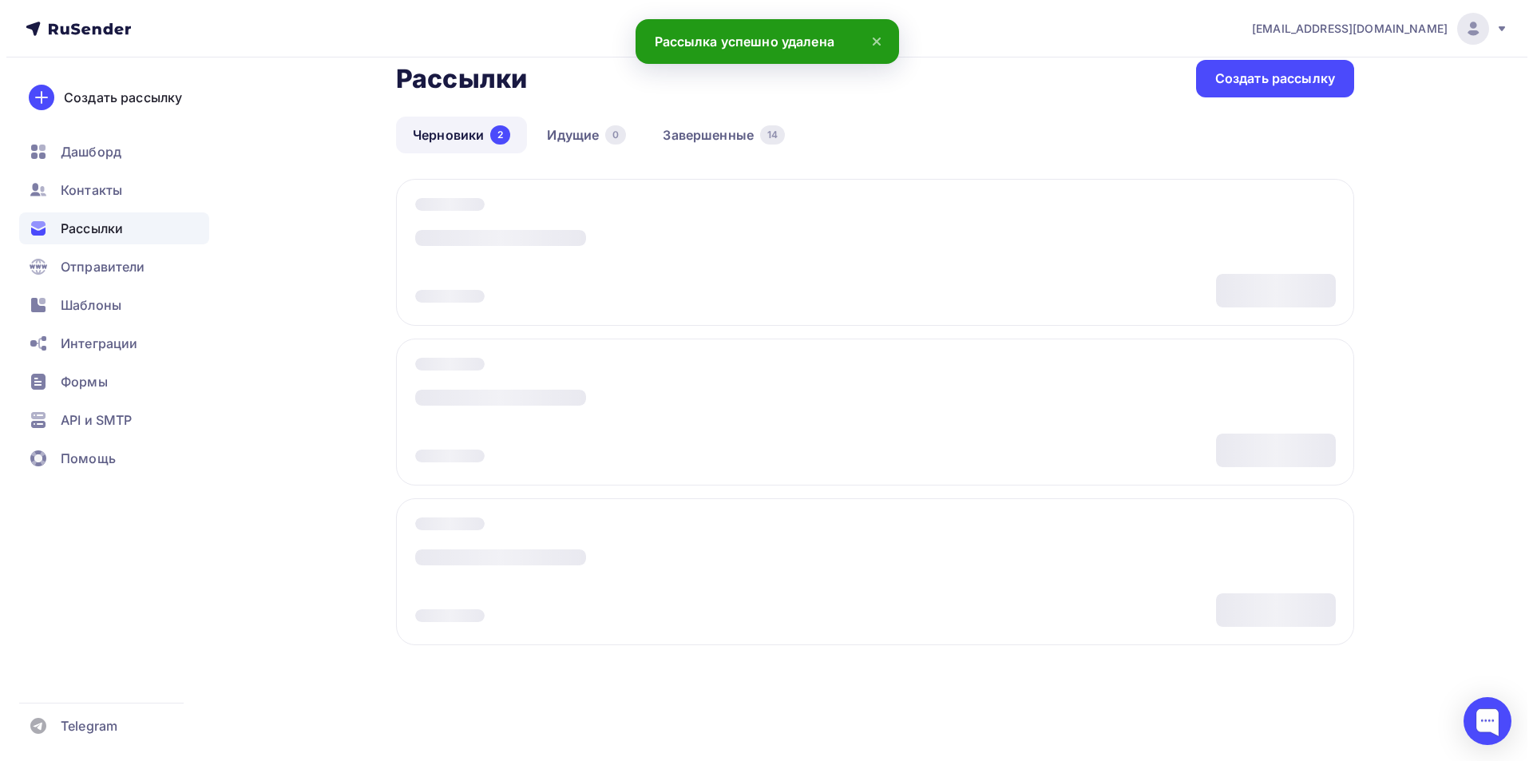
scroll to position [0, 0]
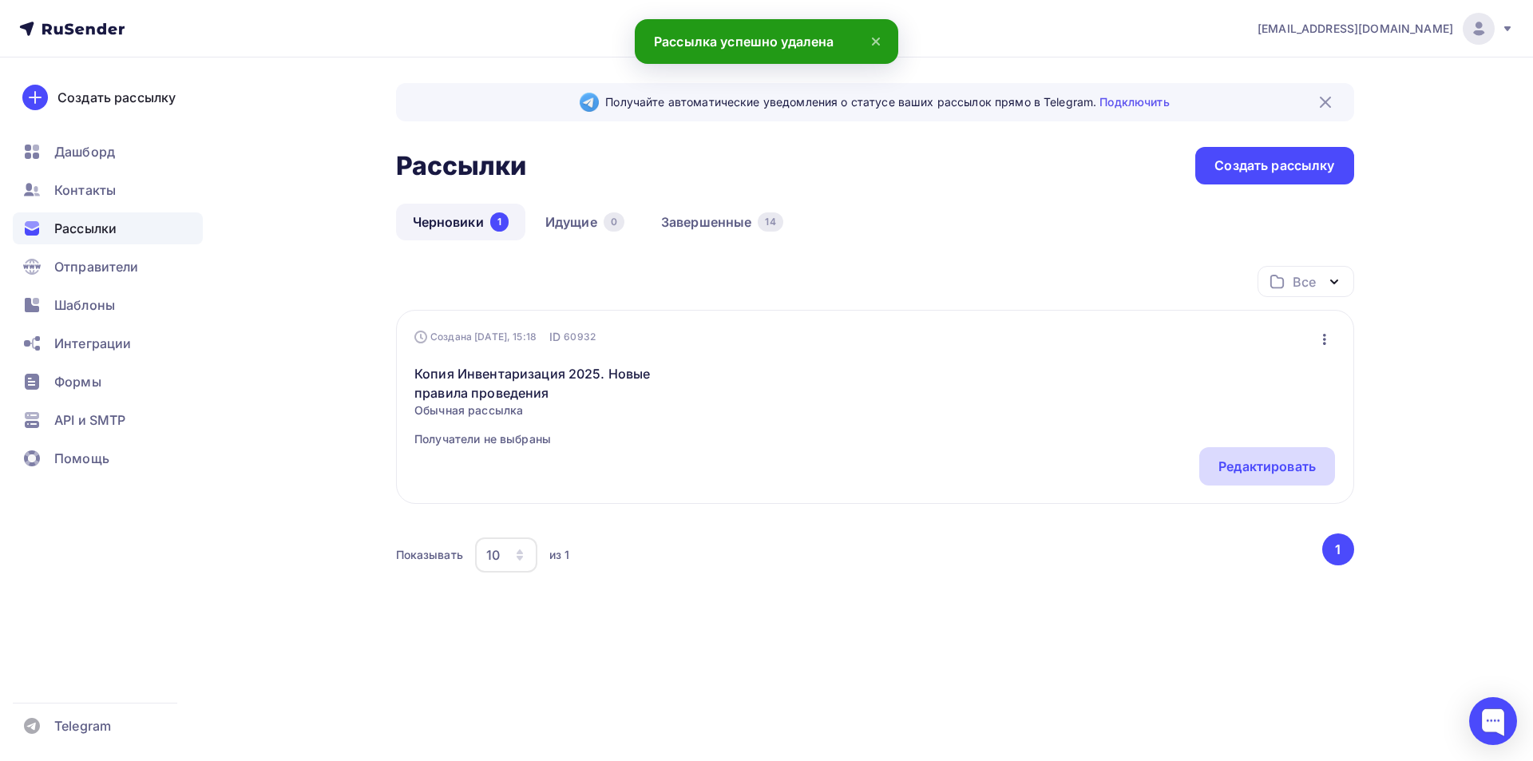
click at [1245, 466] on div "Редактировать" at bounding box center [1266, 466] width 97 height 19
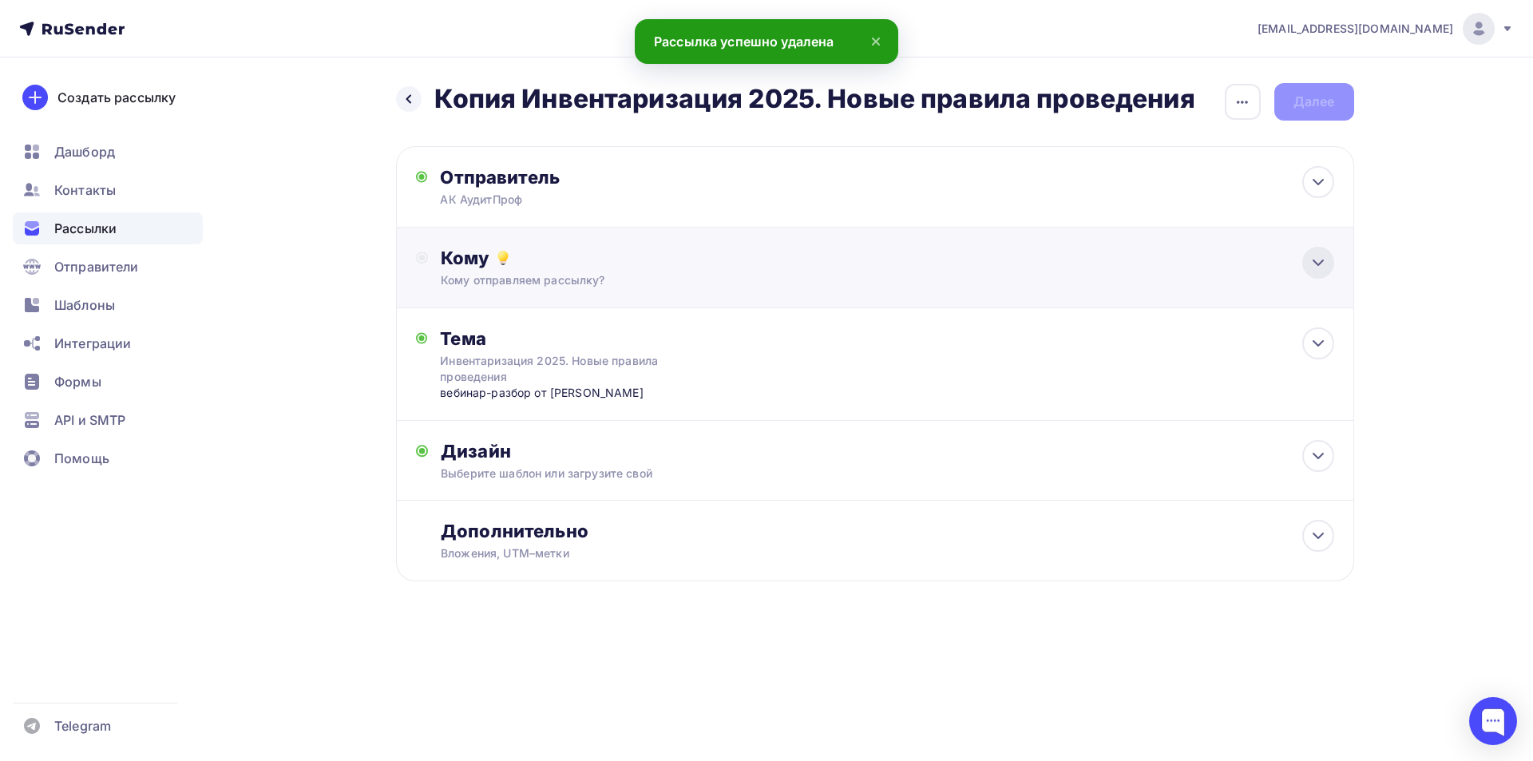
click at [1330, 271] on div at bounding box center [1318, 263] width 32 height 32
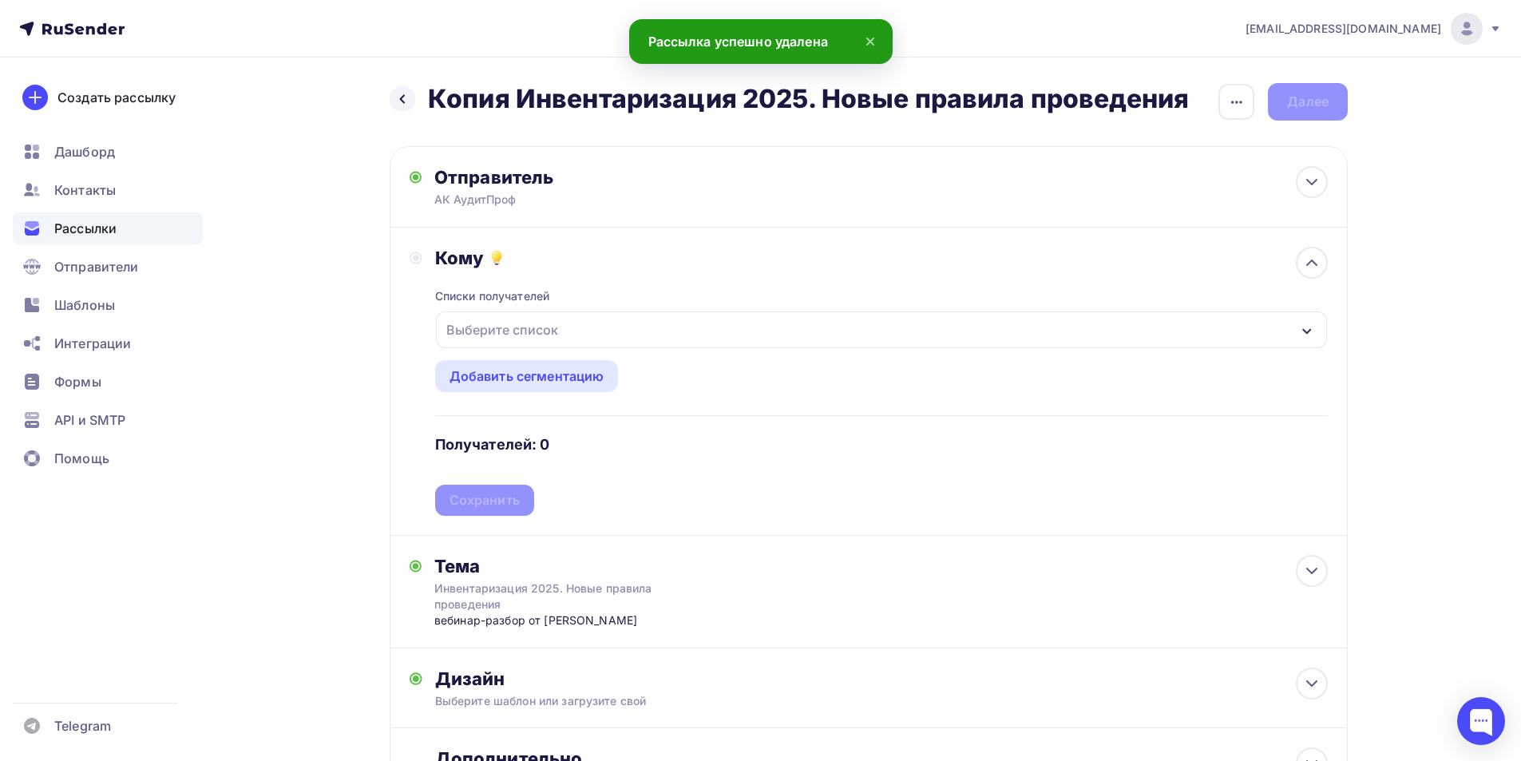
click at [546, 323] on div "Выберите список" at bounding box center [502, 329] width 125 height 29
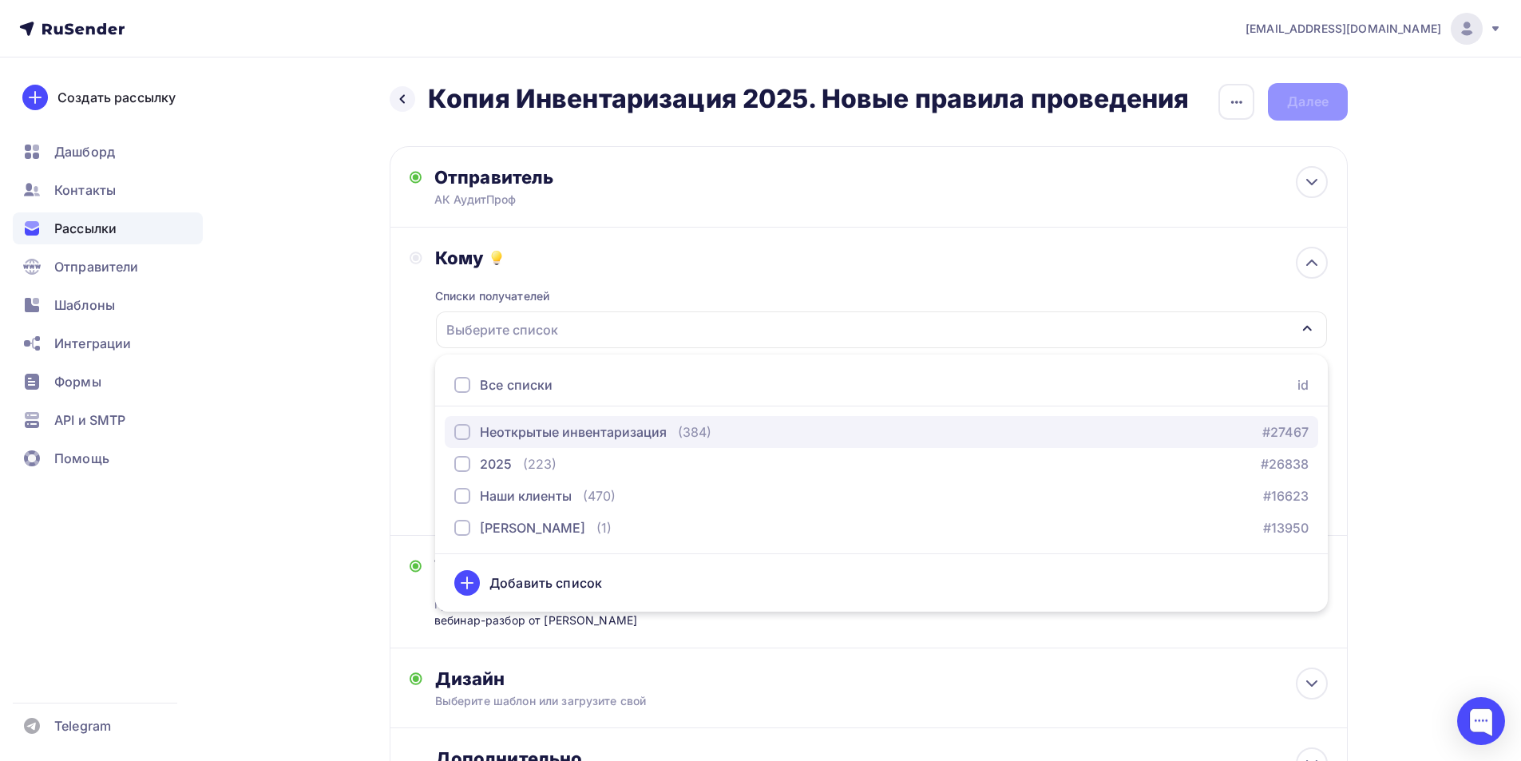
click at [518, 429] on div "Неоткрытые инвентаризация" at bounding box center [573, 431] width 187 height 19
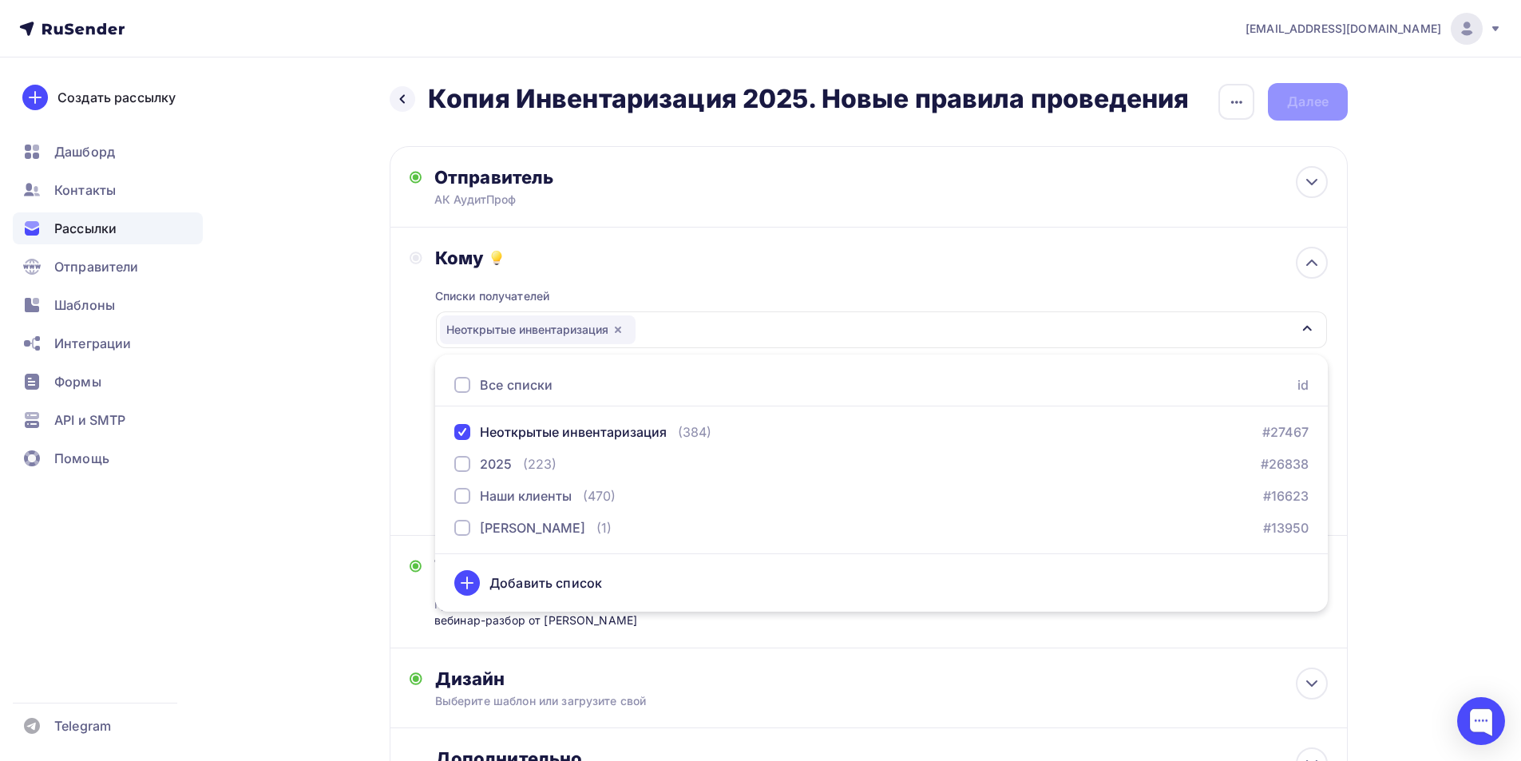
click at [412, 371] on div "Кому Списки получателей Неоткрытые инвентаризация Все списки id Неоткрытые инве…" at bounding box center [868, 381] width 918 height 269
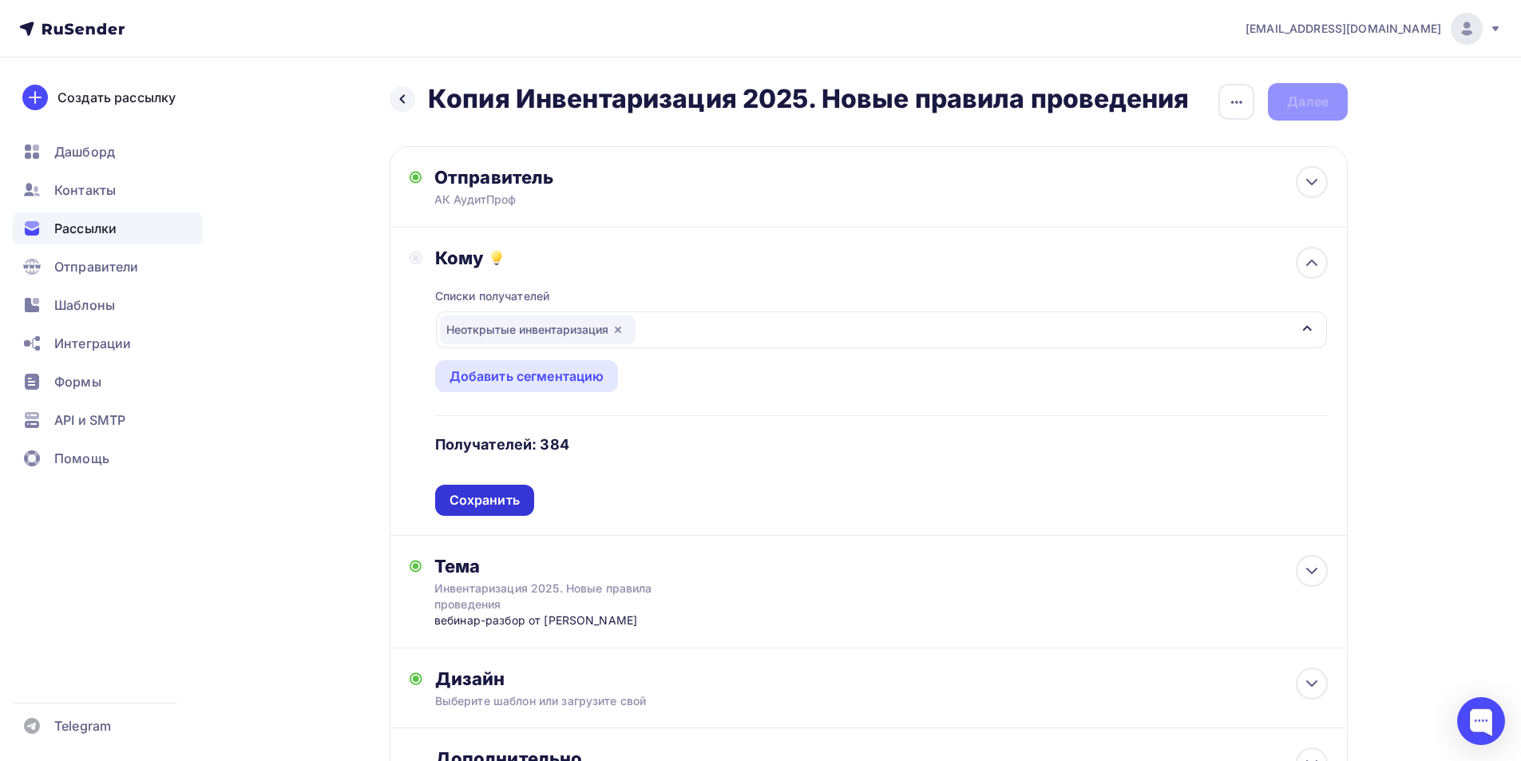
click at [499, 499] on div "Сохранить" at bounding box center [484, 500] width 70 height 18
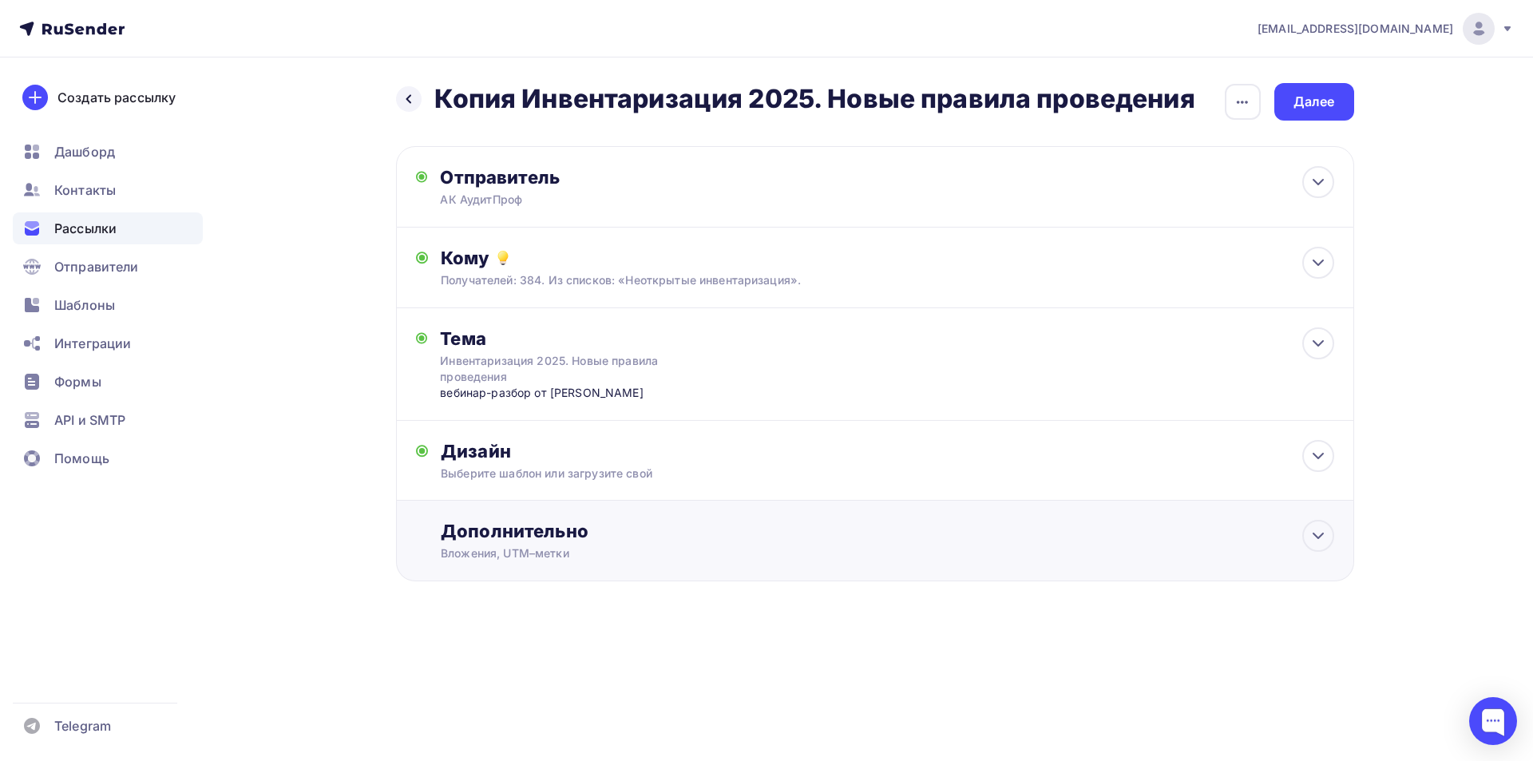
click at [525, 531] on div "Дополнительно" at bounding box center [887, 531] width 892 height 22
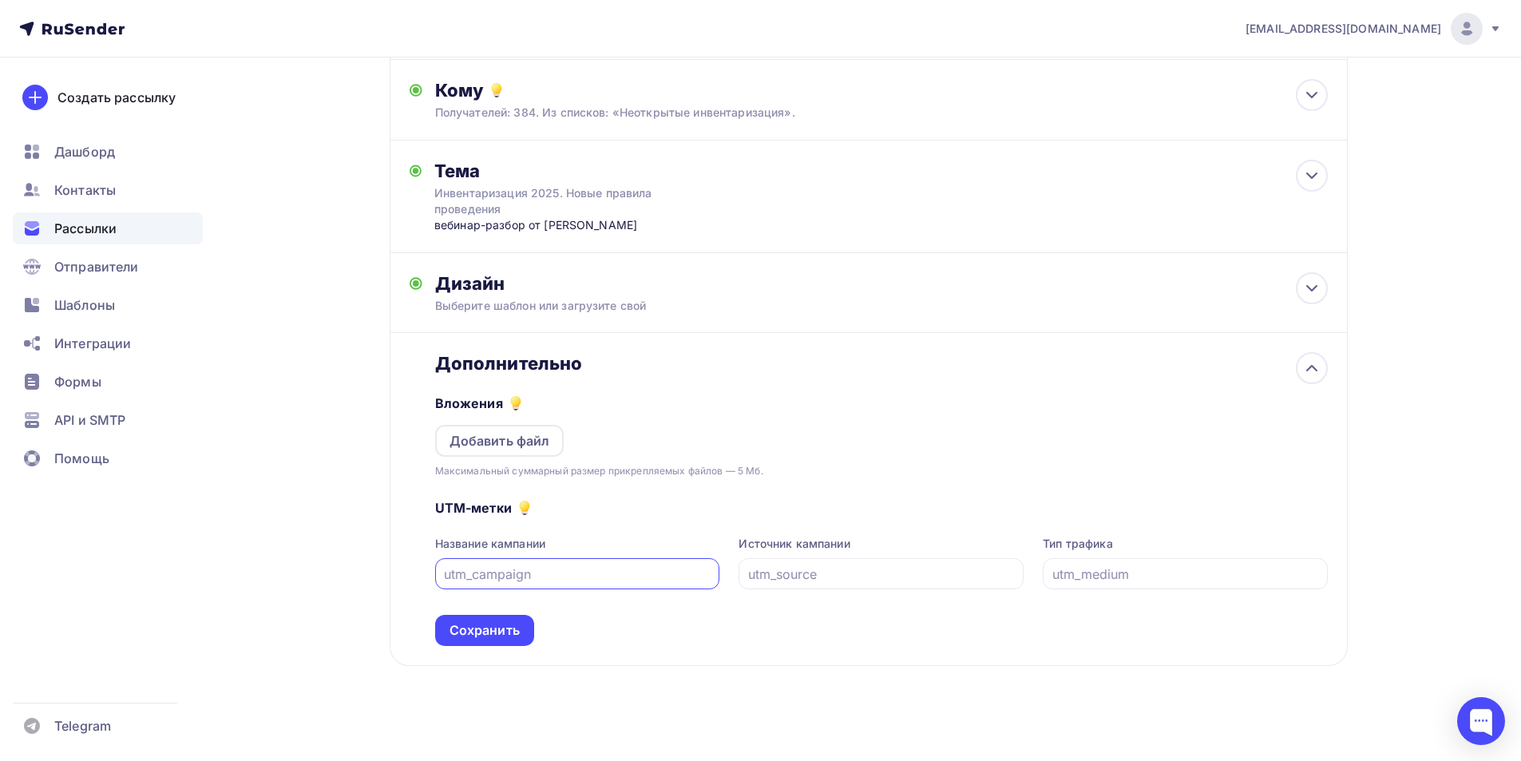
scroll to position [176, 0]
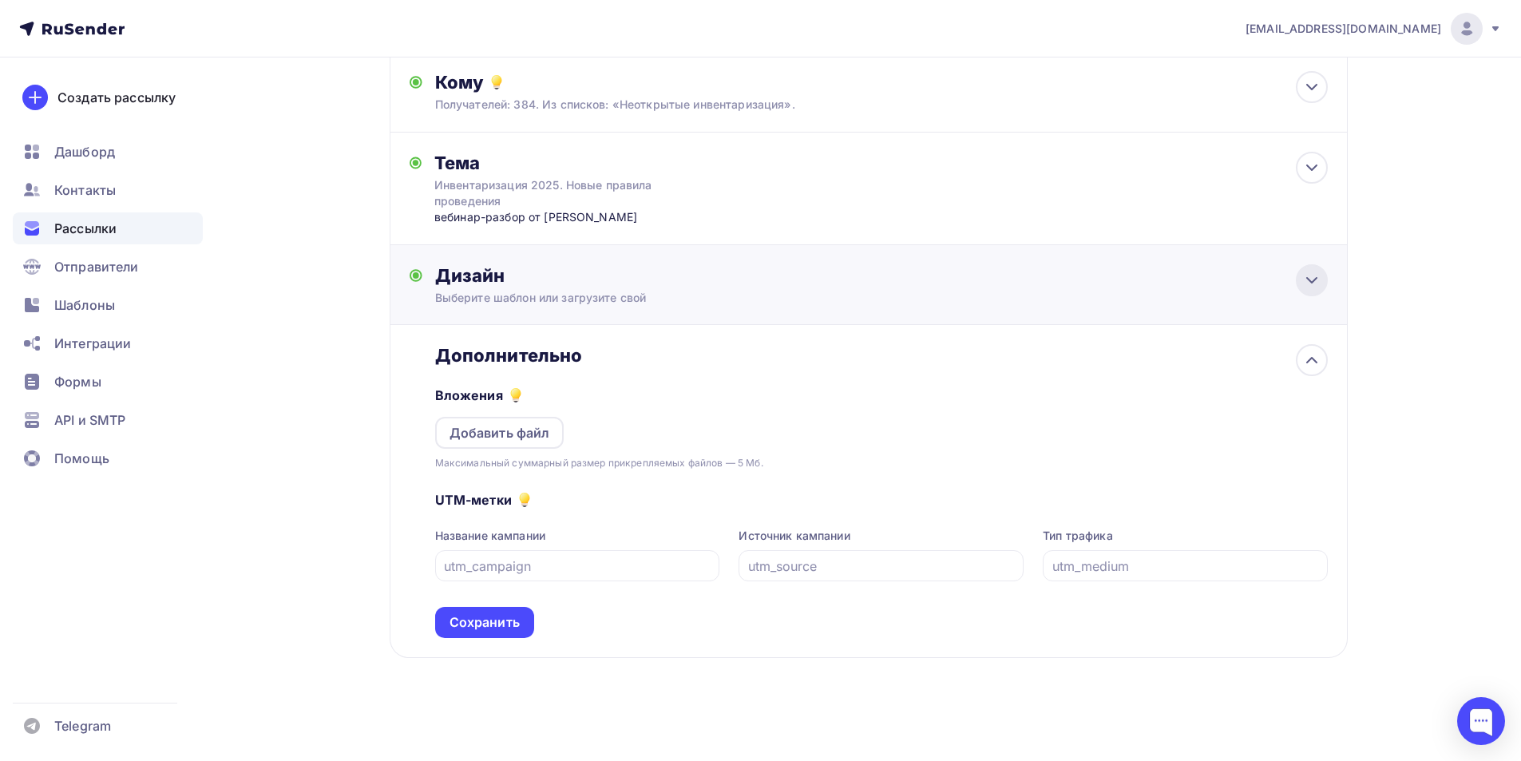
click at [1313, 279] on icon at bounding box center [1311, 280] width 19 height 19
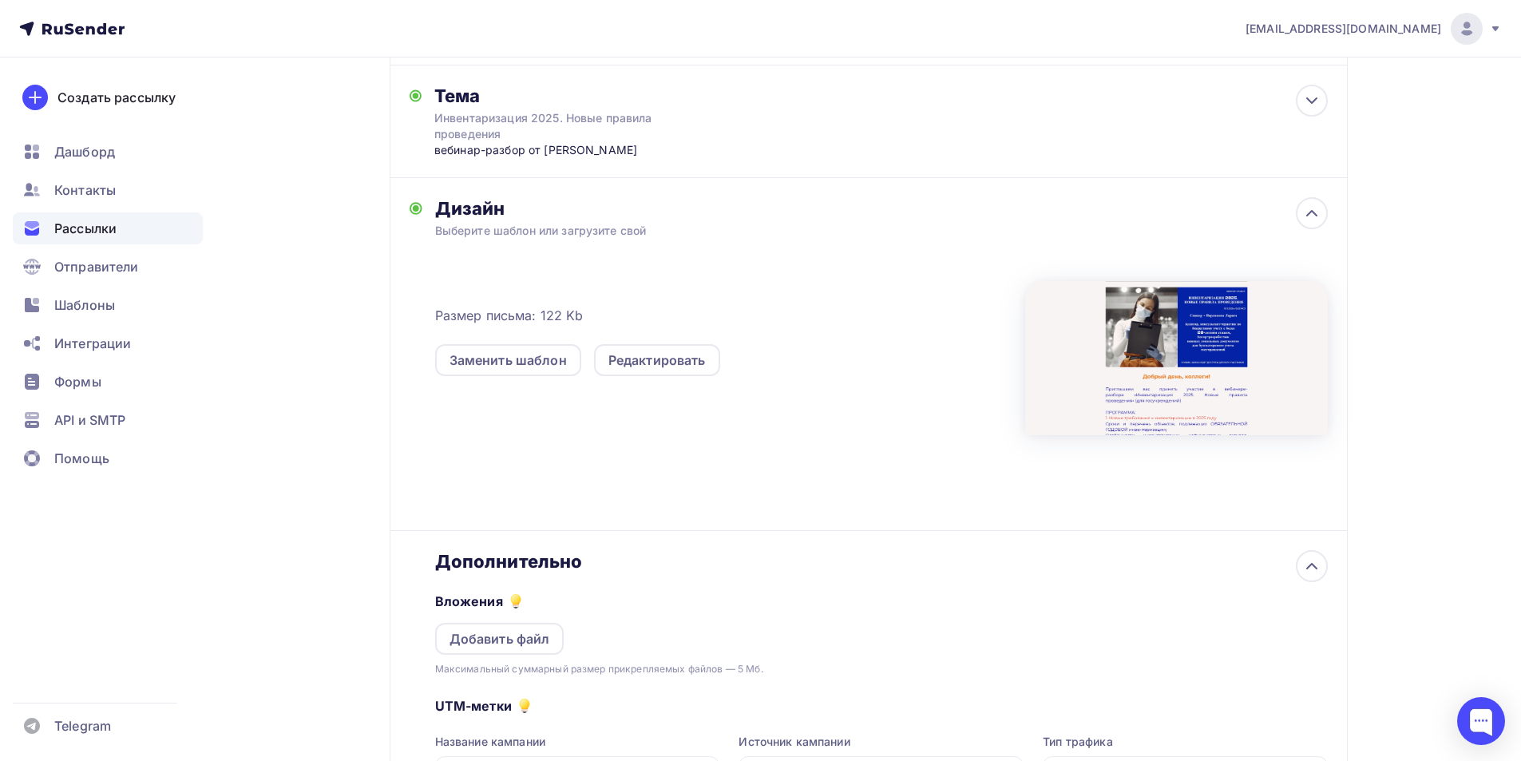
scroll to position [335, 0]
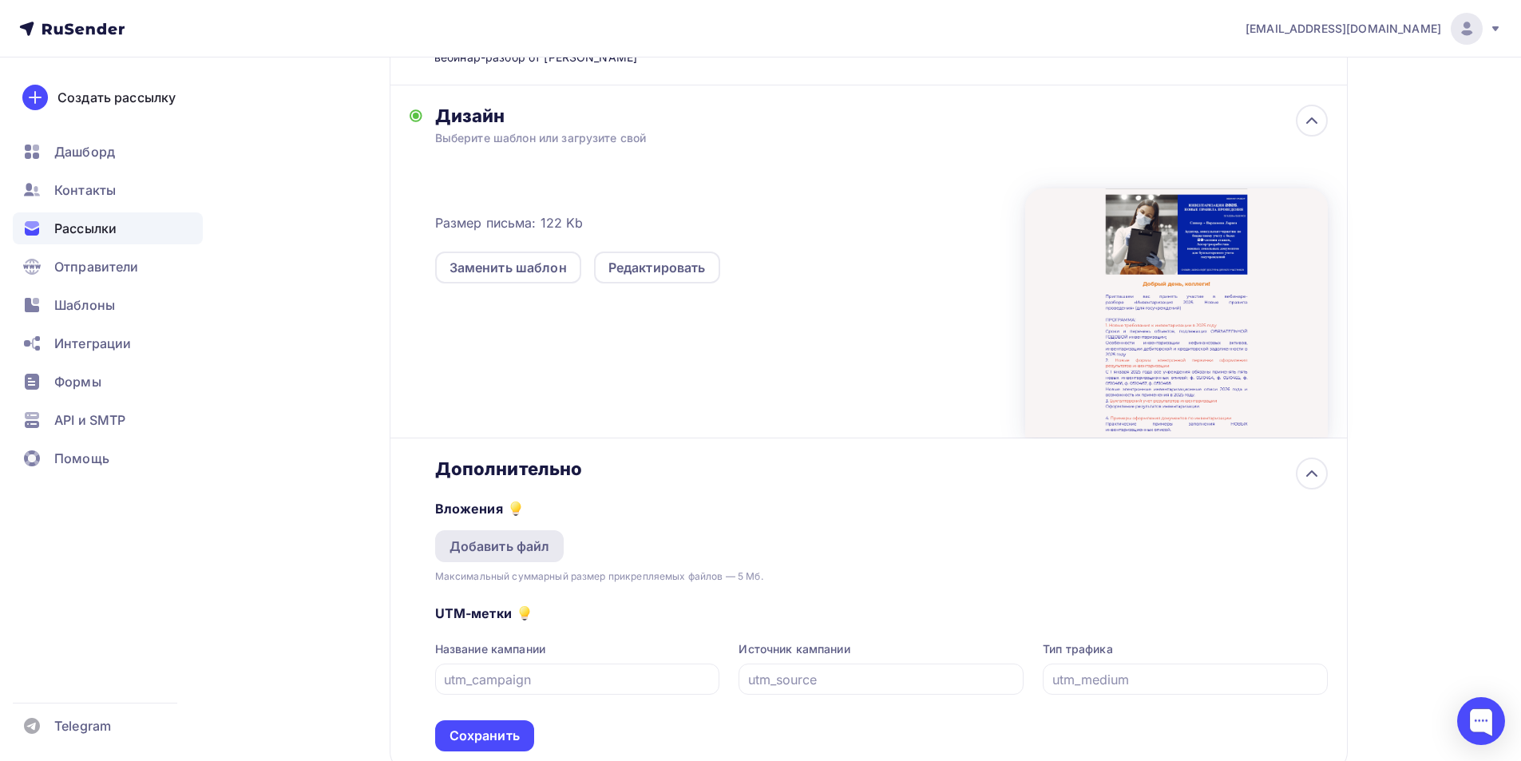
click at [516, 552] on div "Добавить файл" at bounding box center [499, 545] width 101 height 19
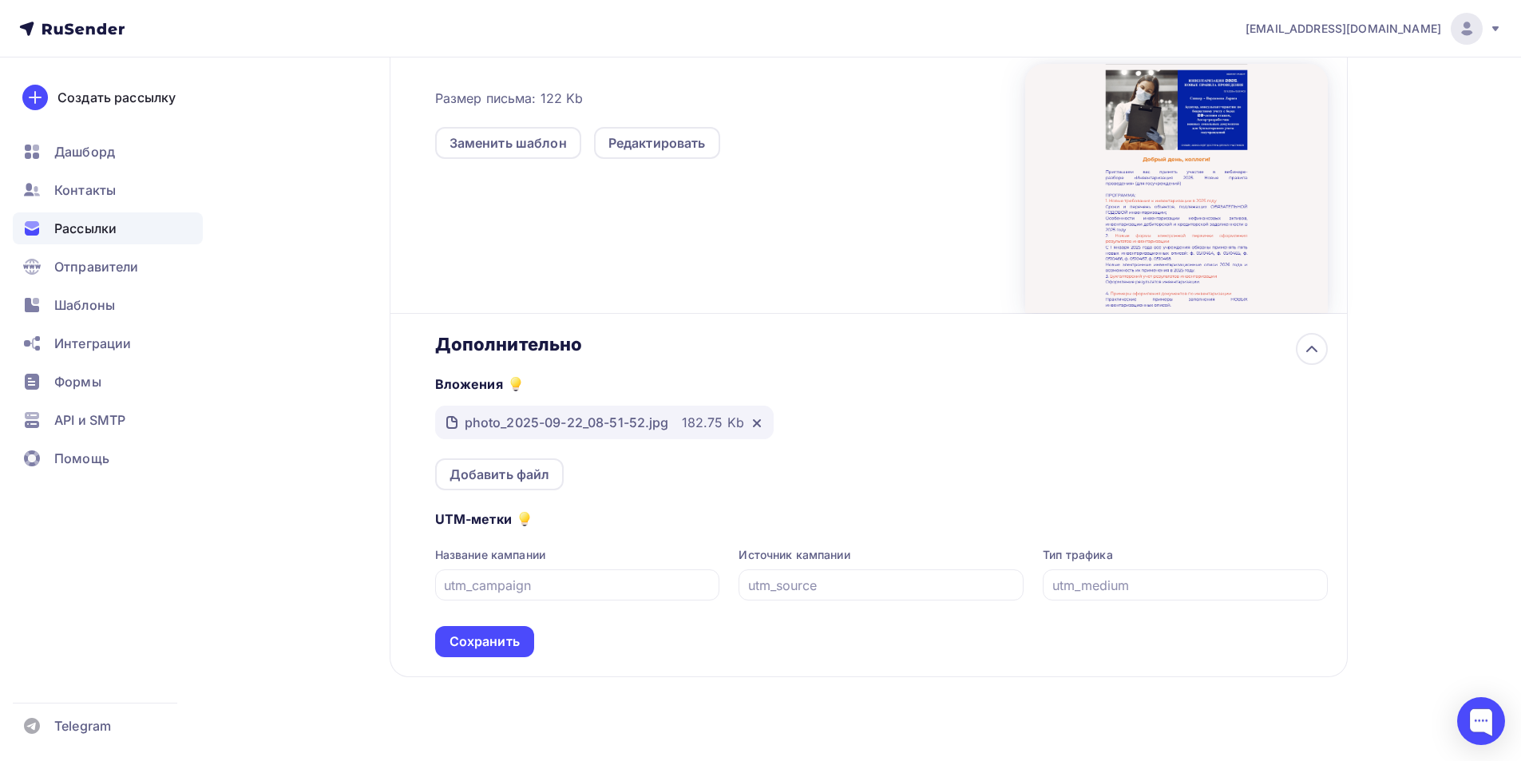
scroll to position [479, 0]
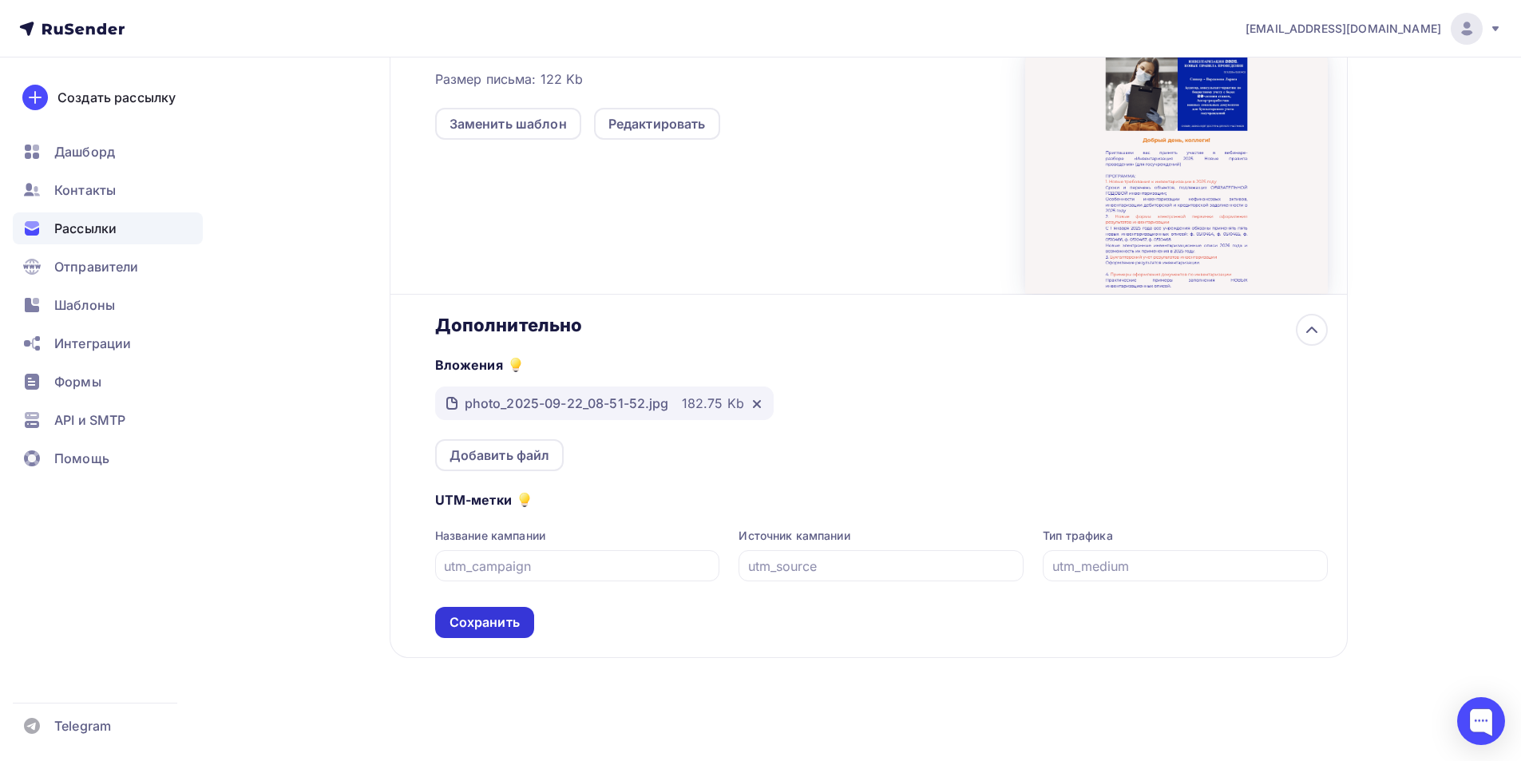
click at [522, 622] on div "Сохранить" at bounding box center [484, 622] width 99 height 31
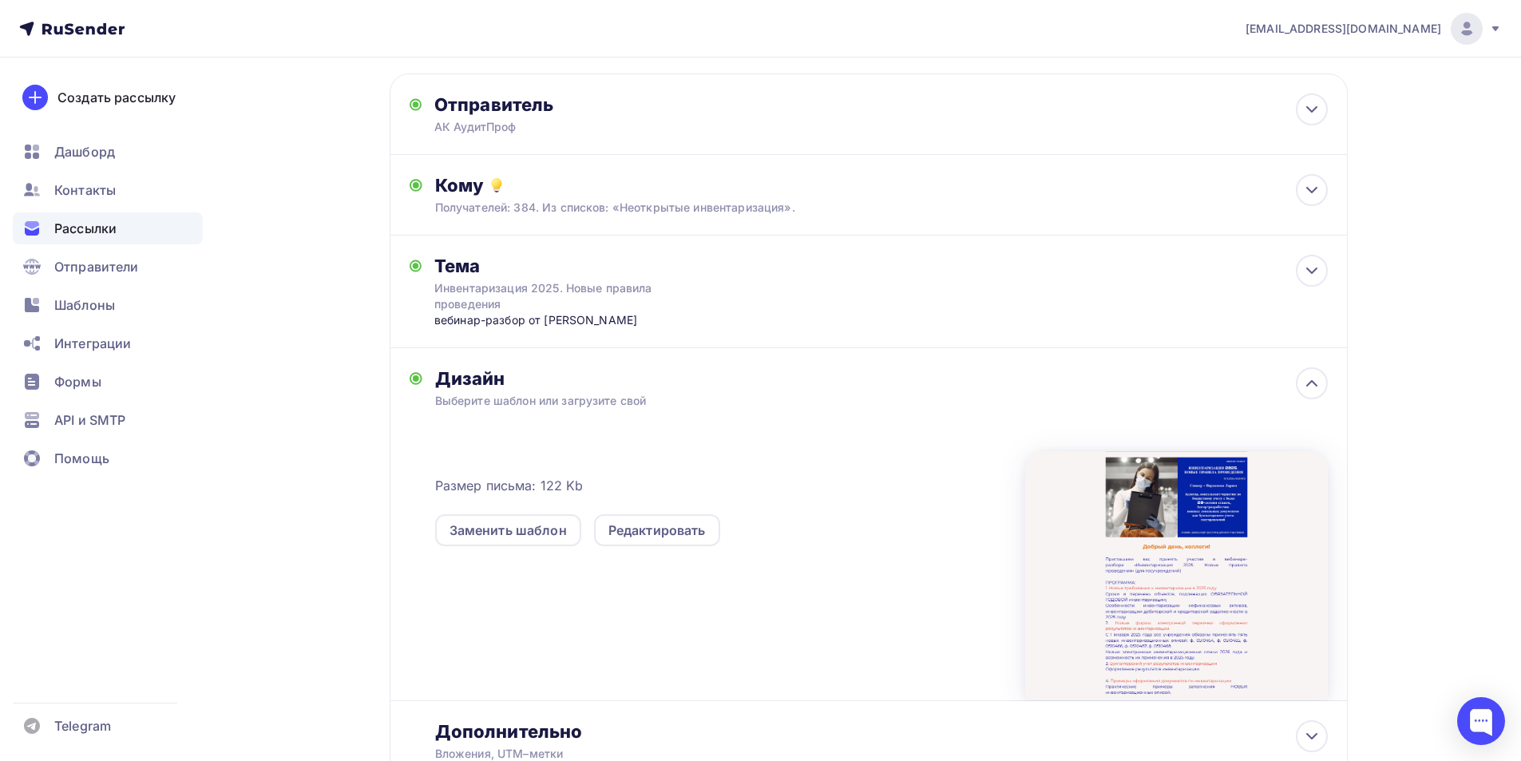
scroll to position [0, 0]
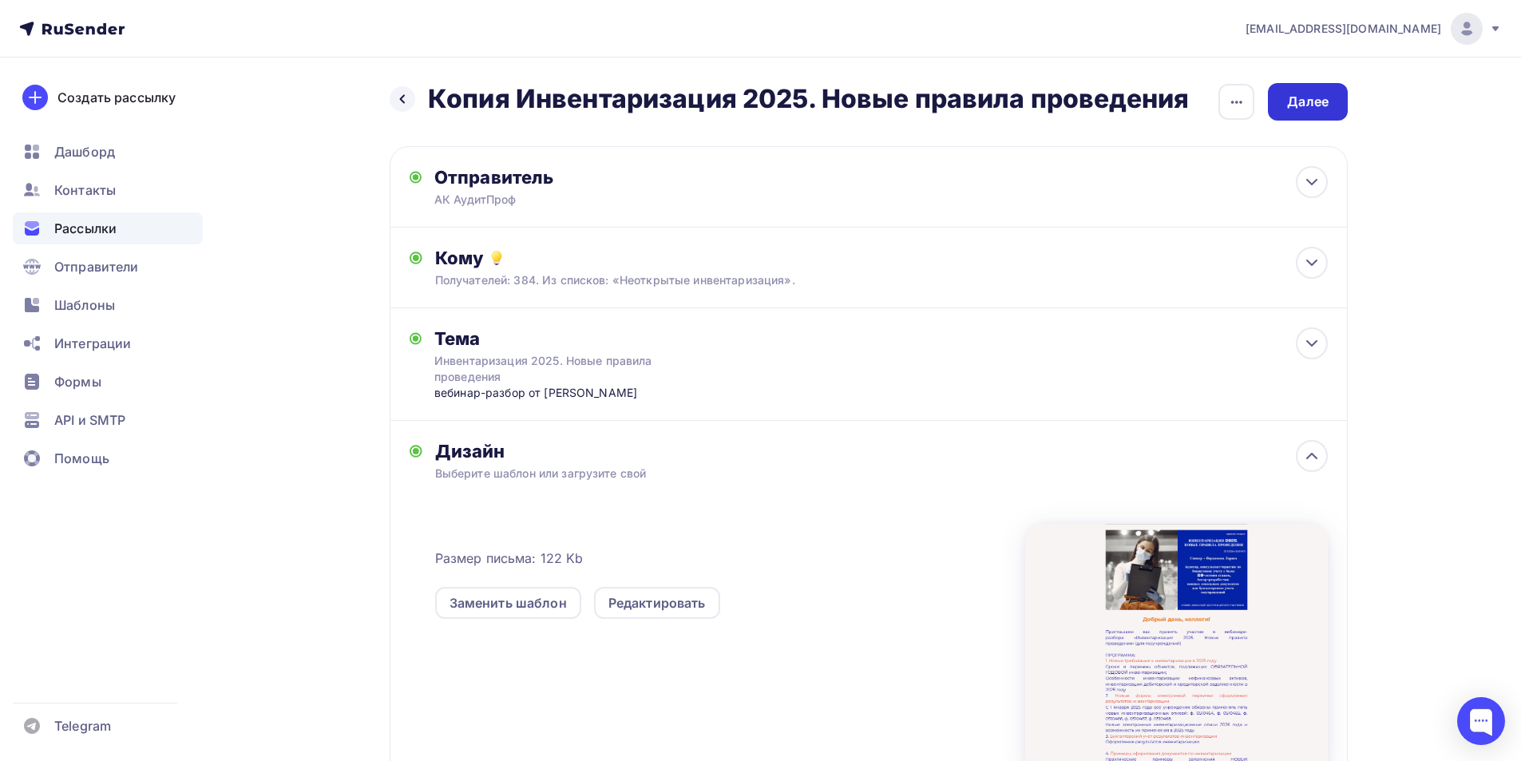
click at [1310, 104] on div "Далее" at bounding box center [1308, 102] width 42 height 18
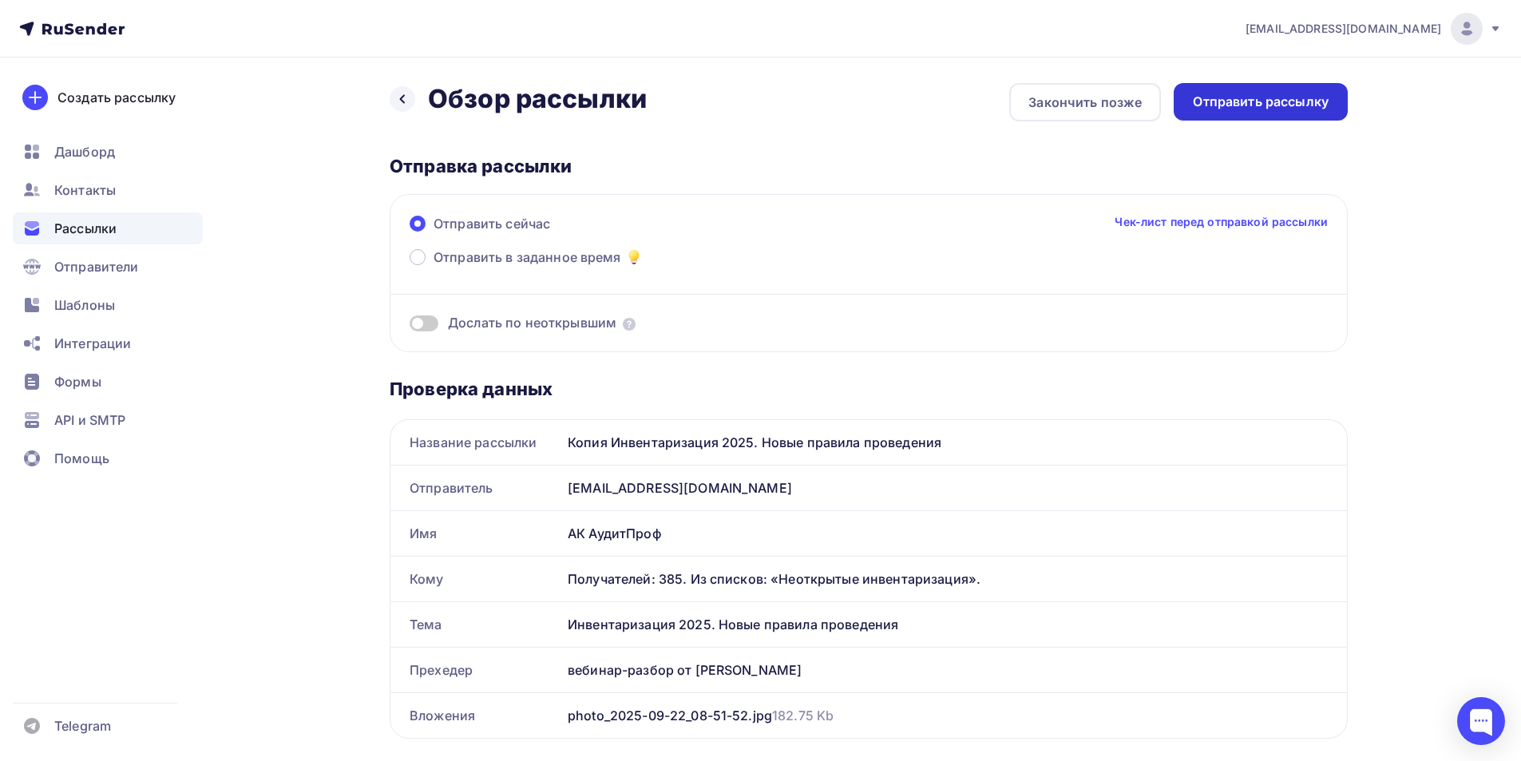
click at [1282, 102] on div "Отправить рассылку" at bounding box center [1261, 102] width 136 height 18
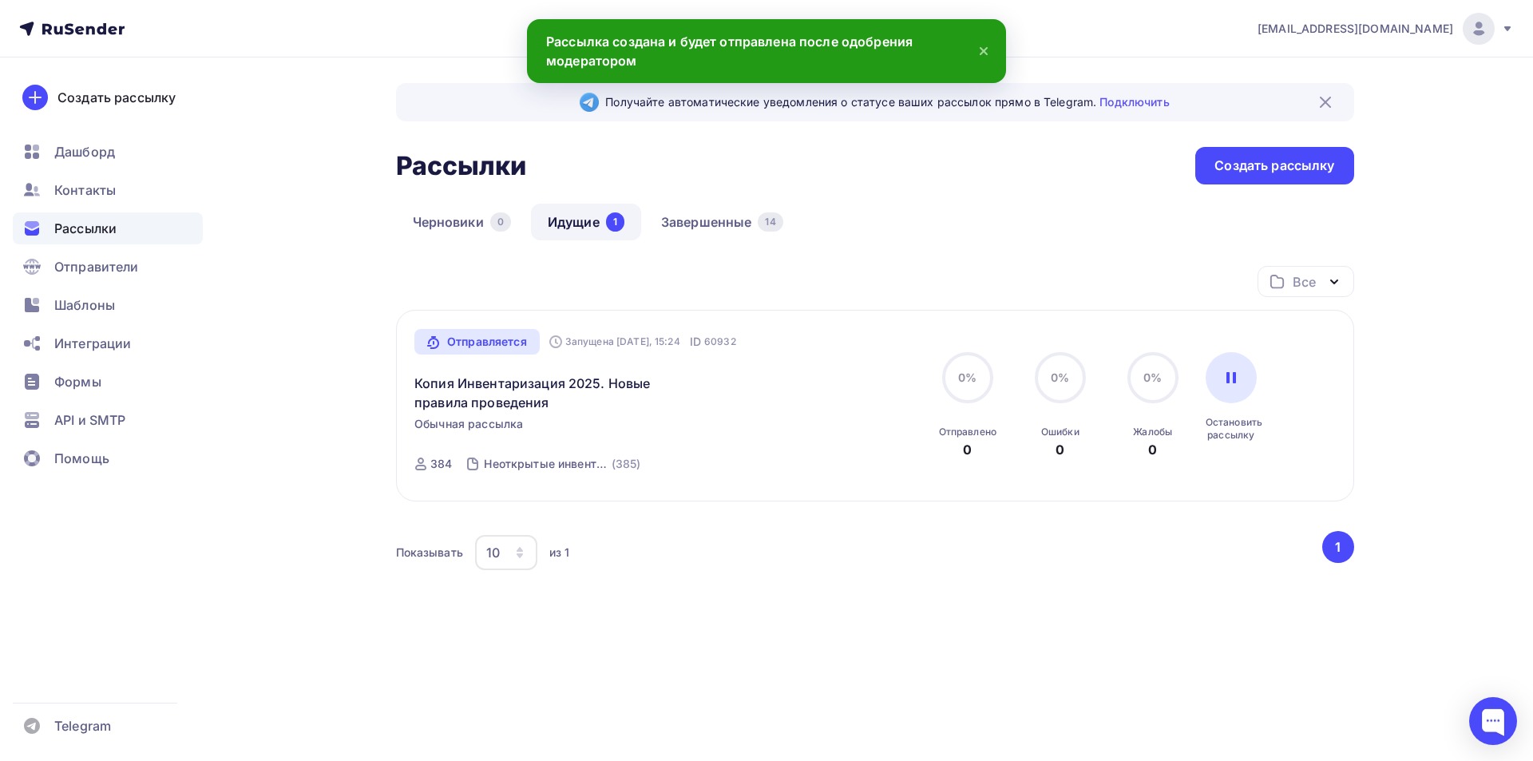
click at [584, 228] on link "Идущие 1" at bounding box center [586, 222] width 110 height 37
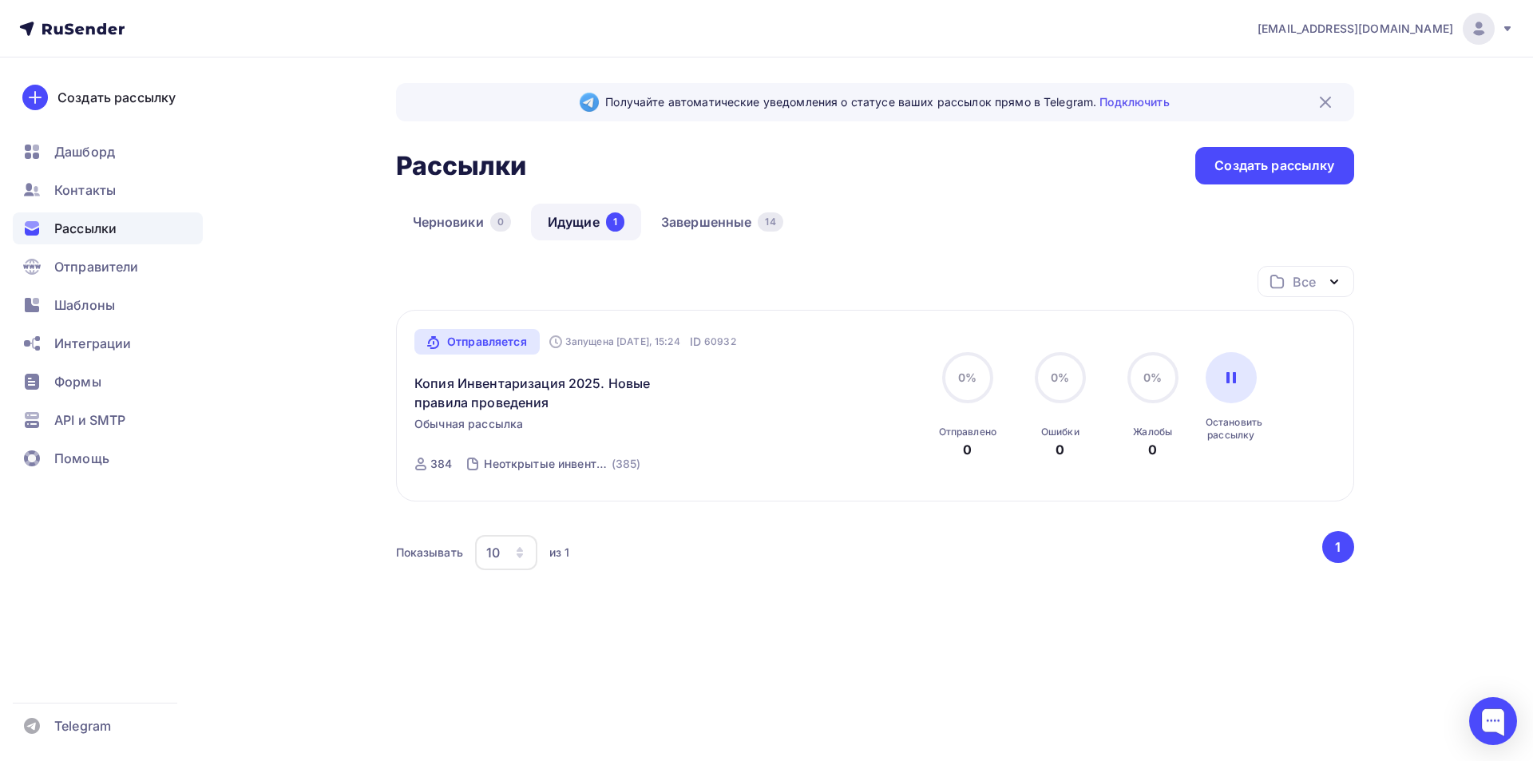
click at [582, 220] on link "Идущие 1" at bounding box center [586, 222] width 110 height 37
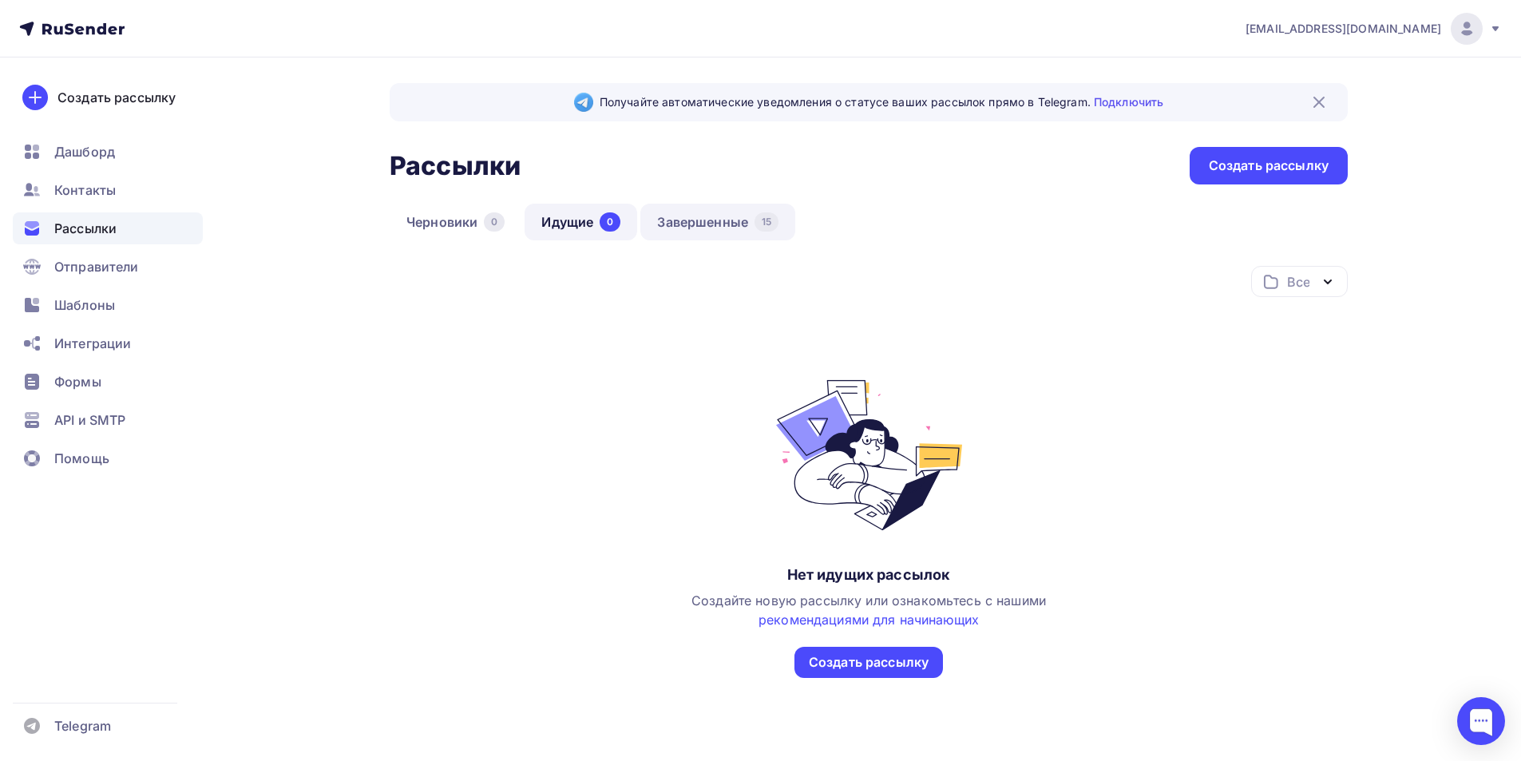
click at [697, 221] on link "Завершенные 15" at bounding box center [717, 222] width 155 height 37
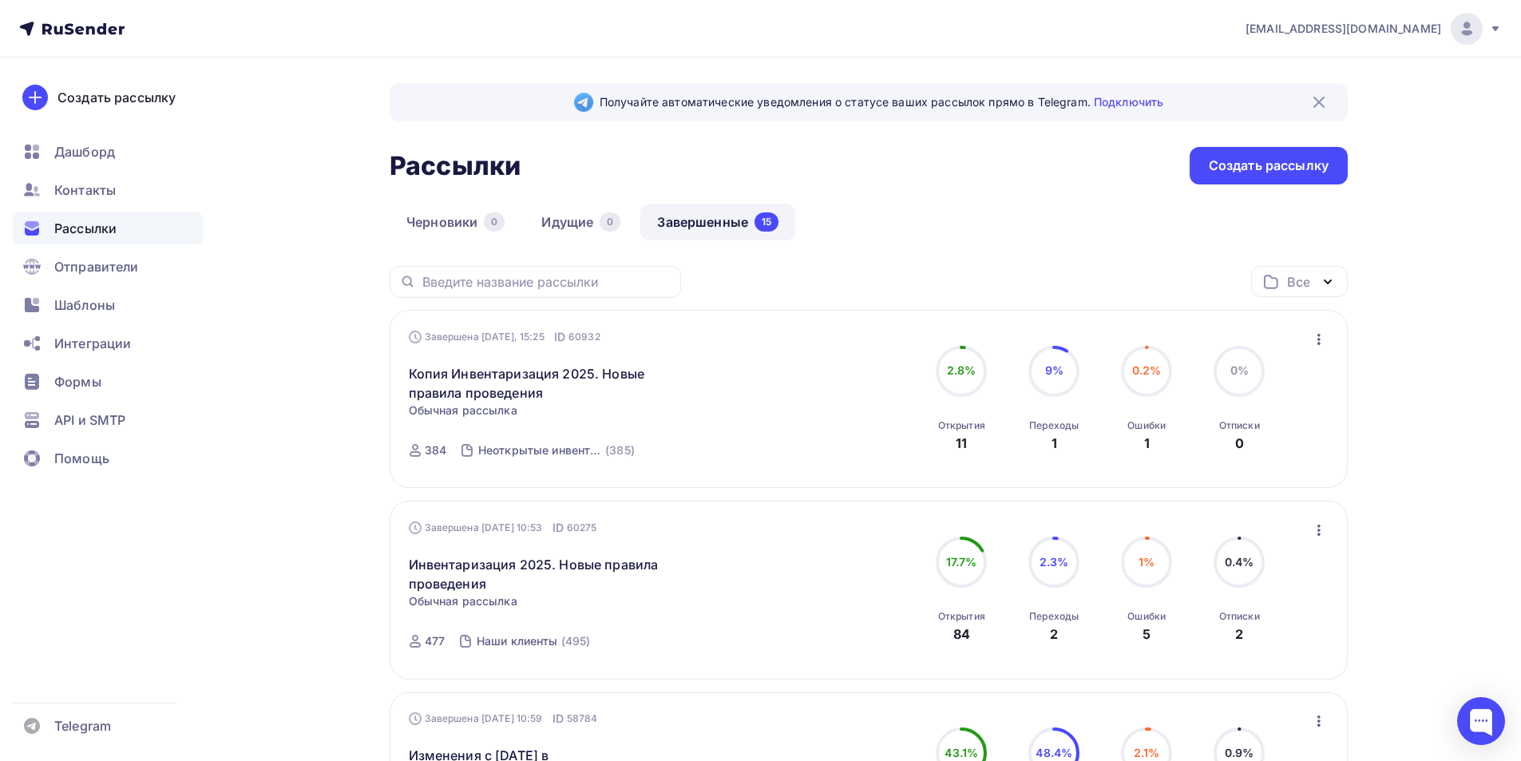
click at [1054, 373] on span "9%" at bounding box center [1054, 370] width 18 height 14
click at [1147, 409] on div "Ошибки 1" at bounding box center [1146, 430] width 38 height 43
click at [1321, 339] on icon "button" at bounding box center [1318, 339] width 19 height 19
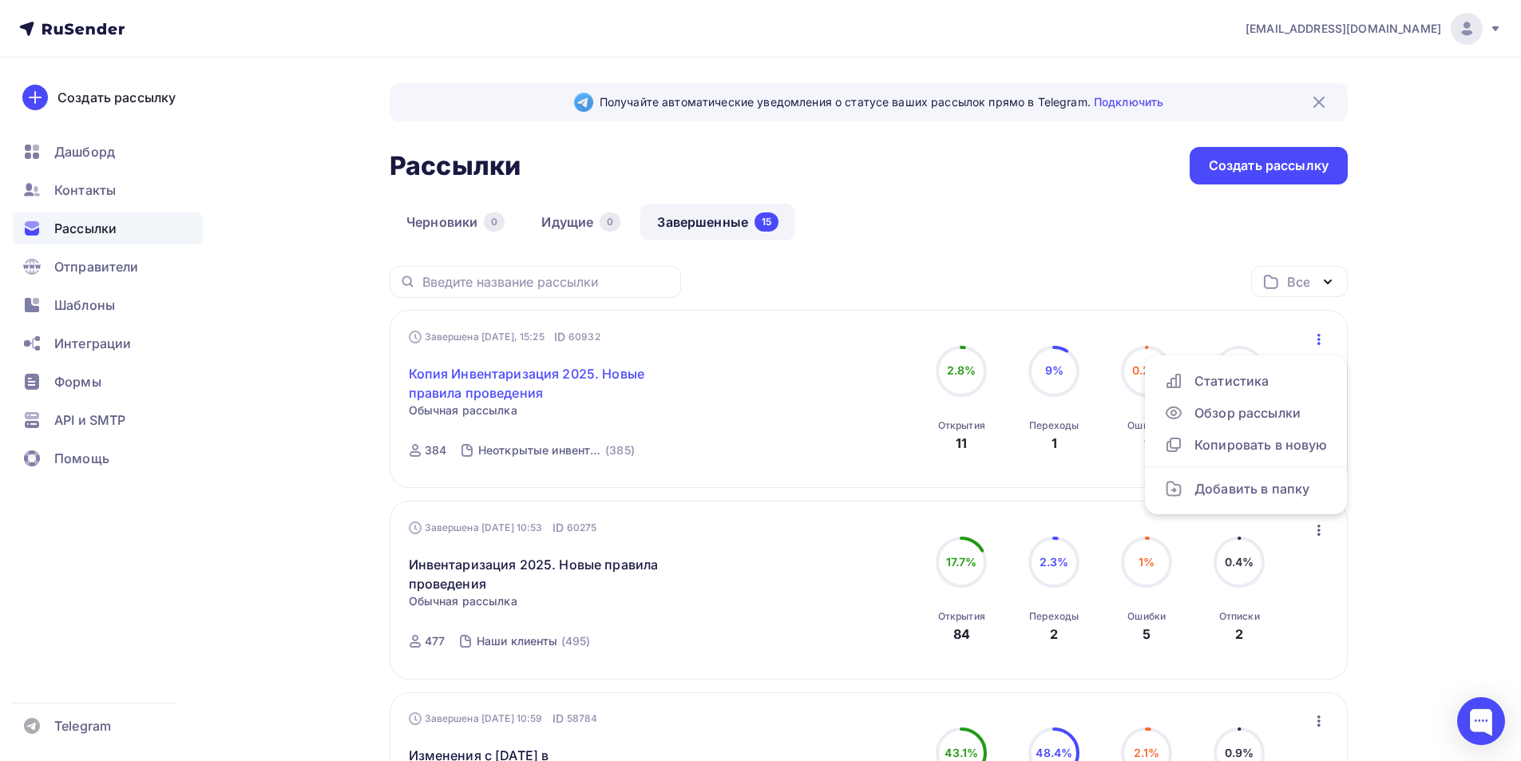
click at [536, 376] on link "Копия Инвентаризация 2025. Новые правила проведения" at bounding box center [546, 383] width 274 height 38
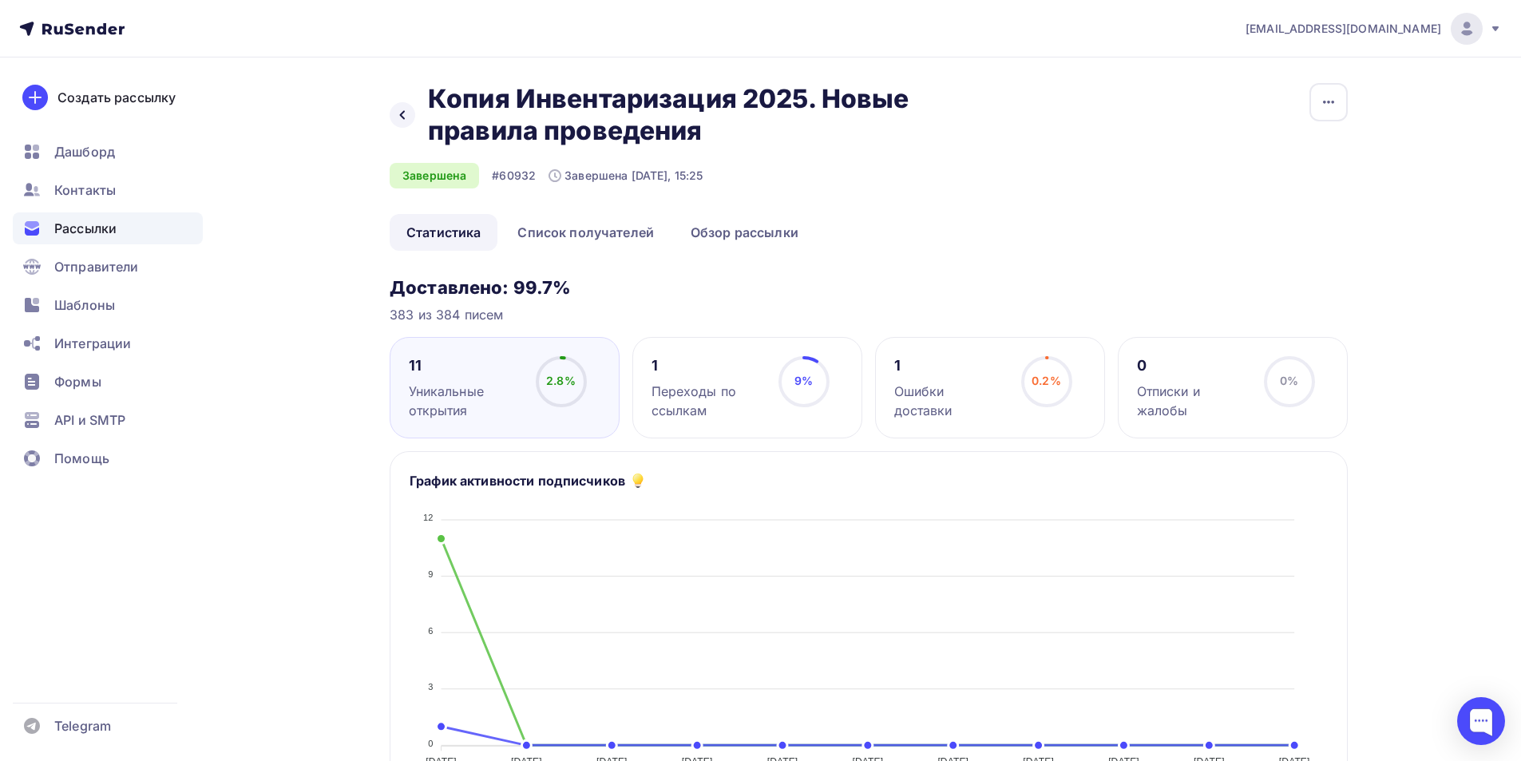
click at [694, 395] on div "Переходы по ссылкам" at bounding box center [707, 401] width 113 height 38
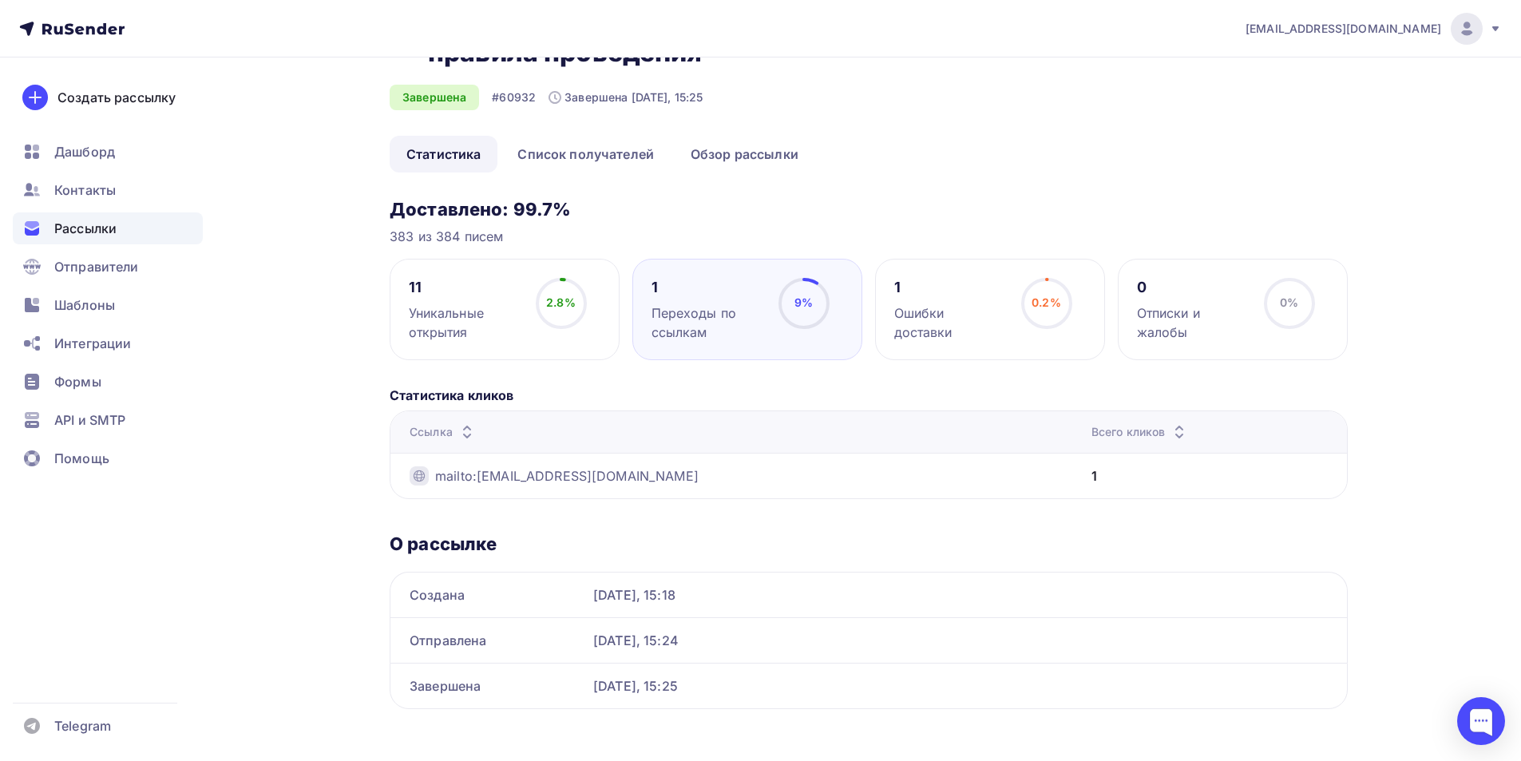
scroll to position [90, 0]
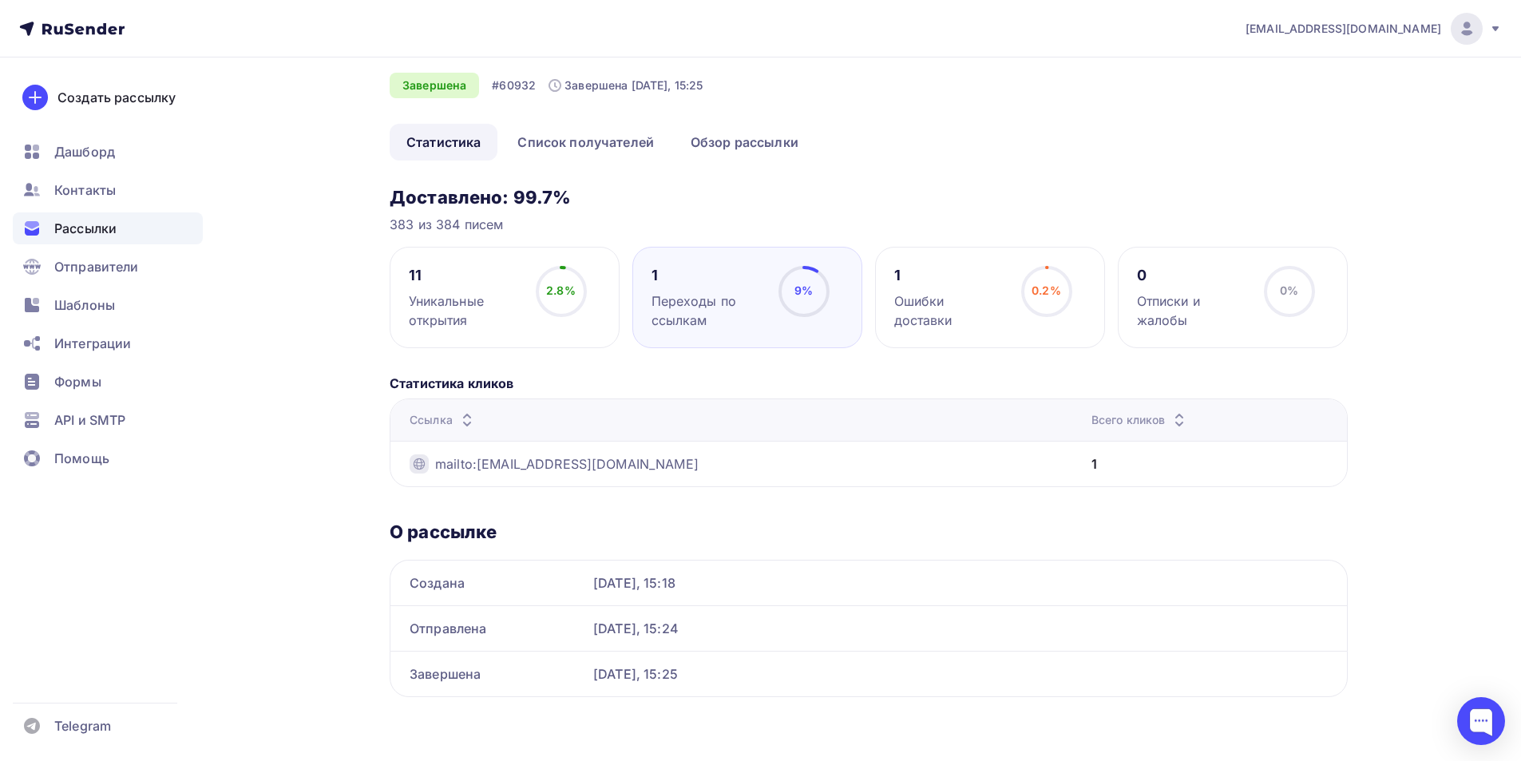
click at [930, 299] on div "Ошибки доставки" at bounding box center [950, 310] width 113 height 38
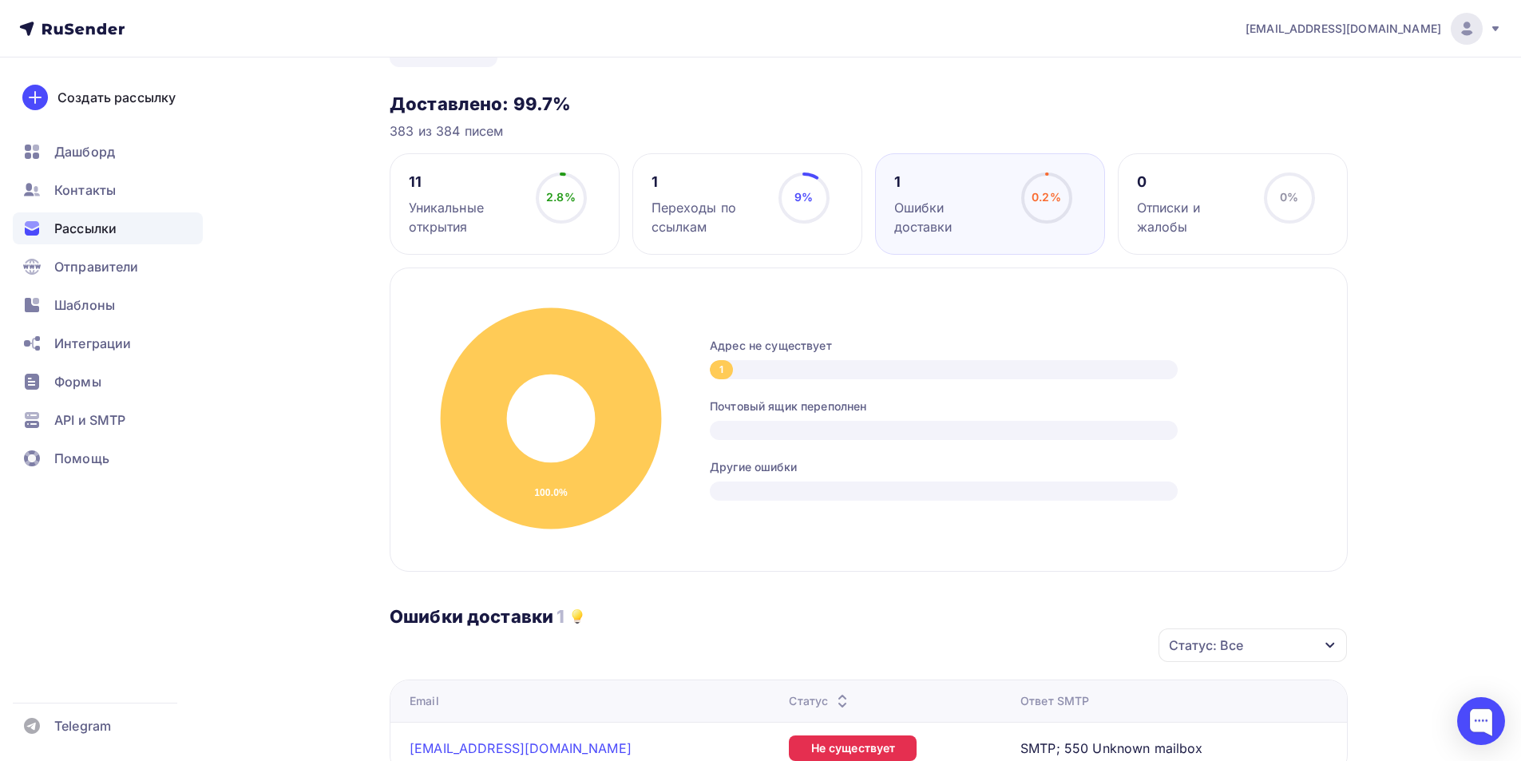
scroll to position [330, 0]
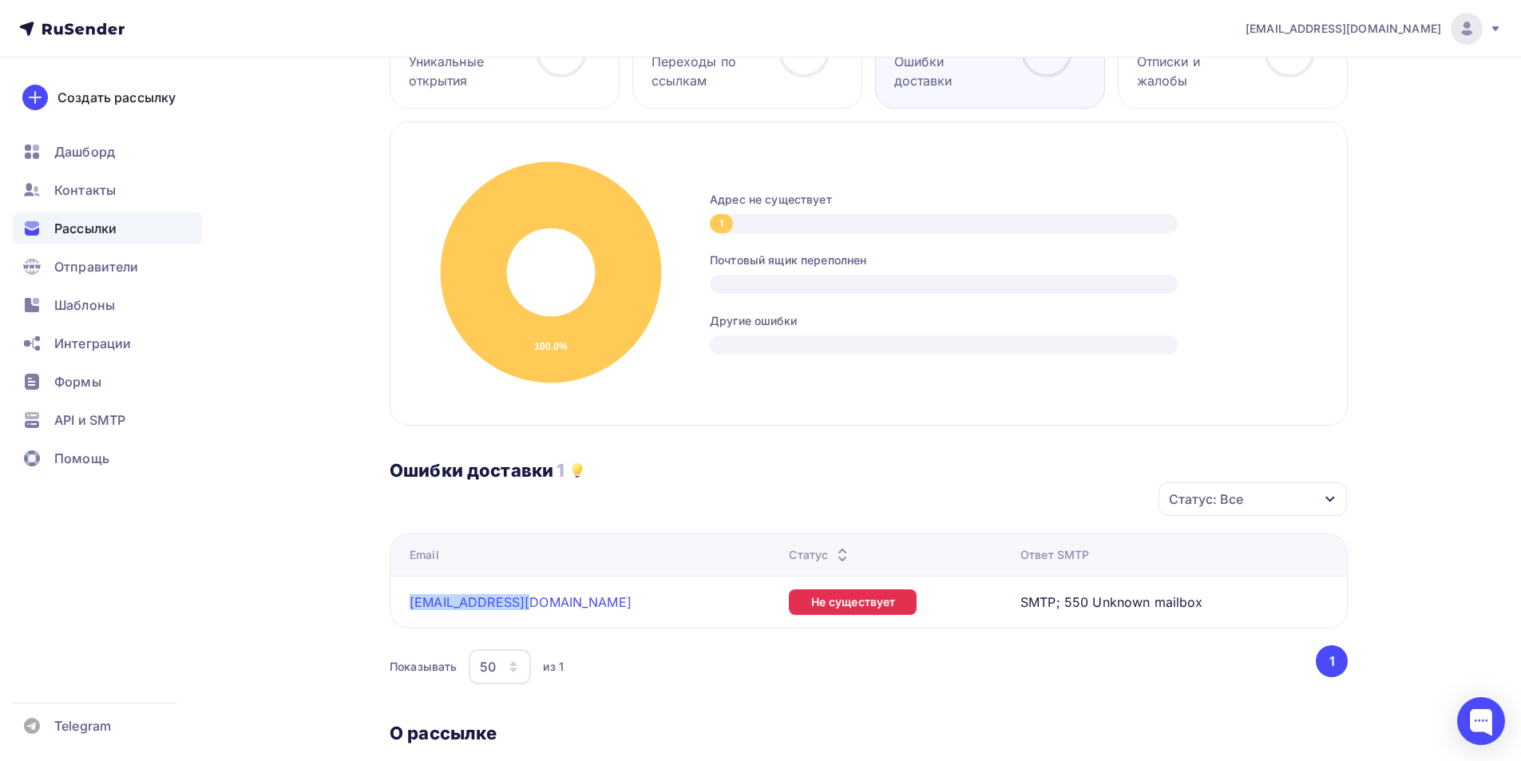
drag, startPoint x: 550, startPoint y: 601, endPoint x: 402, endPoint y: 601, distance: 147.7
click at [402, 601] on td "dshi-50@obl72.ru" at bounding box center [586, 602] width 392 height 52
copy link "dshi-50@obl72.ru"
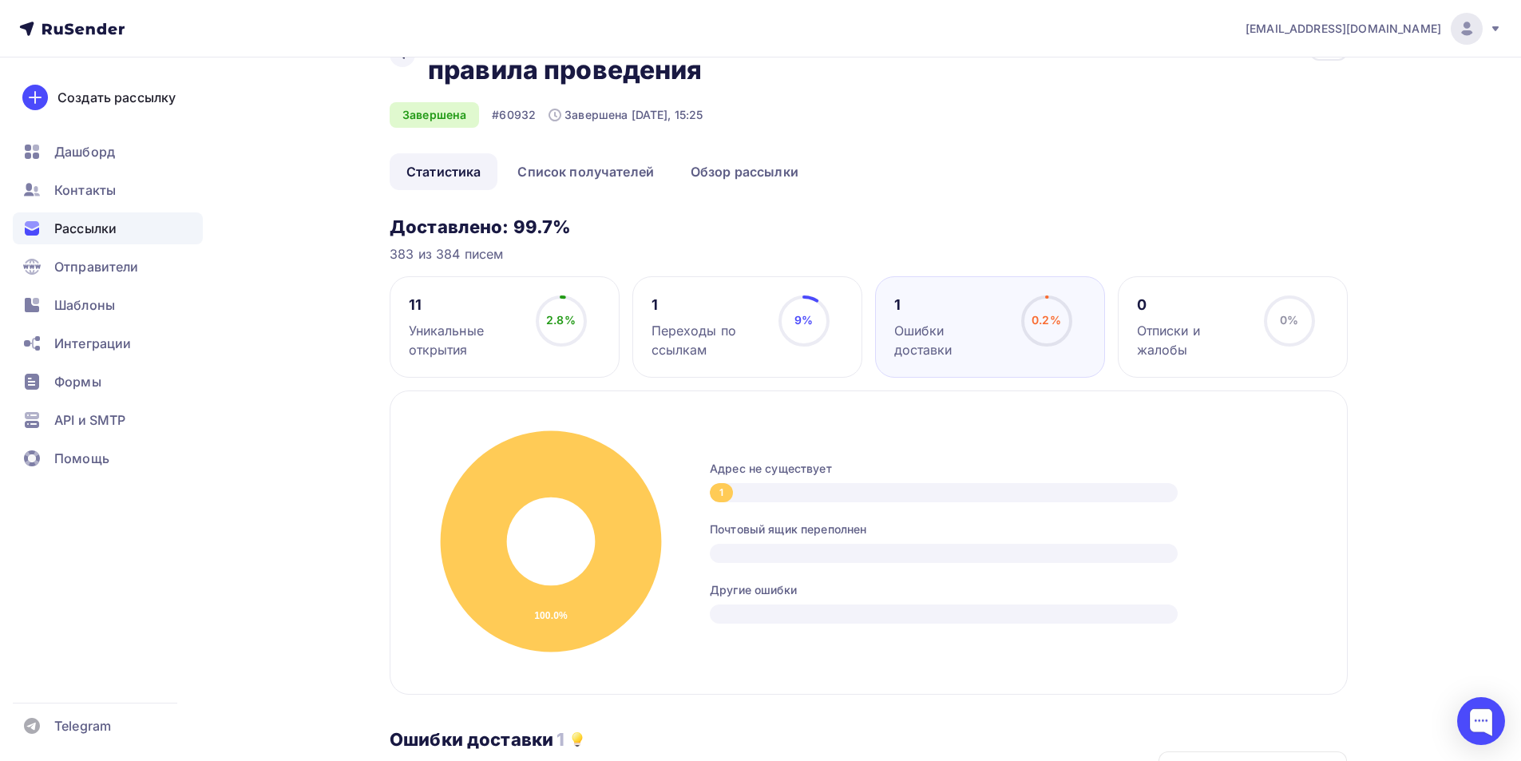
scroll to position [10, 0]
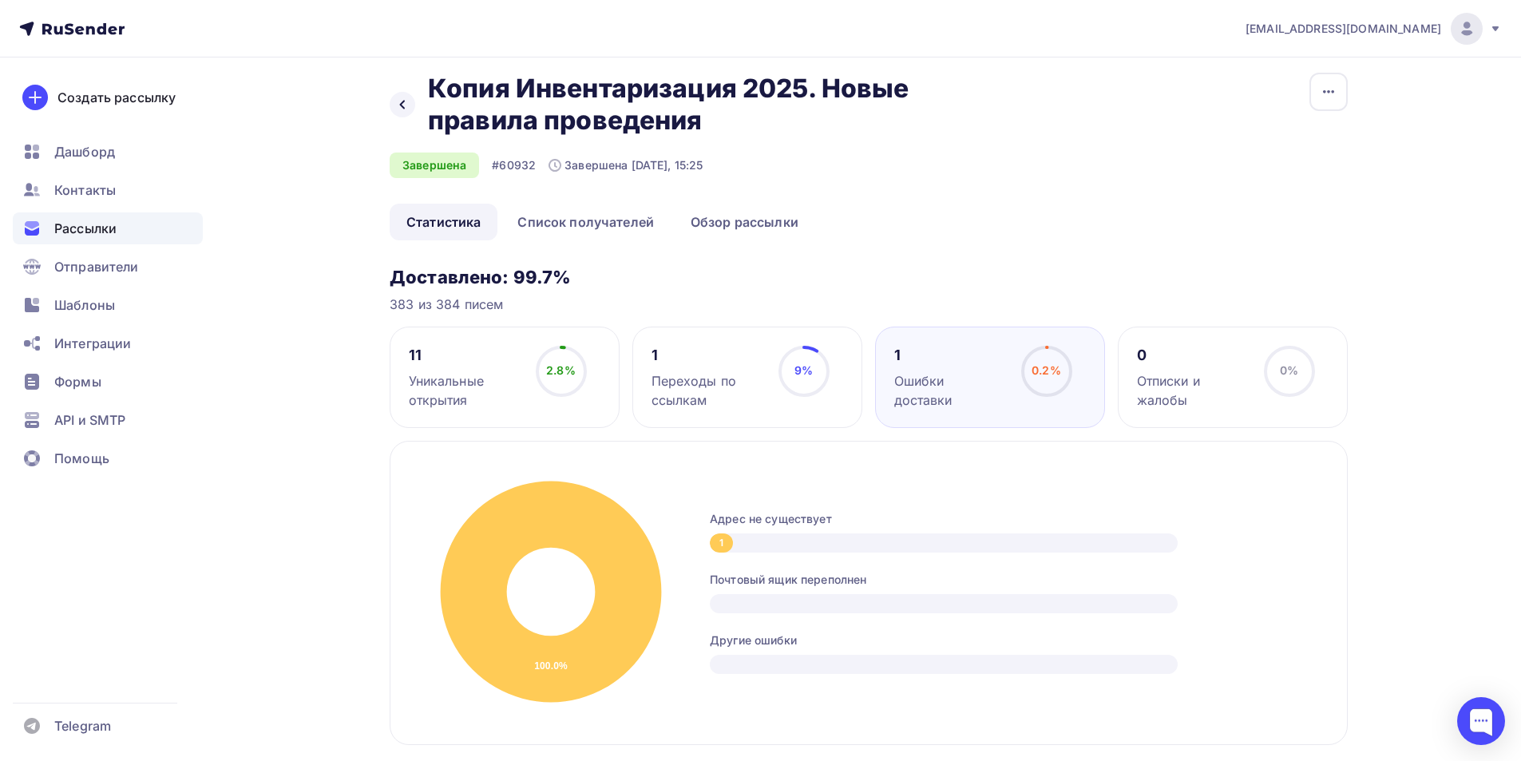
click at [689, 374] on div "Переходы по ссылкам" at bounding box center [707, 390] width 113 height 38
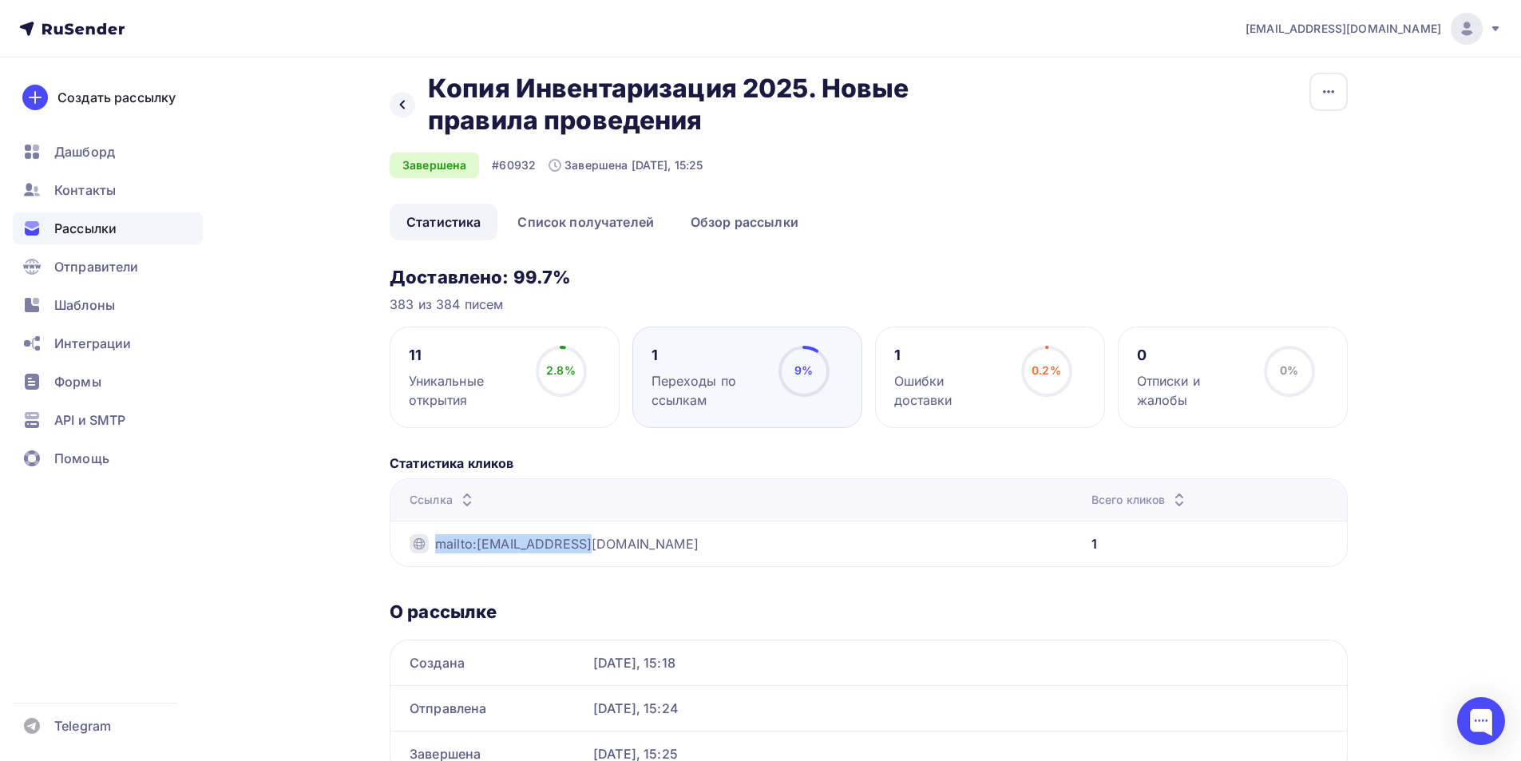
drag, startPoint x: 610, startPoint y: 536, endPoint x: 433, endPoint y: 543, distance: 177.4
click at [433, 543] on div "mailto:prof@auditpr.ru" at bounding box center [608, 543] width 399 height 19
copy link "mailto:prof@auditpr.ru"
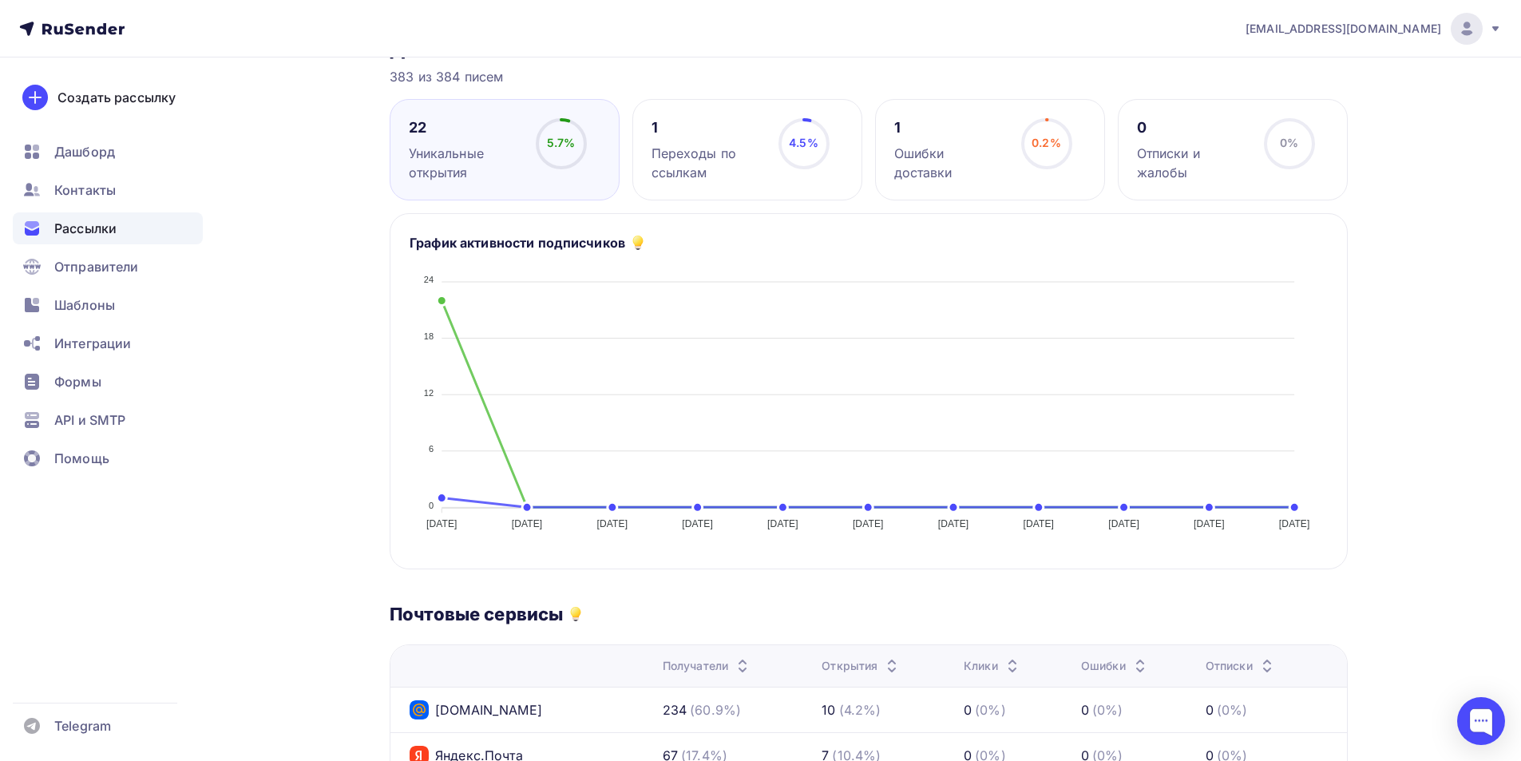
scroll to position [239, 0]
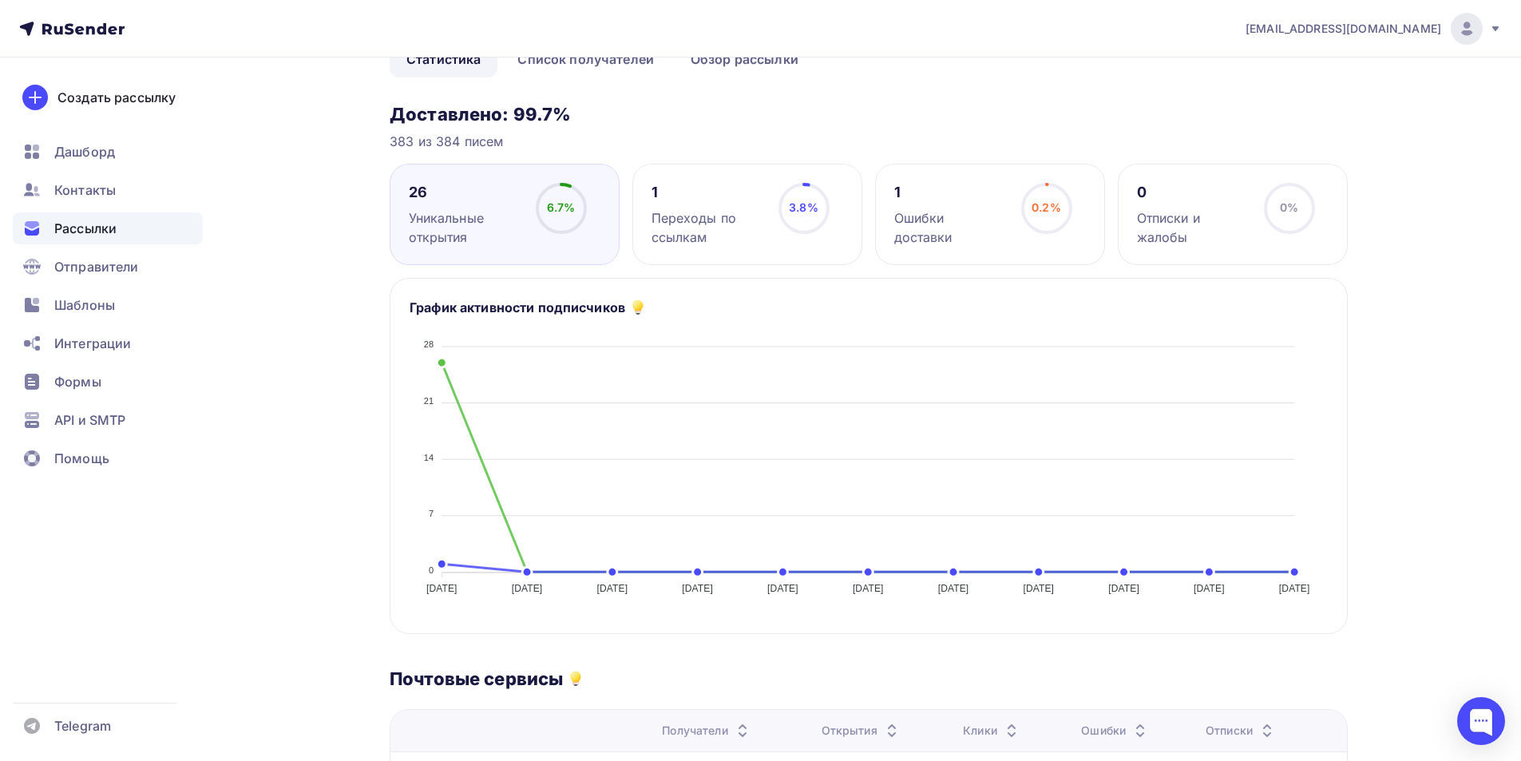
scroll to position [160, 0]
